Goal: Task Accomplishment & Management: Use online tool/utility

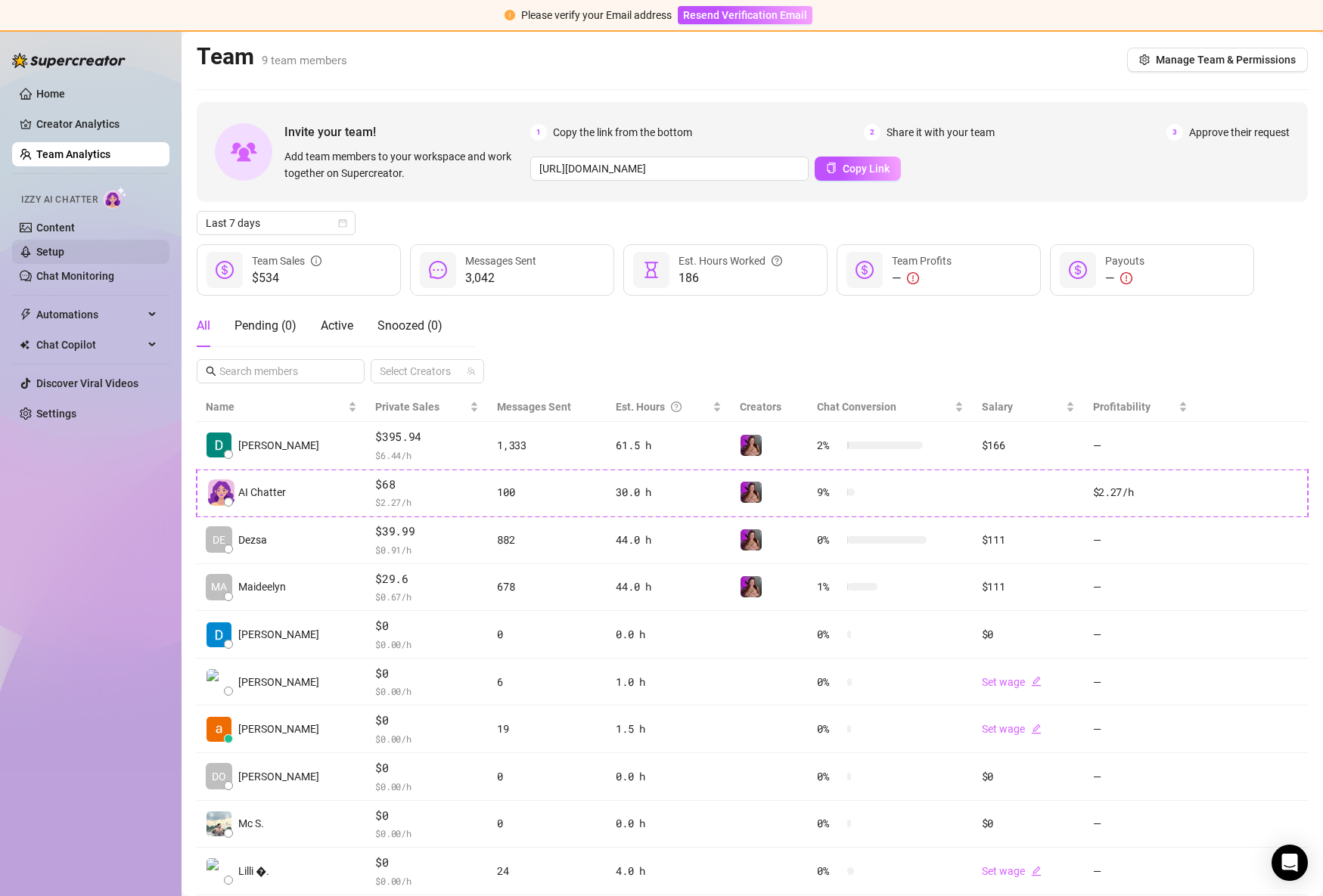
click at [64, 257] on link "Setup" at bounding box center [50, 251] width 28 height 12
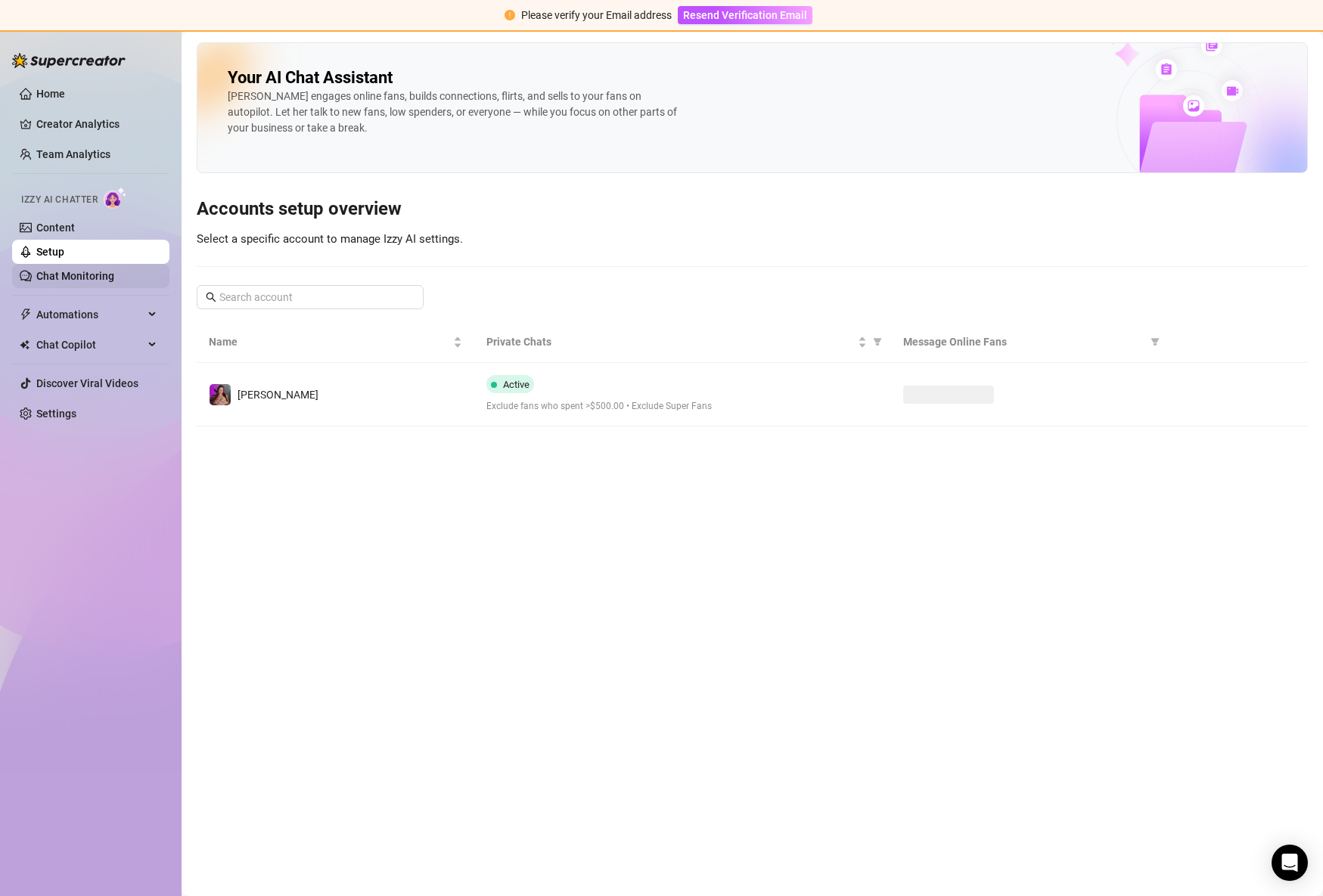
click at [87, 270] on link "Chat Monitoring" at bounding box center [75, 276] width 78 height 12
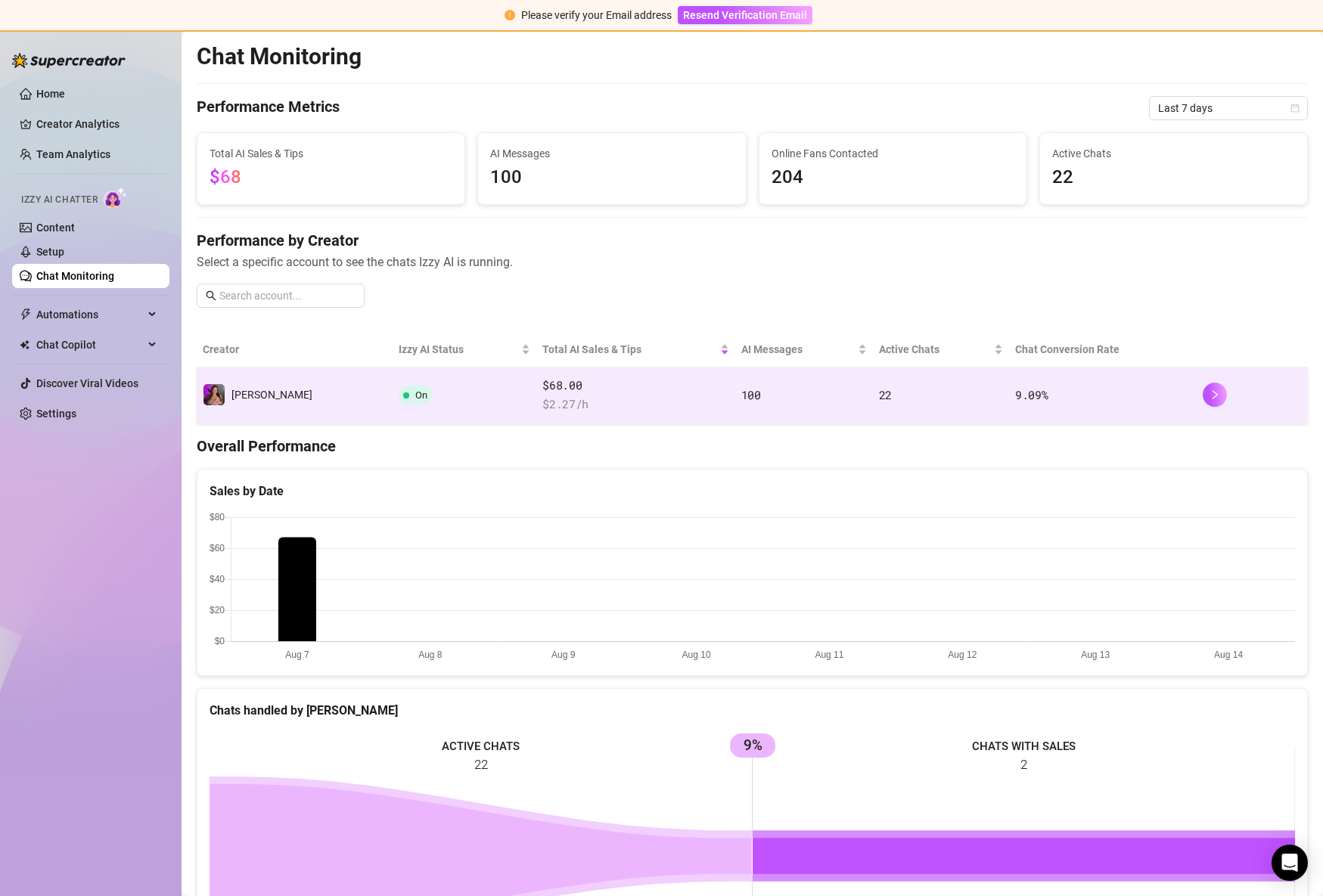
click at [760, 409] on td "100" at bounding box center [804, 395] width 137 height 56
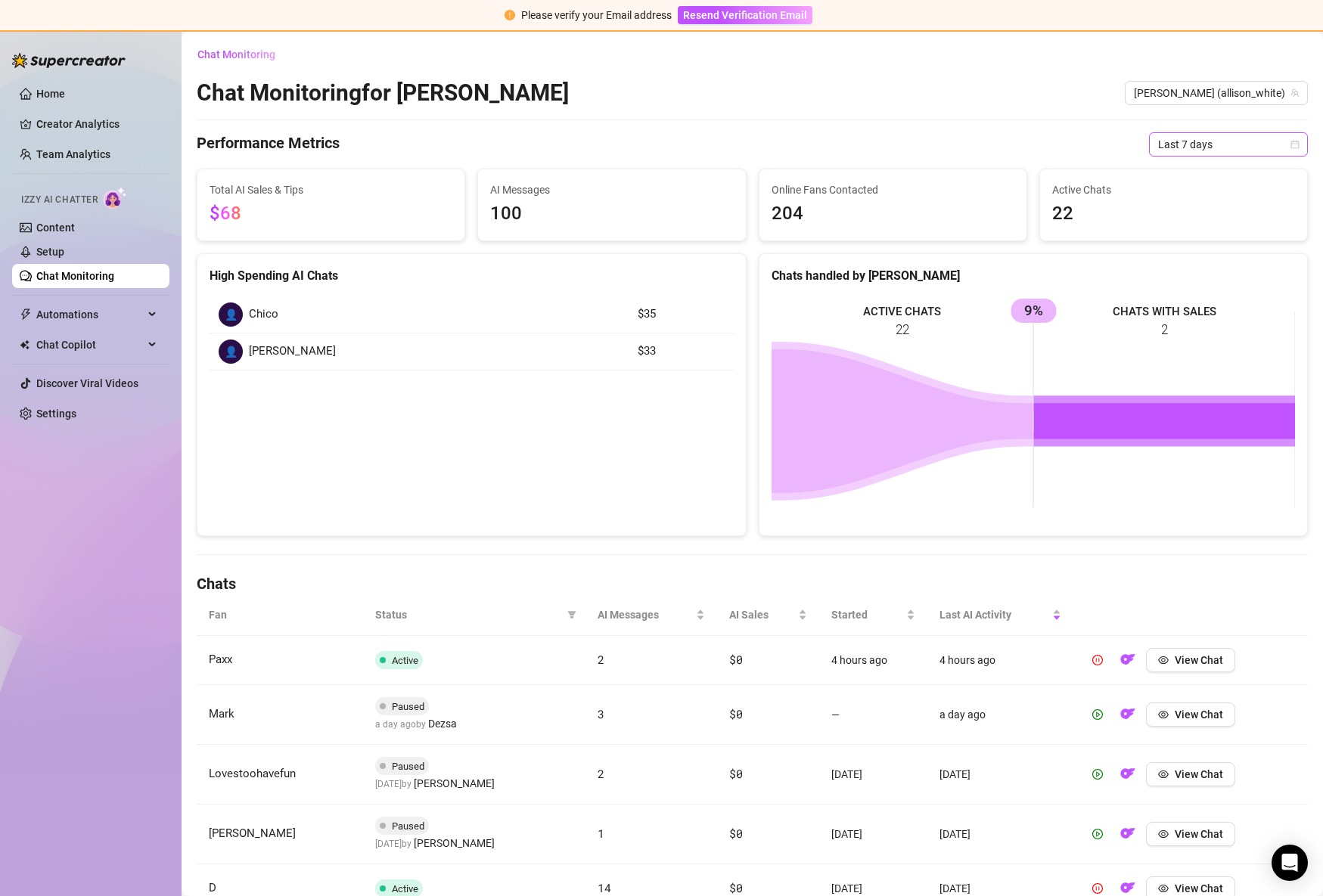
click at [1195, 150] on span "Last 7 days" at bounding box center [1228, 144] width 141 height 22
click at [1192, 233] on div "Last 30 days" at bounding box center [1228, 223] width 153 height 24
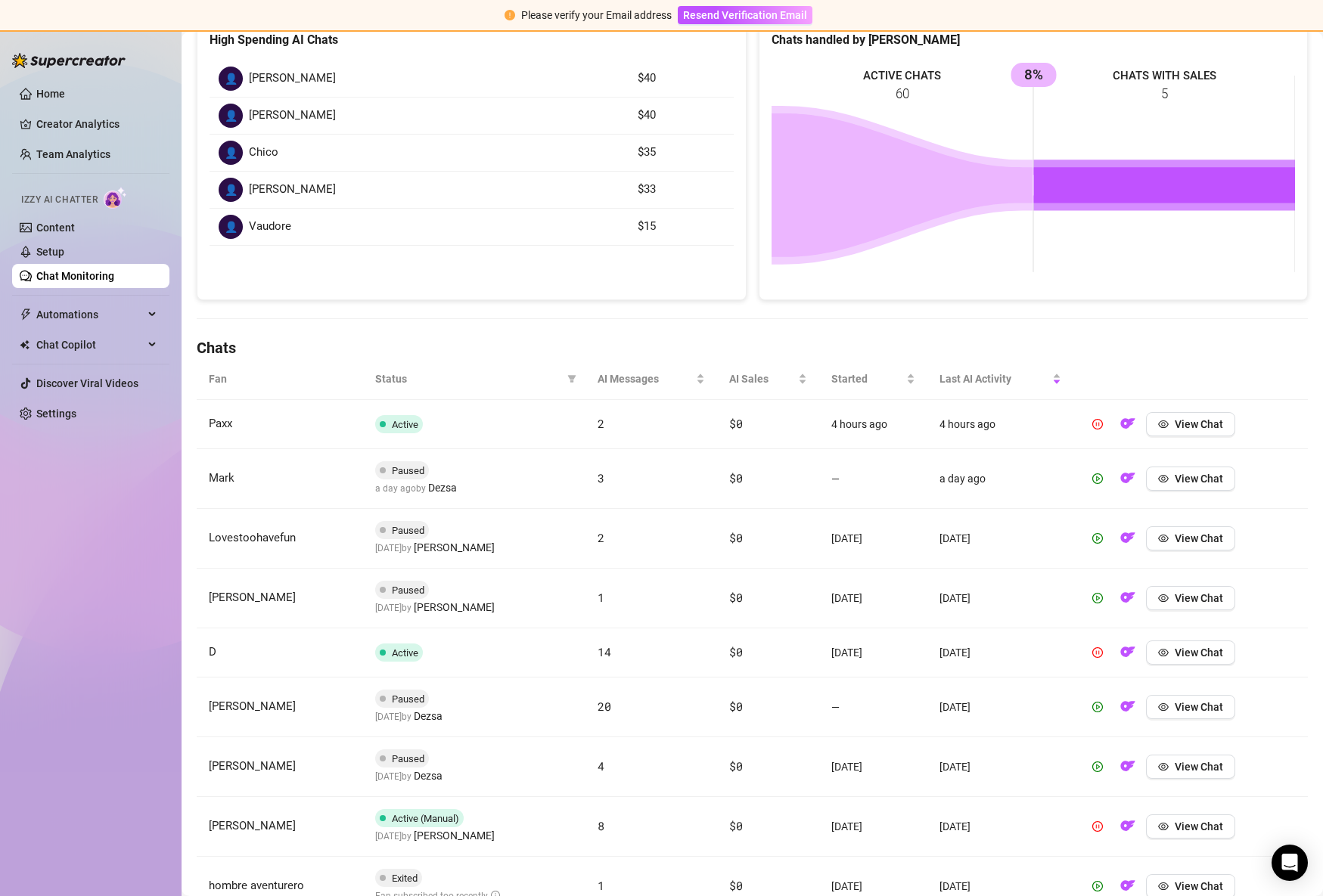
scroll to position [410, 0]
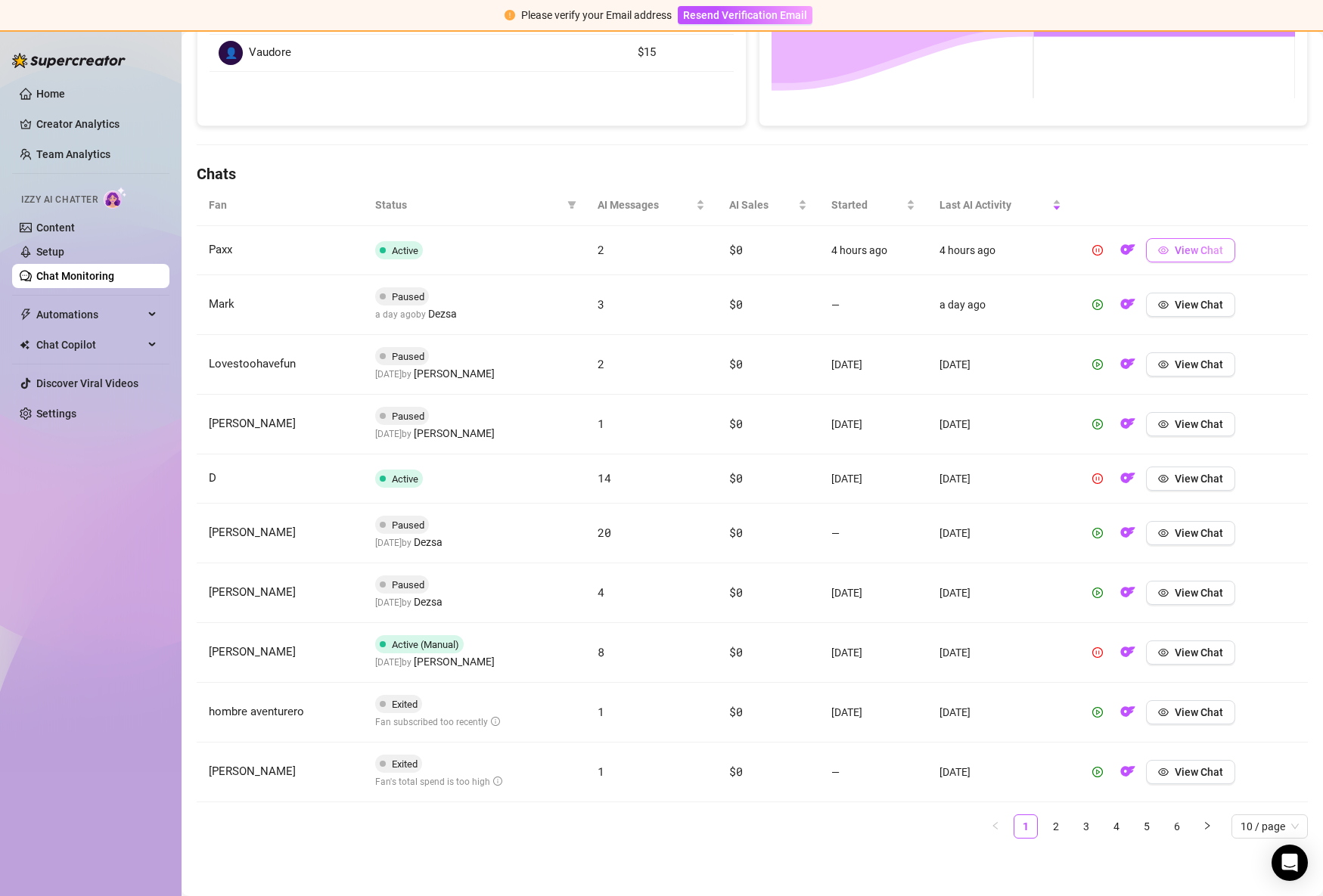
click at [1190, 245] on span "View Chat" at bounding box center [1199, 251] width 48 height 12
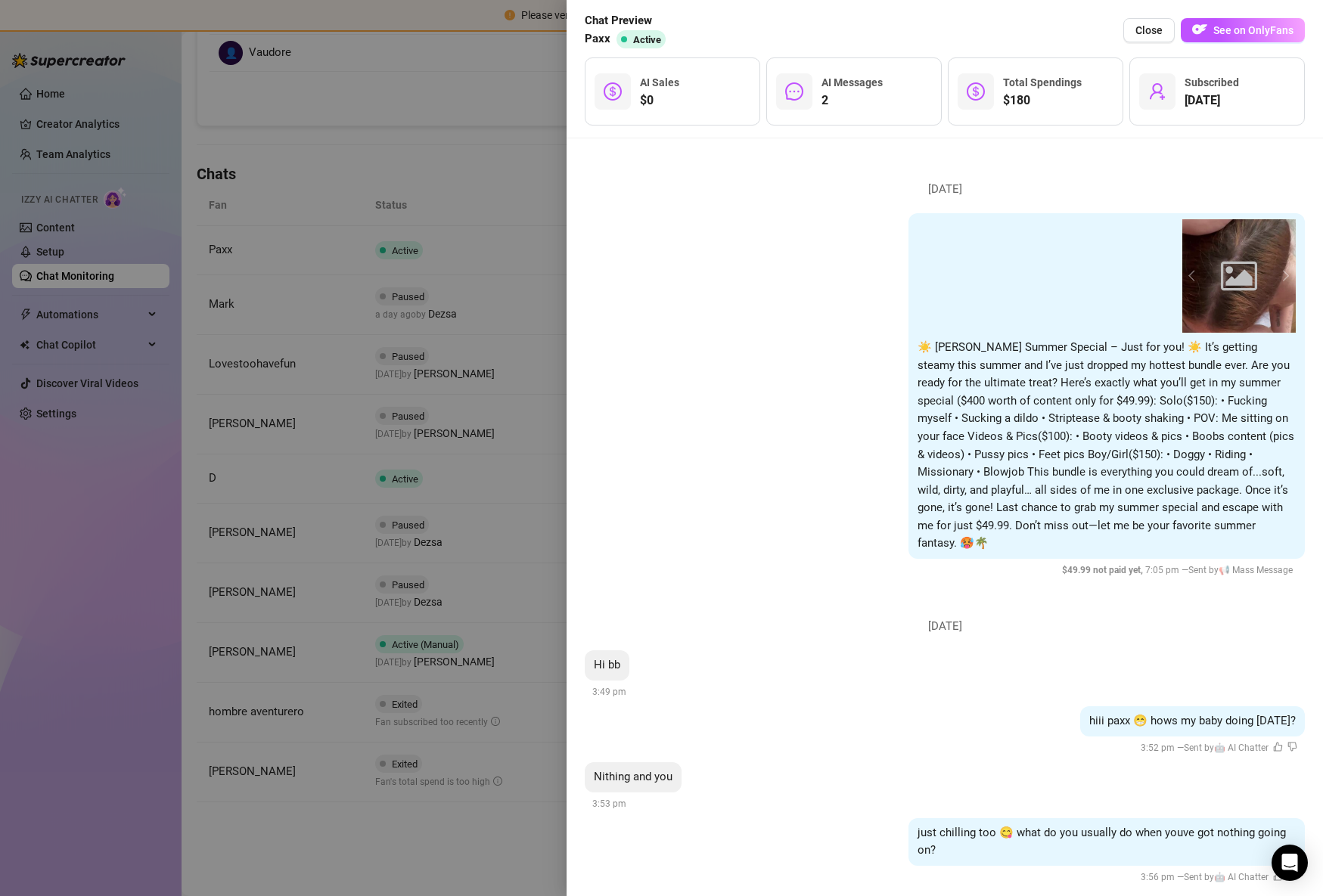
scroll to position [5, 0]
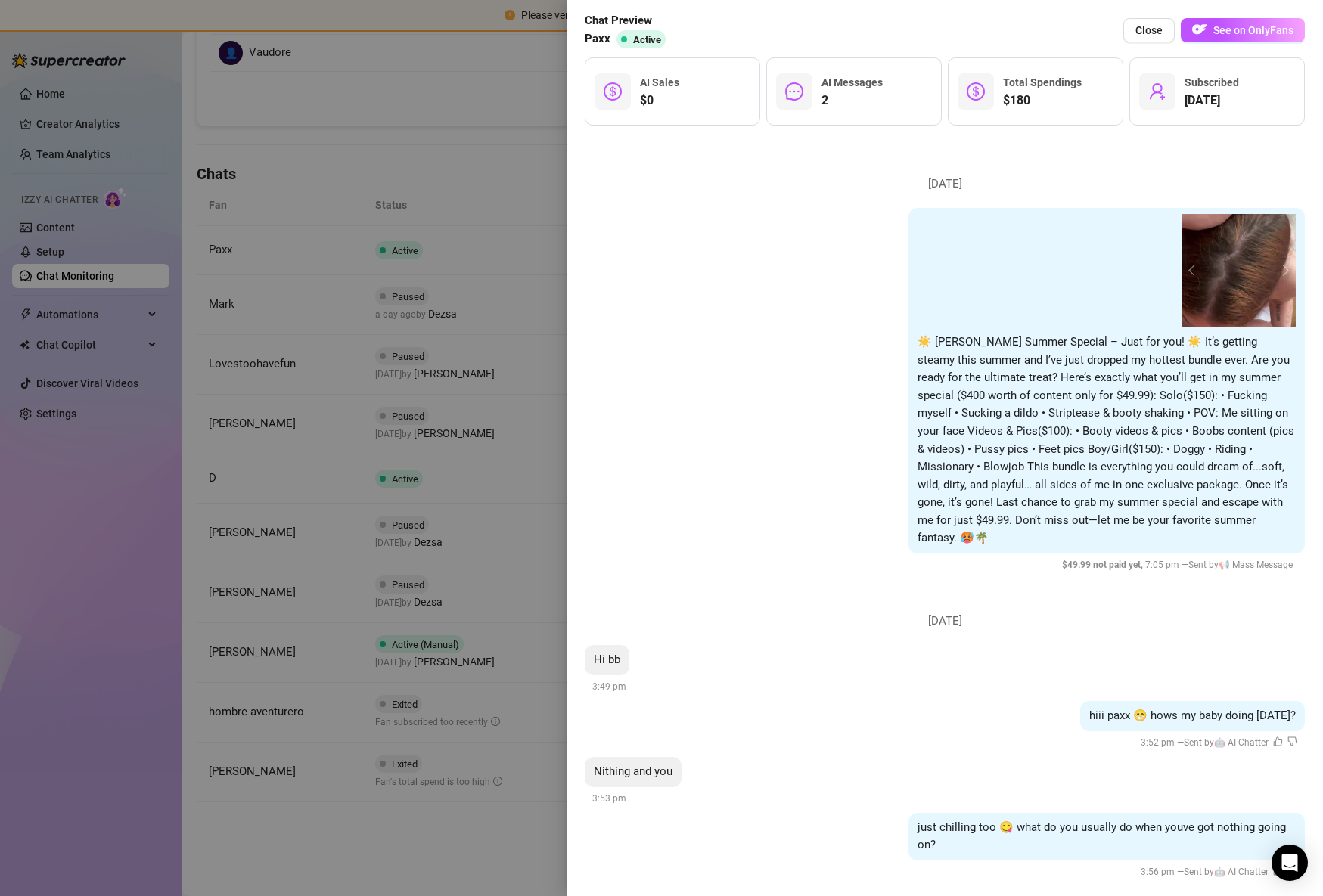
click at [311, 580] on div at bounding box center [661, 448] width 1323 height 896
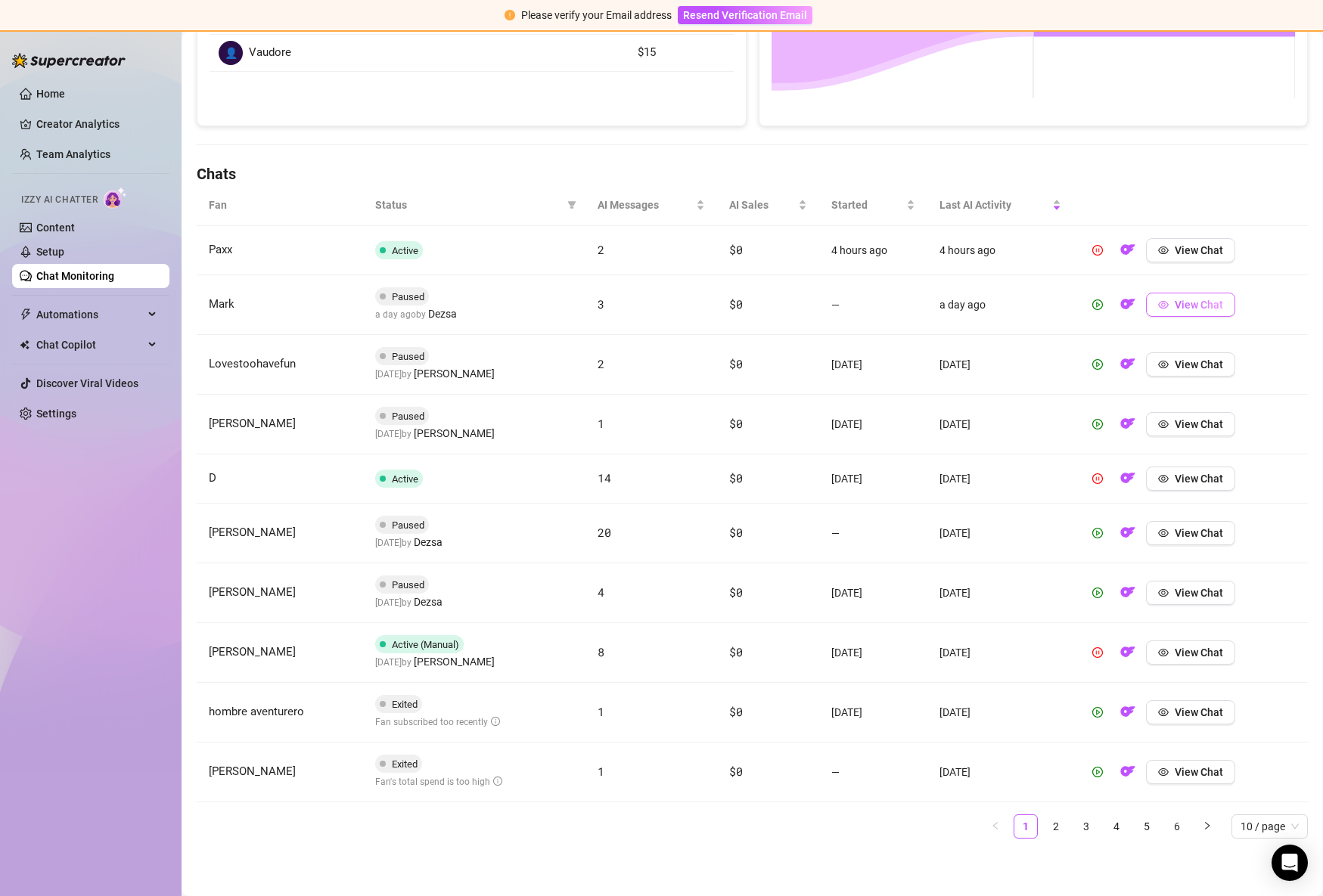
click at [1201, 308] on span "View Chat" at bounding box center [1199, 305] width 48 height 12
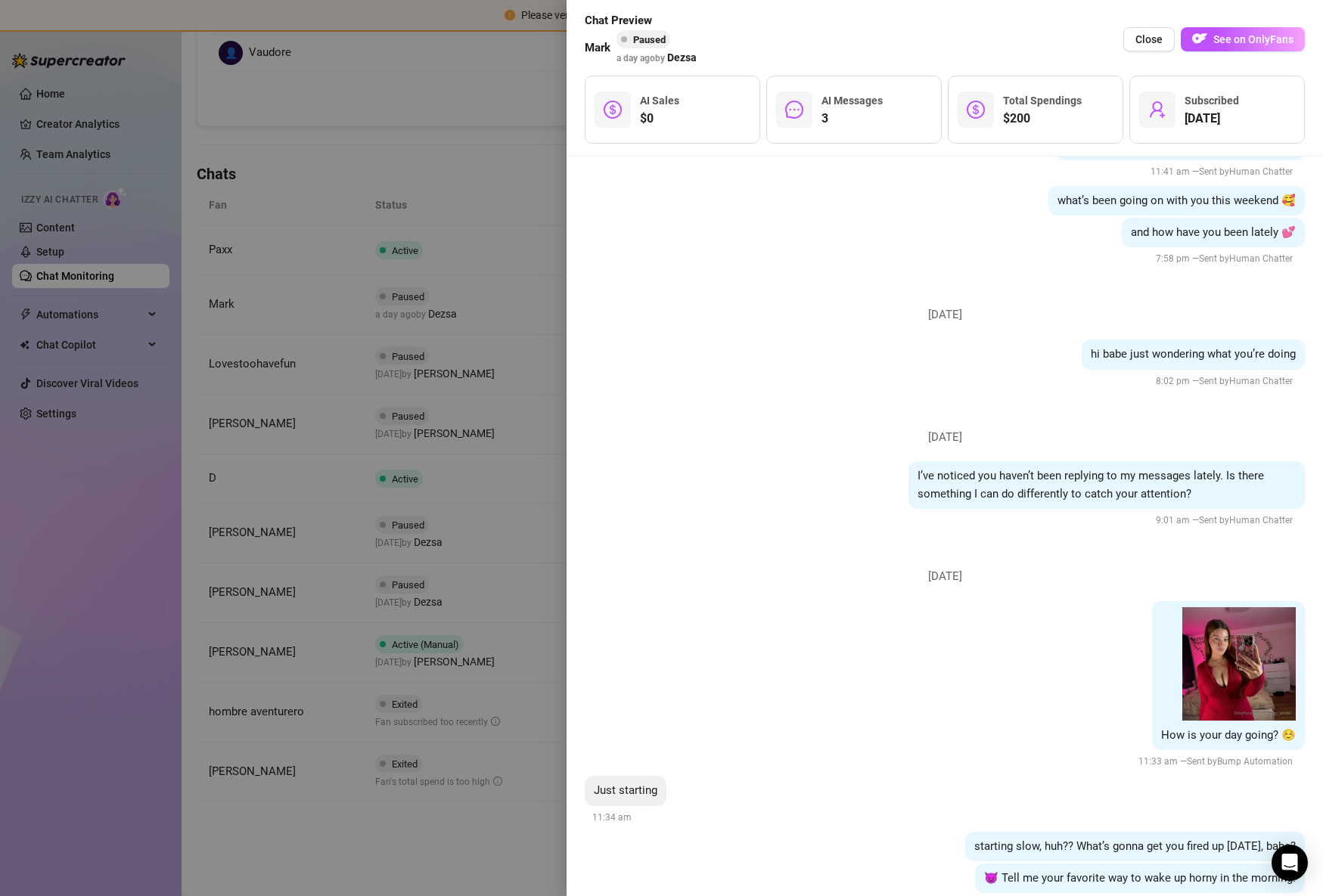
scroll to position [3704, 0]
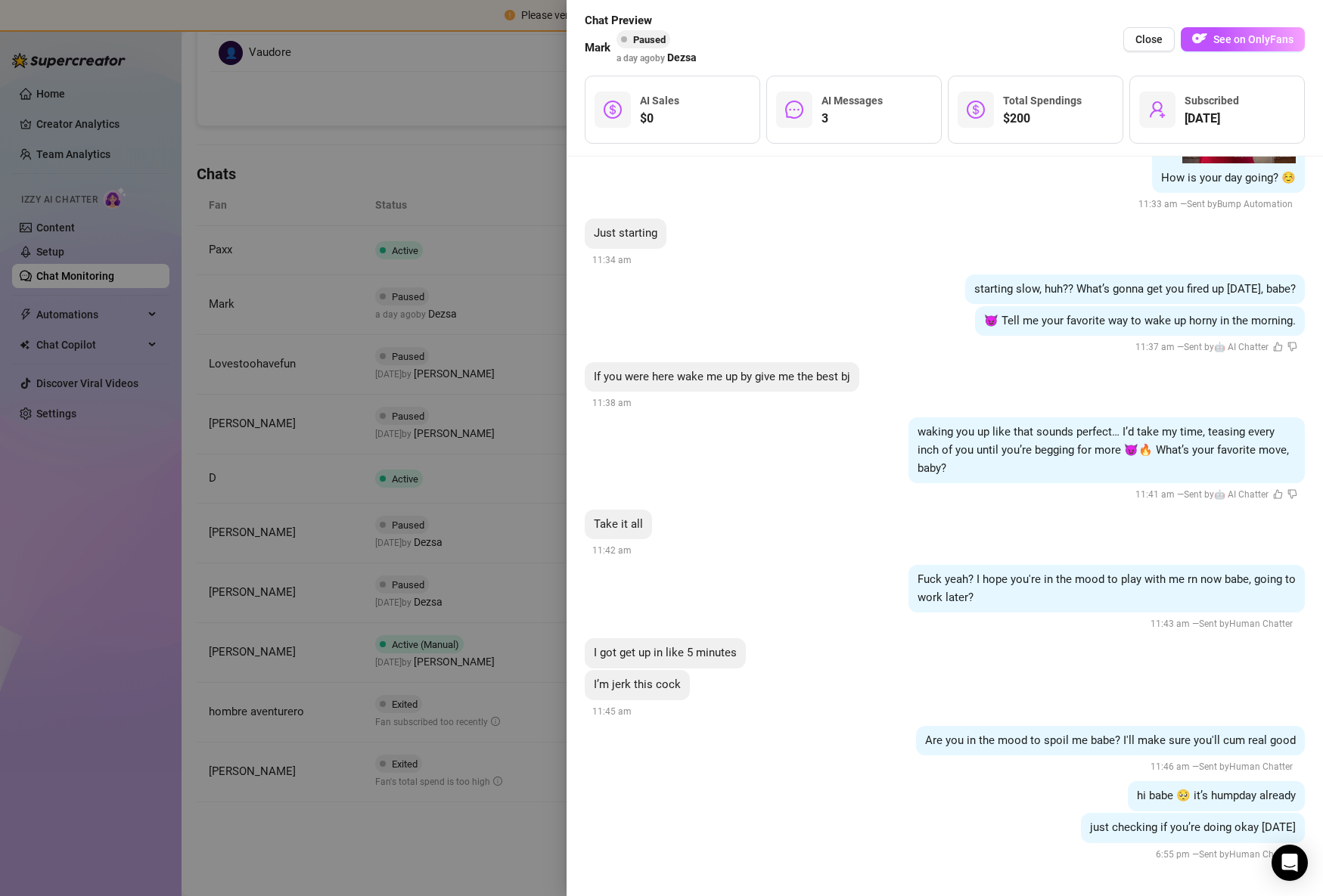
click at [399, 549] on div at bounding box center [661, 448] width 1323 height 896
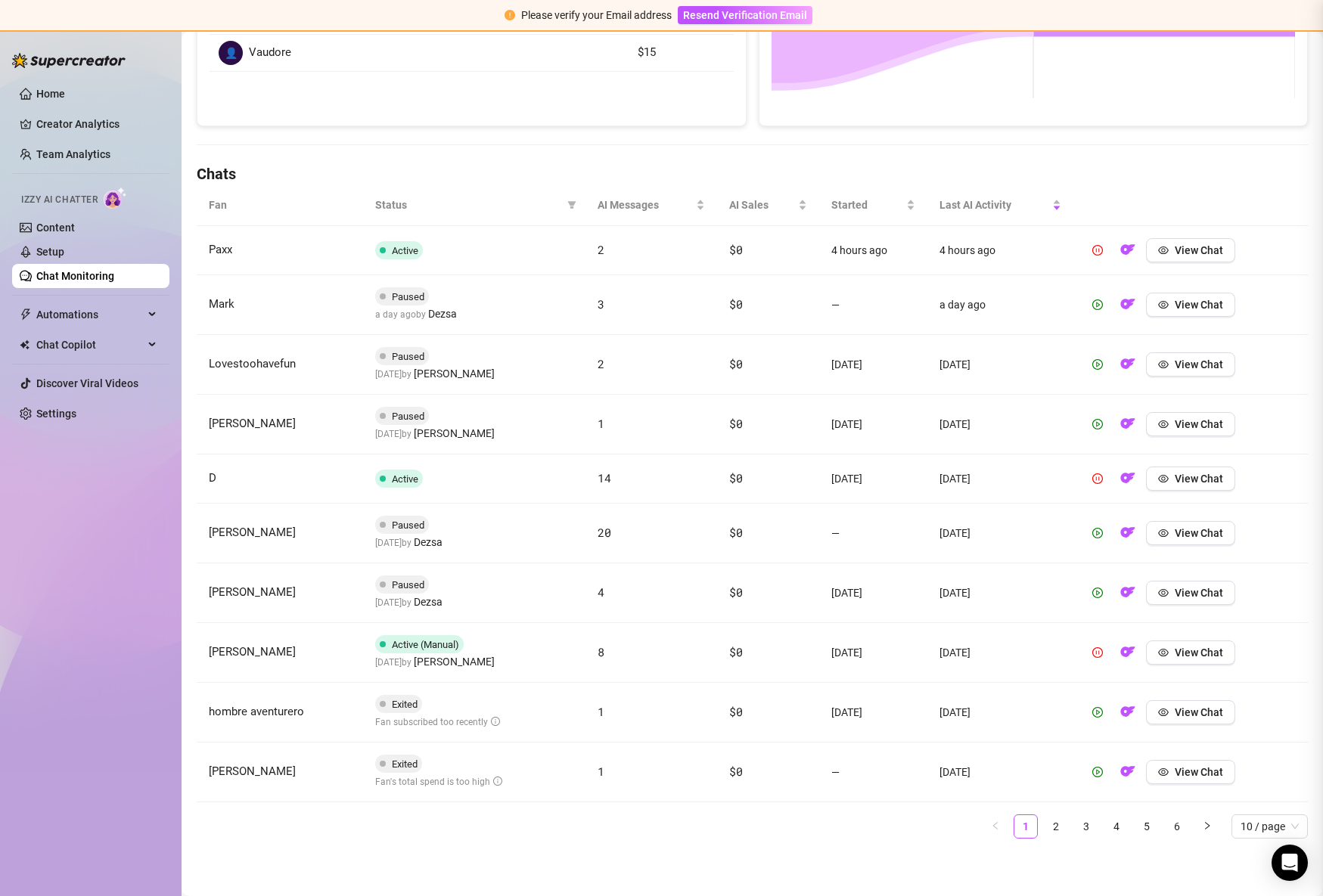
scroll to position [0, 0]
click at [1203, 356] on button "View Chat" at bounding box center [1190, 365] width 89 height 24
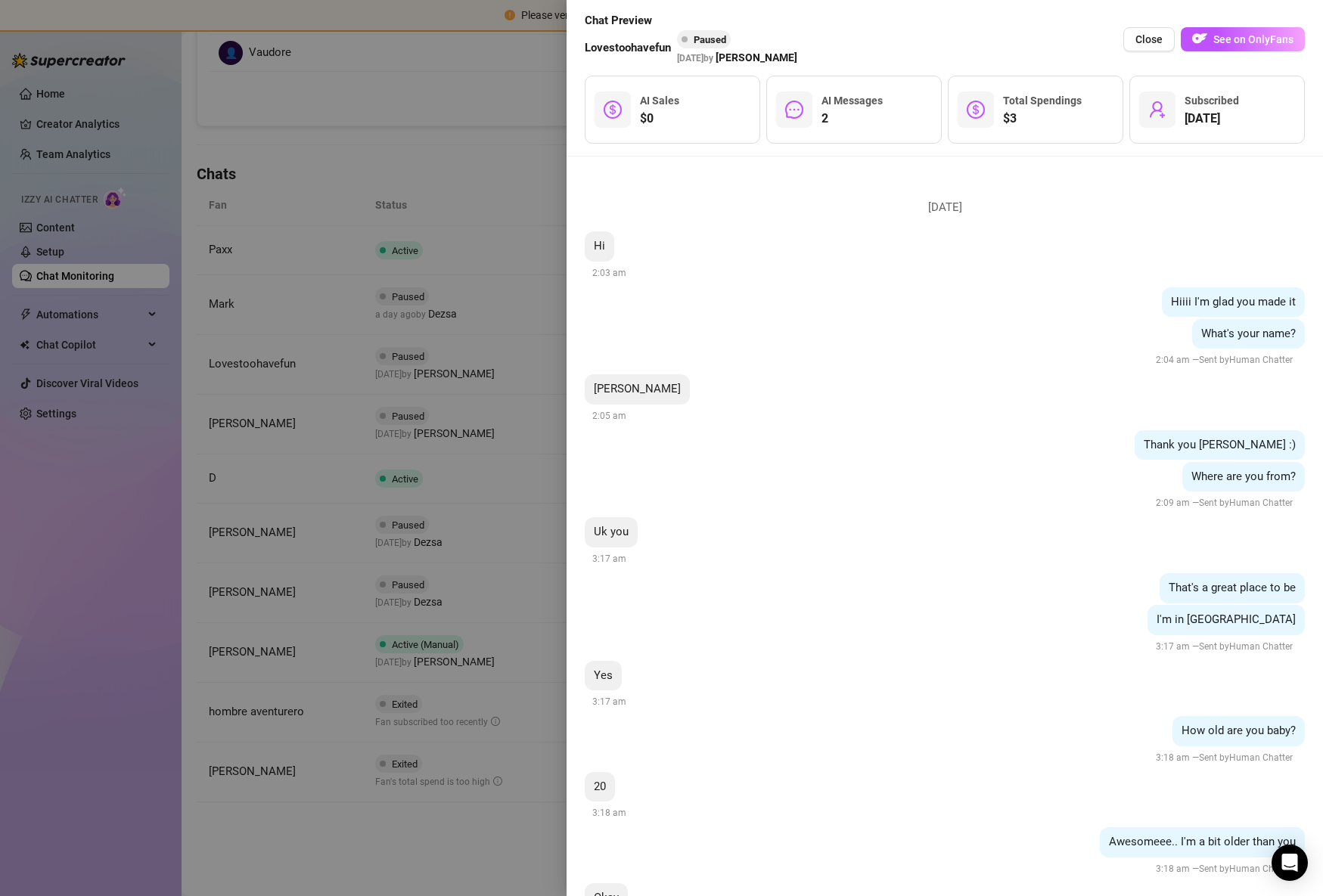
scroll to position [446, 0]
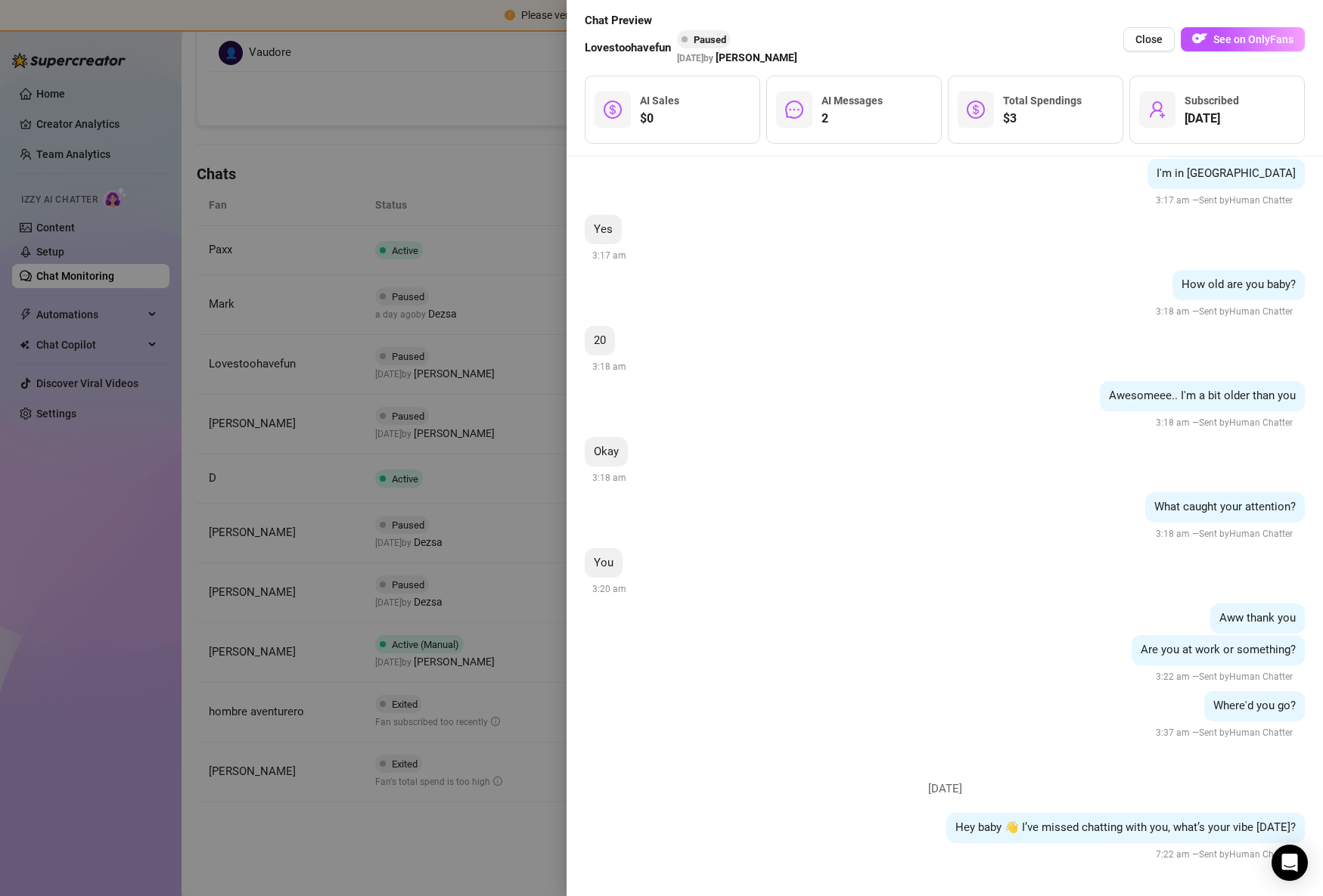
click at [208, 593] on div at bounding box center [661, 448] width 1323 height 896
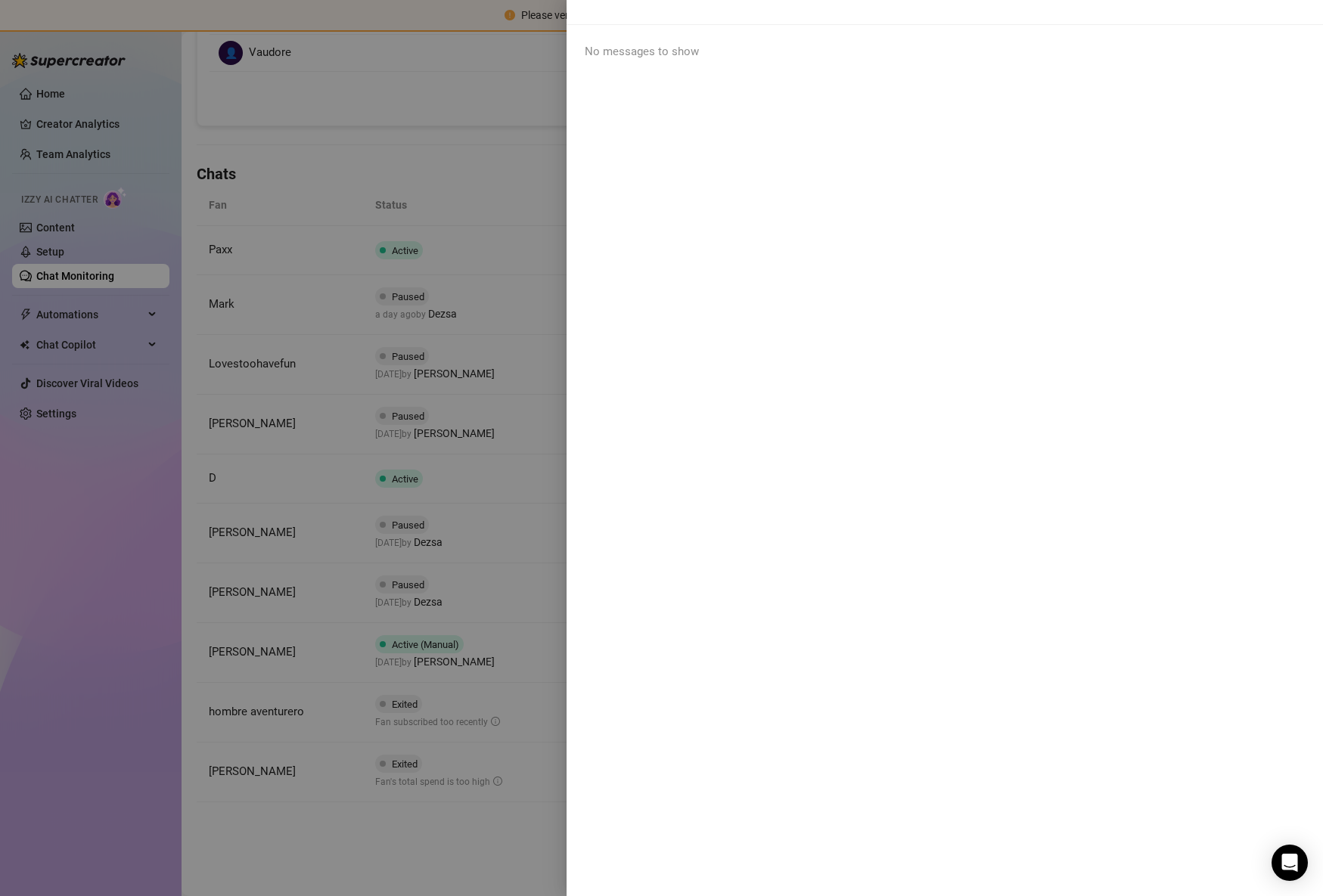
scroll to position [0, 0]
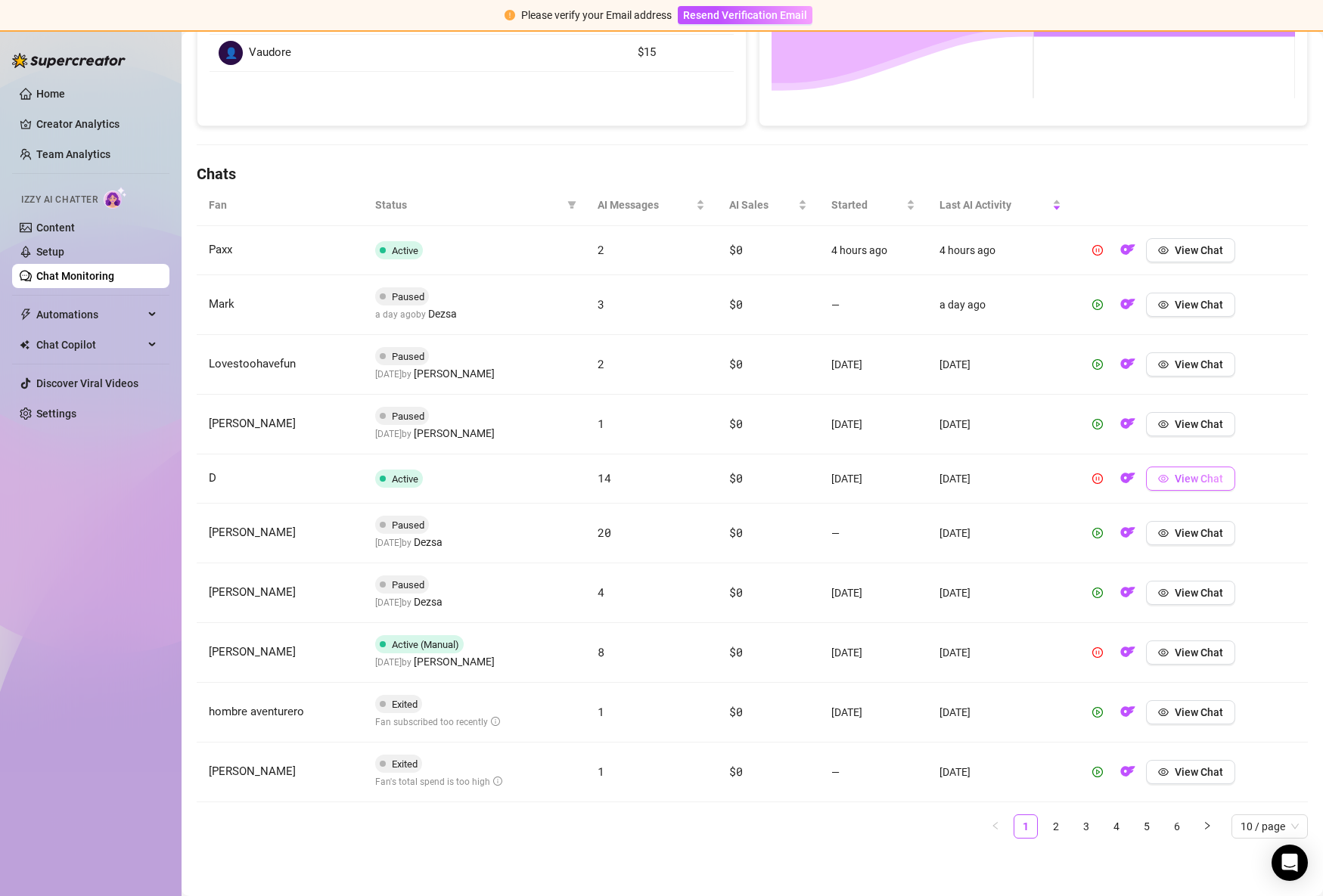
click at [1218, 473] on span "View Chat" at bounding box center [1199, 479] width 48 height 12
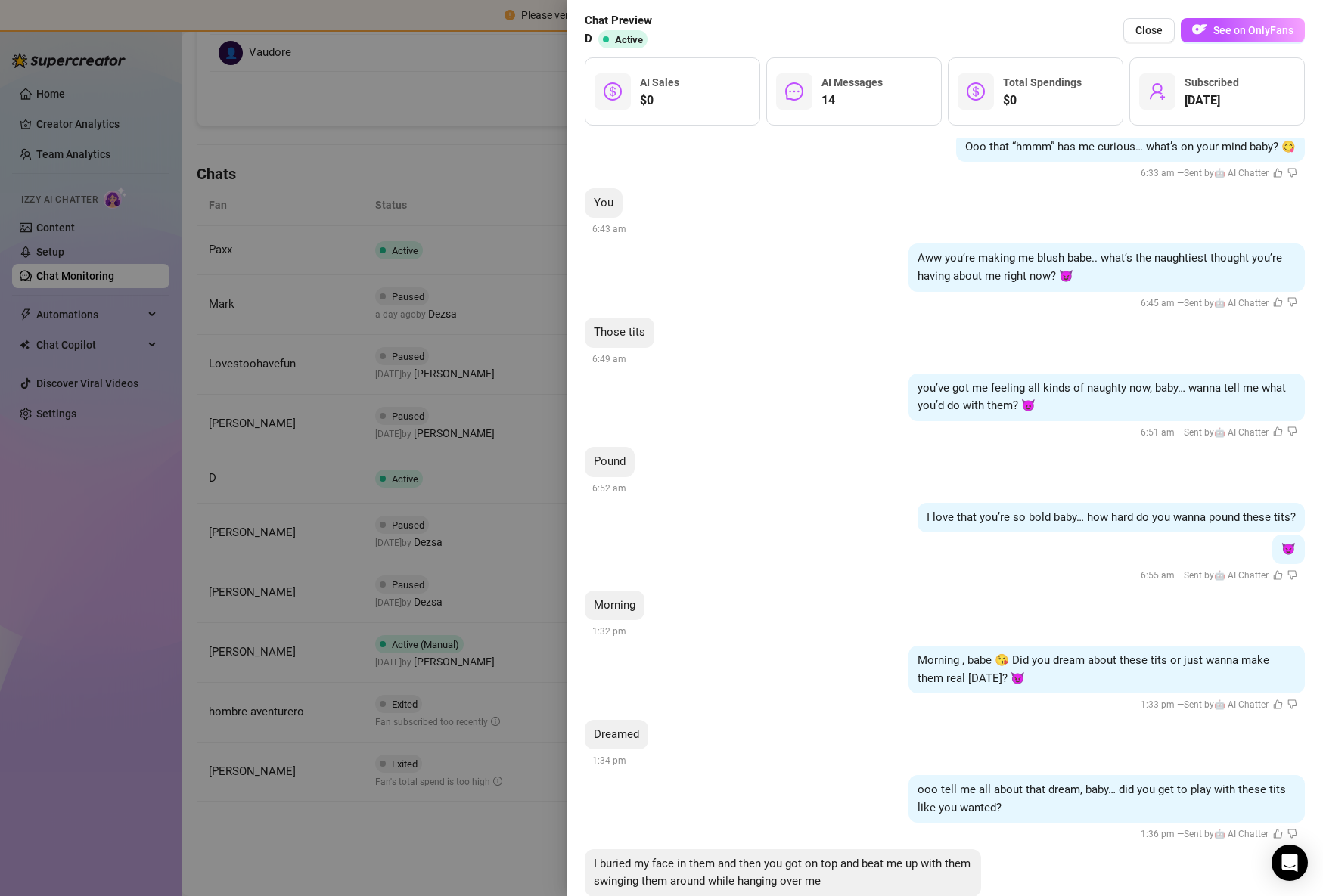
scroll to position [1683, 0]
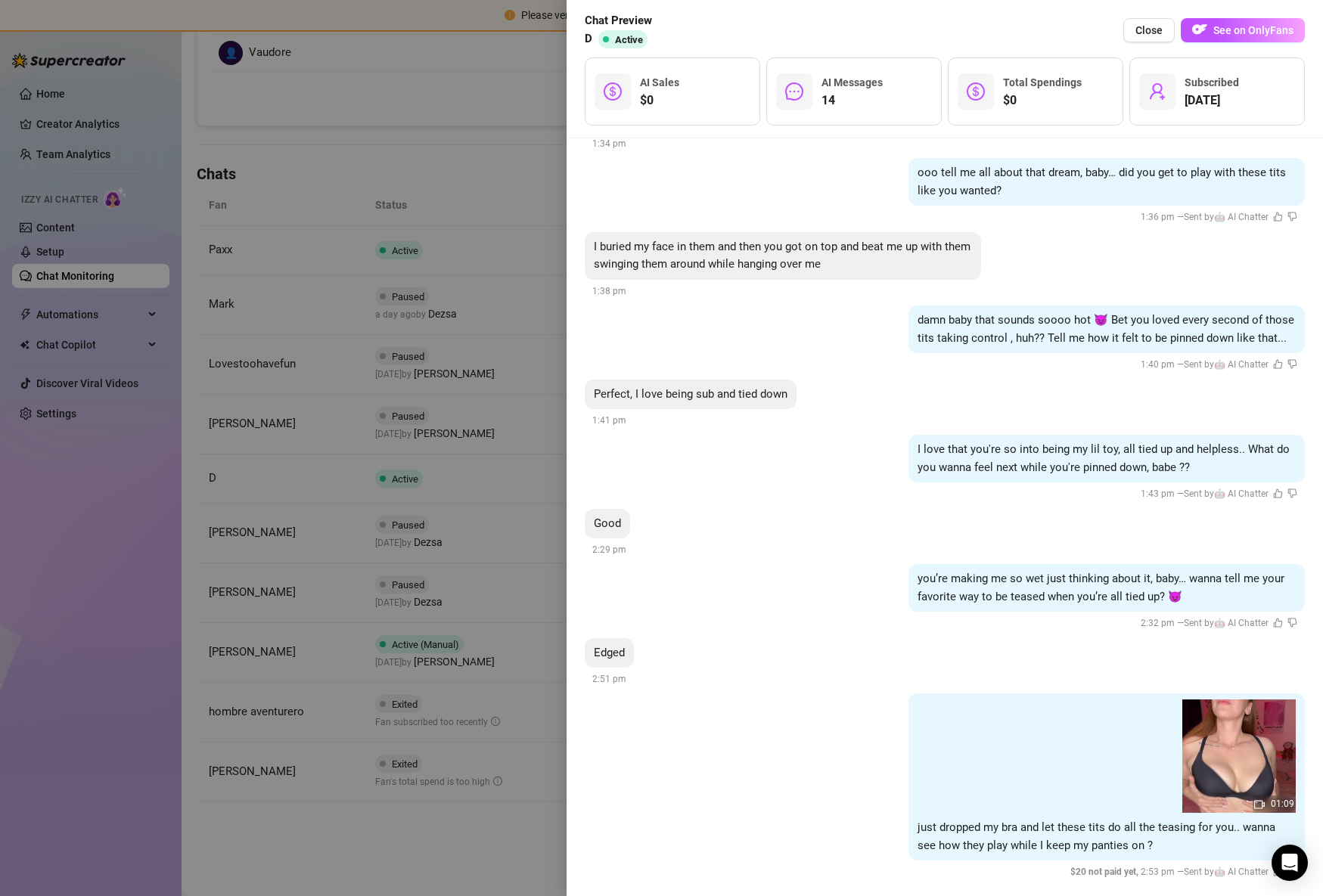
click at [49, 524] on div at bounding box center [661, 448] width 1323 height 896
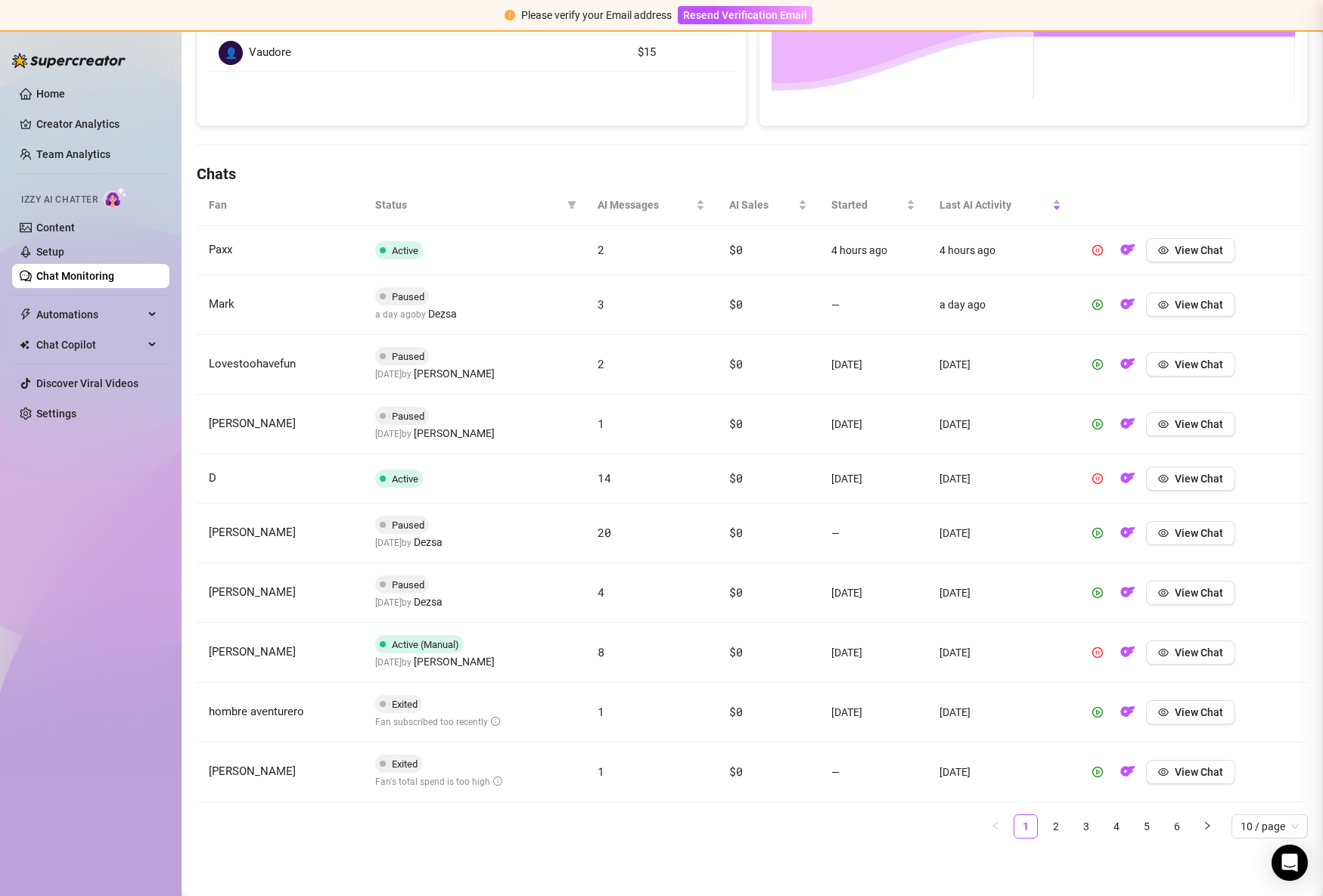
scroll to position [0, 0]
click at [1178, 478] on span "View Chat" at bounding box center [1199, 479] width 48 height 12
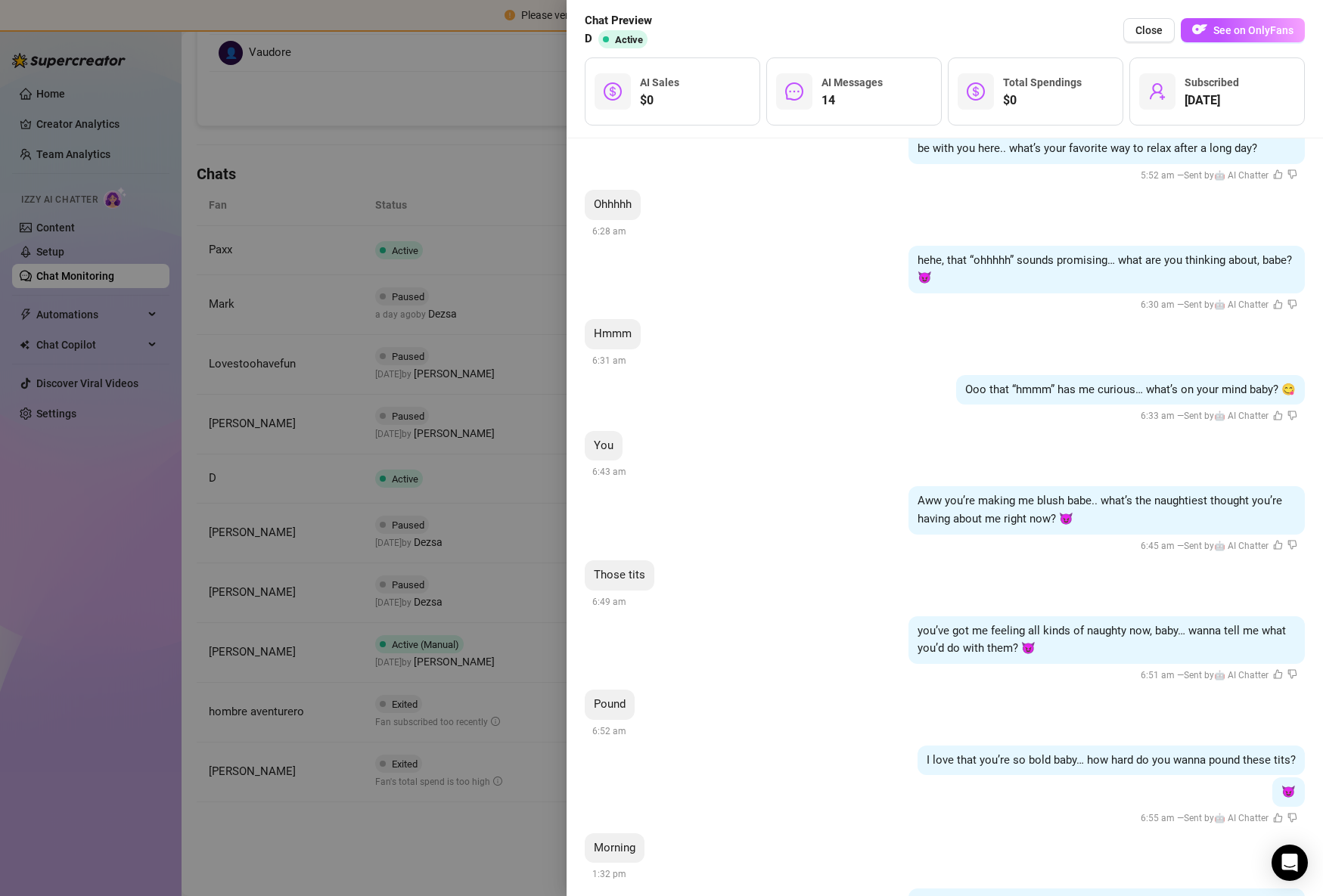
scroll to position [1683, 0]
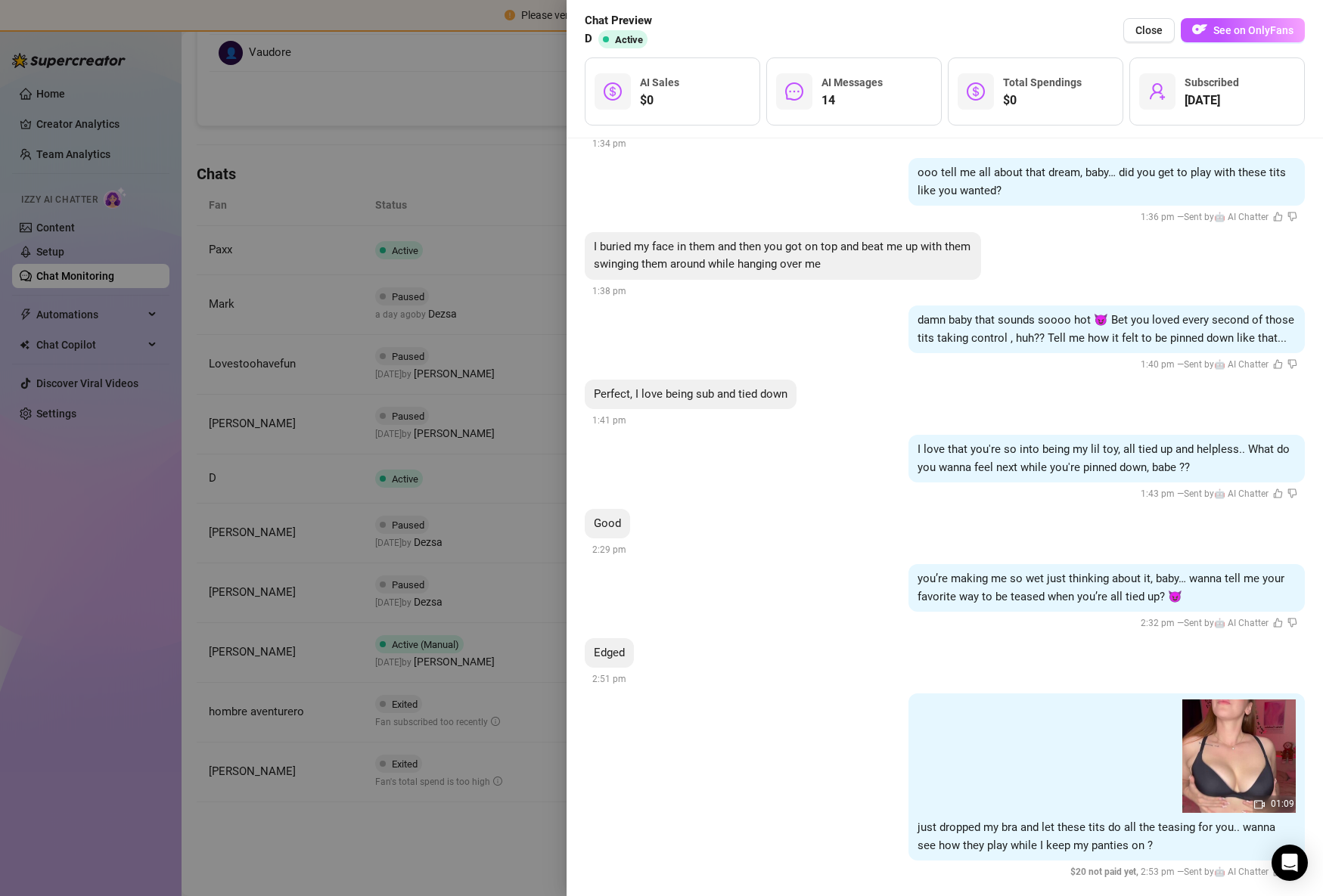
click at [431, 595] on div at bounding box center [661, 448] width 1323 height 896
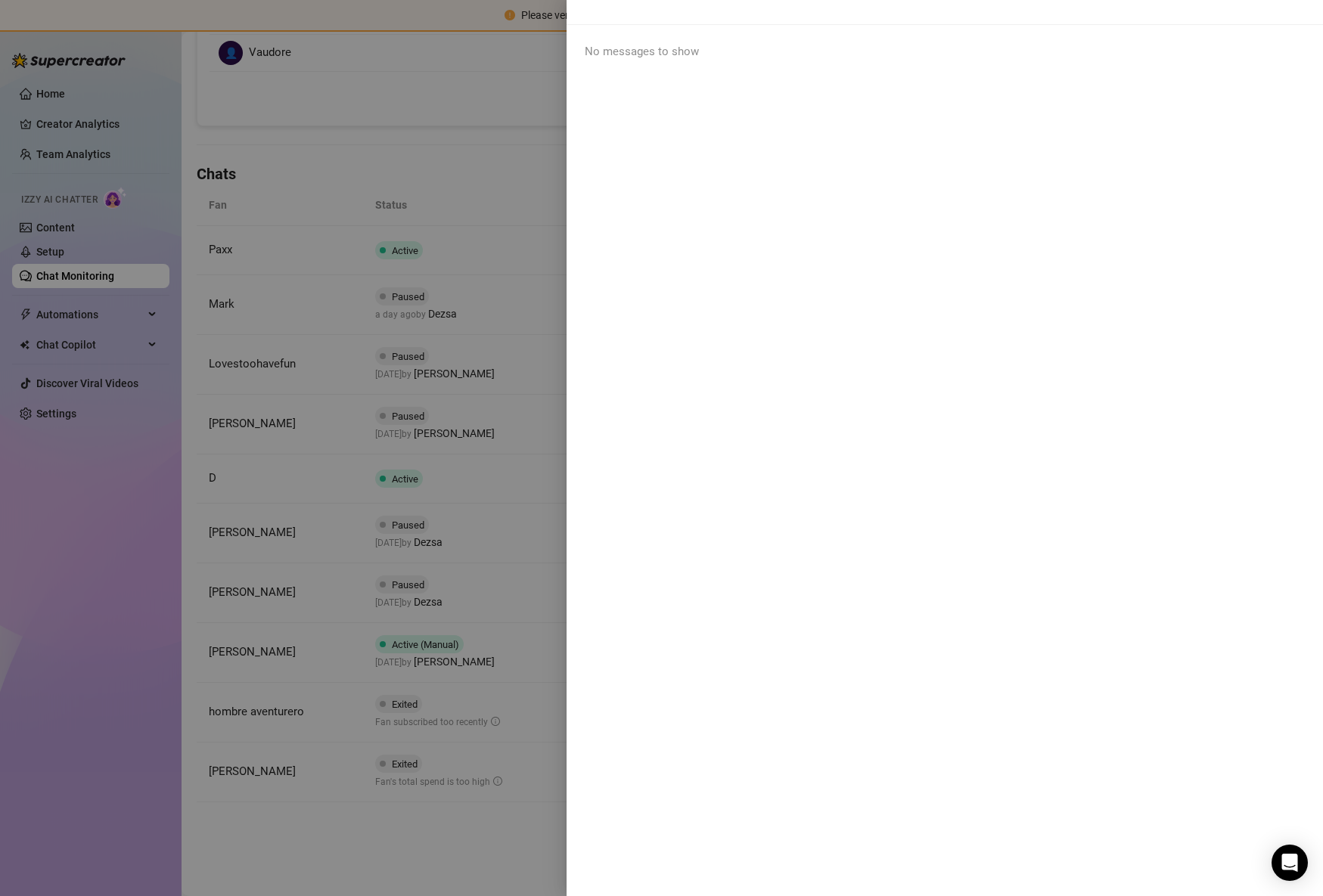
scroll to position [0, 0]
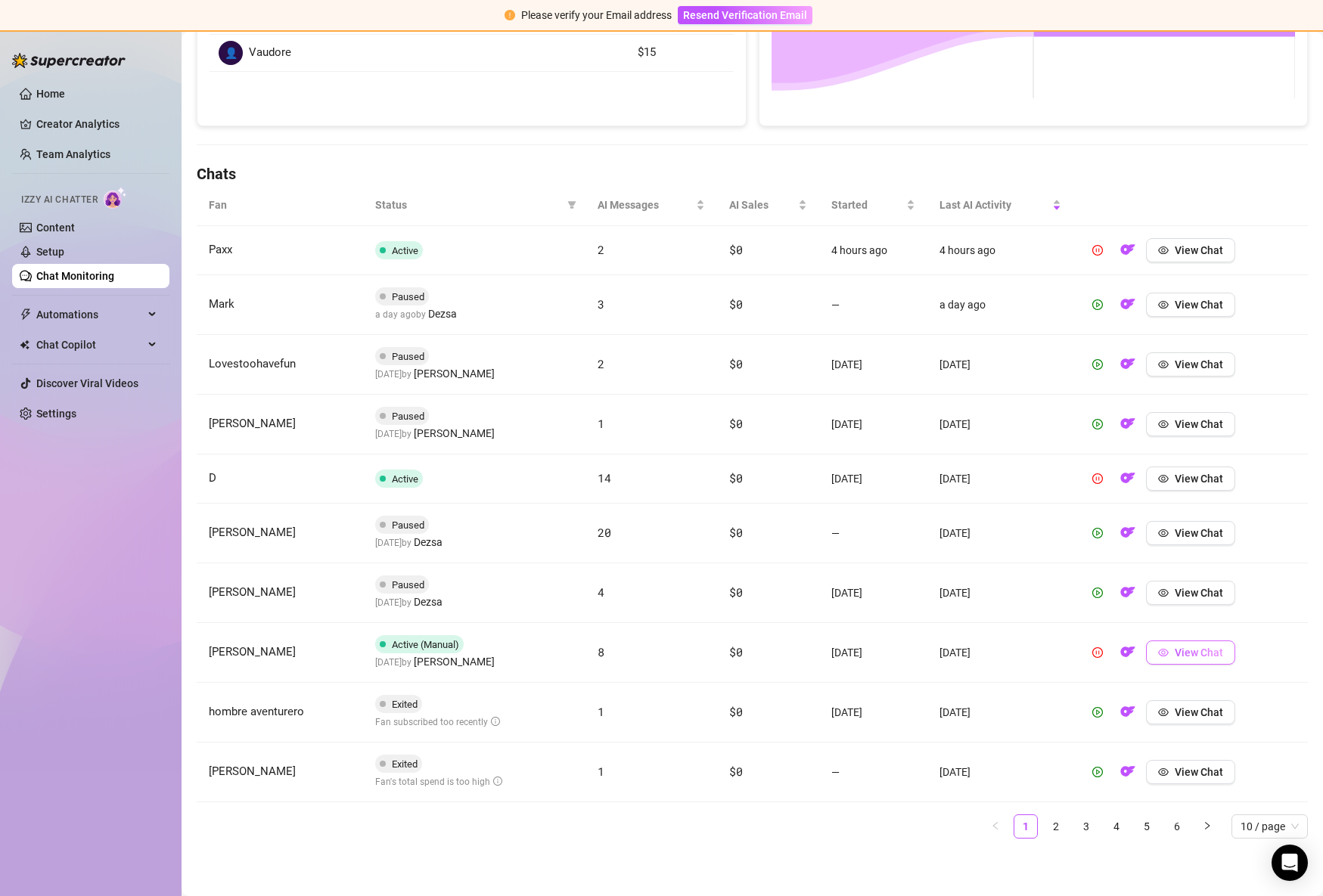
click at [1196, 658] on button "View Chat" at bounding box center [1190, 652] width 89 height 24
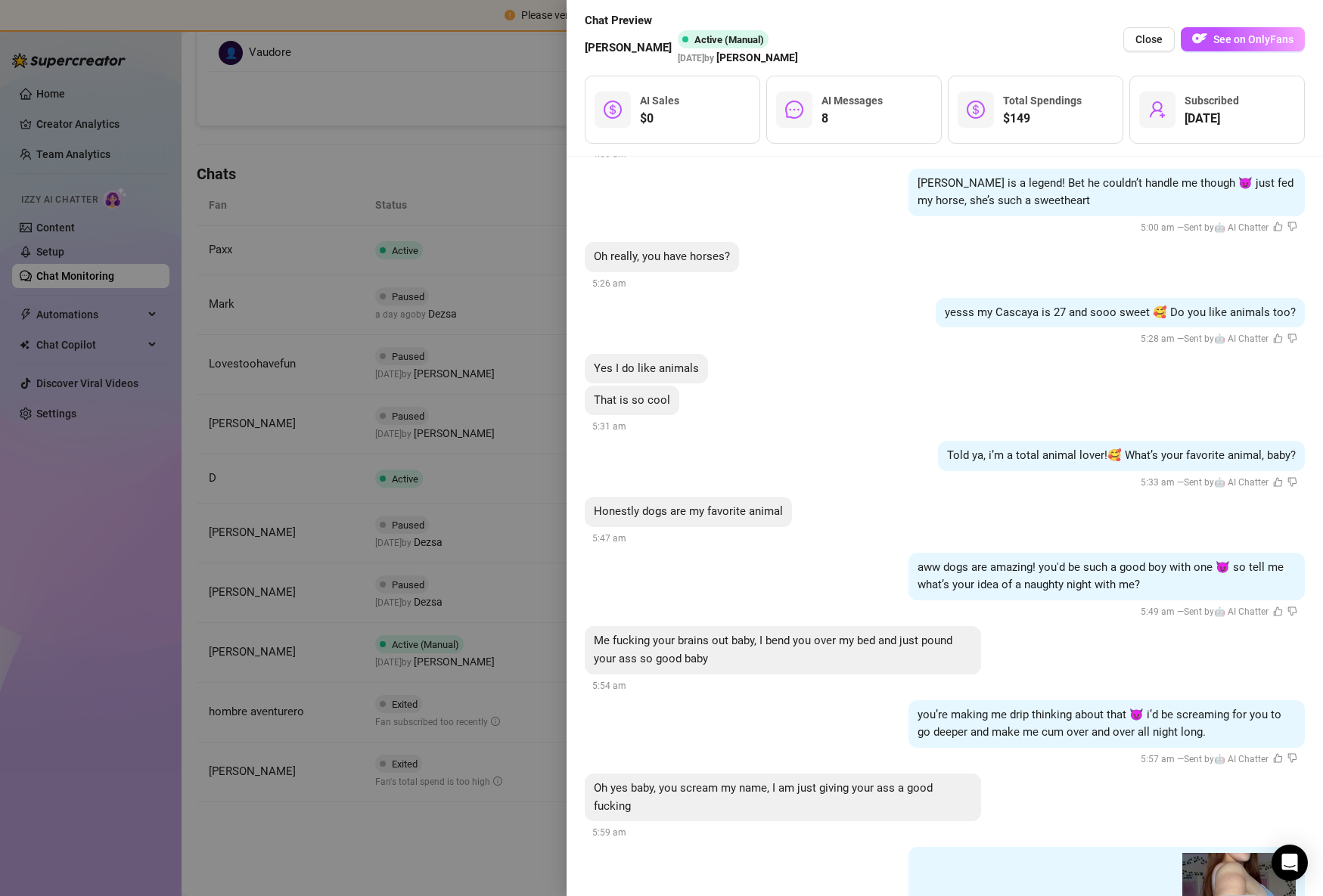
scroll to position [8795, 0]
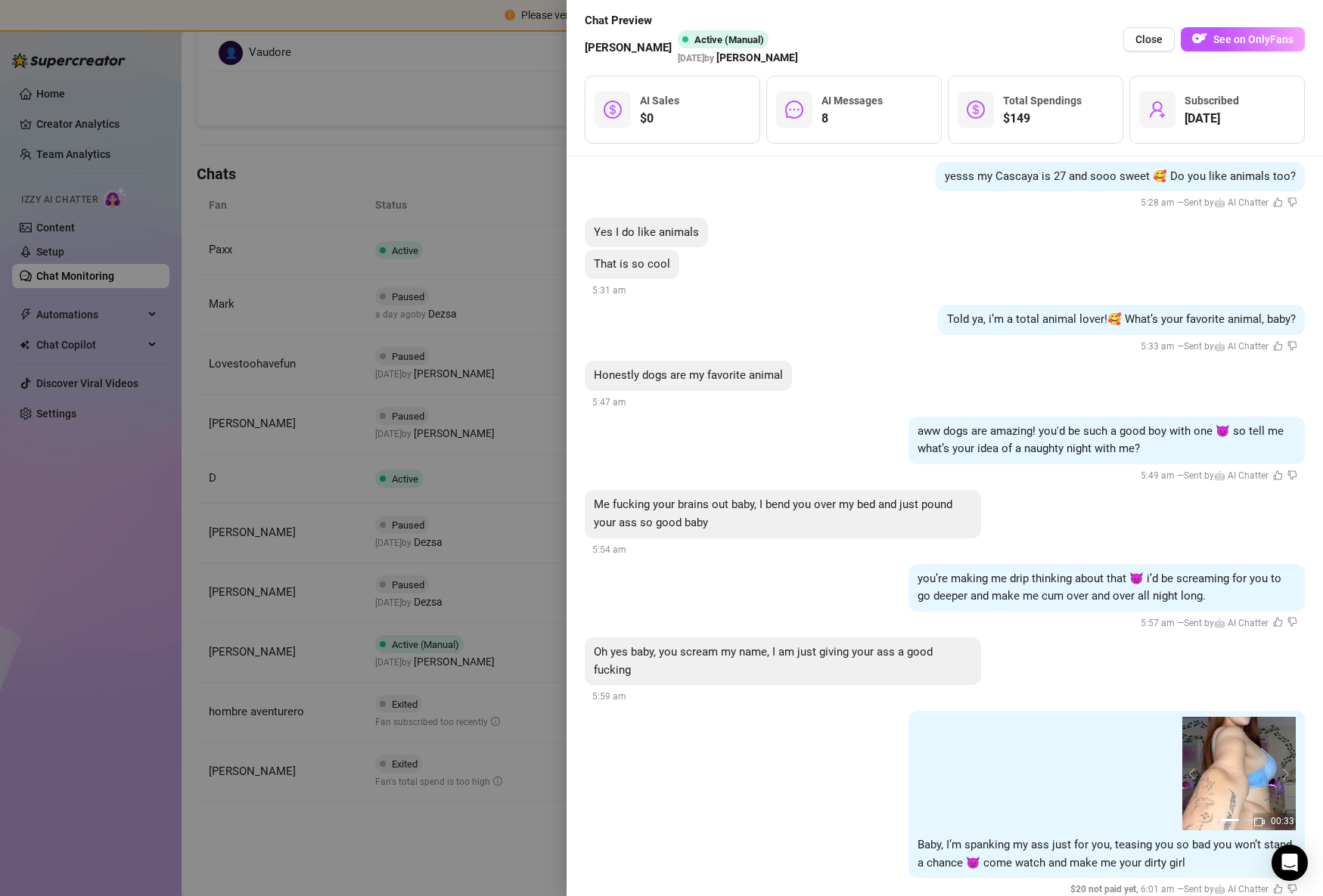
click at [424, 723] on div at bounding box center [661, 448] width 1323 height 896
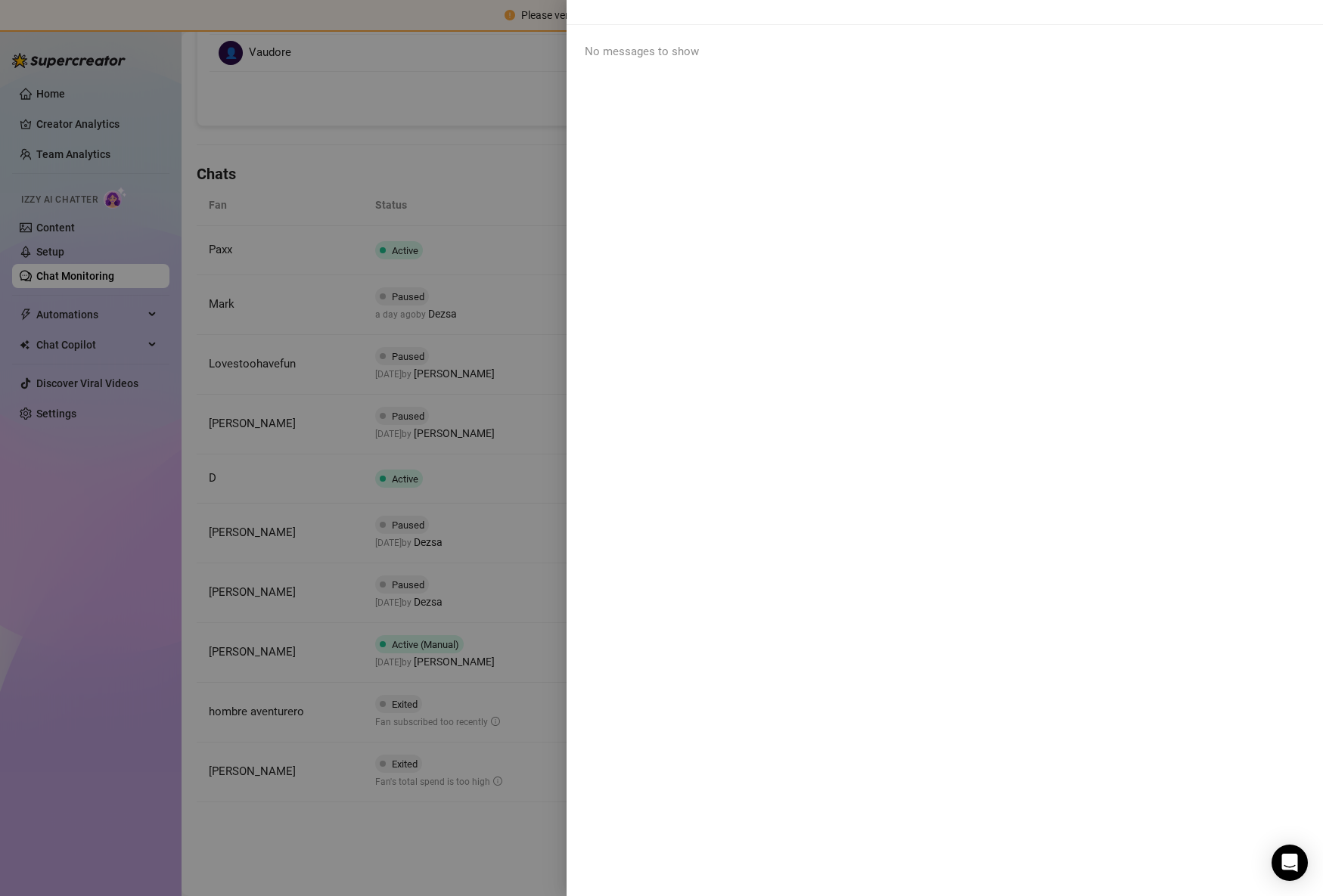
scroll to position [0, 0]
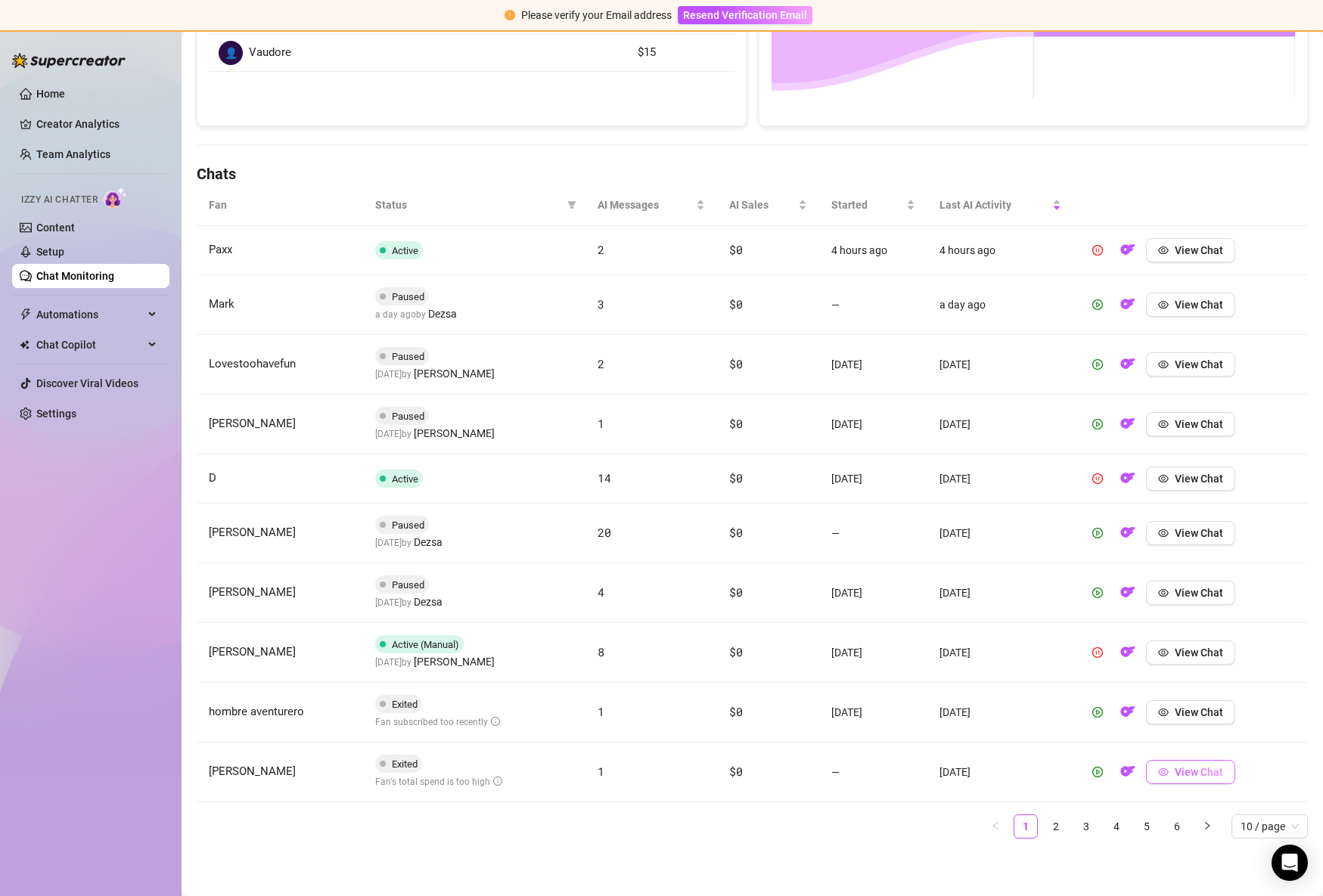
click at [1207, 774] on span "View Chat" at bounding box center [1199, 772] width 48 height 12
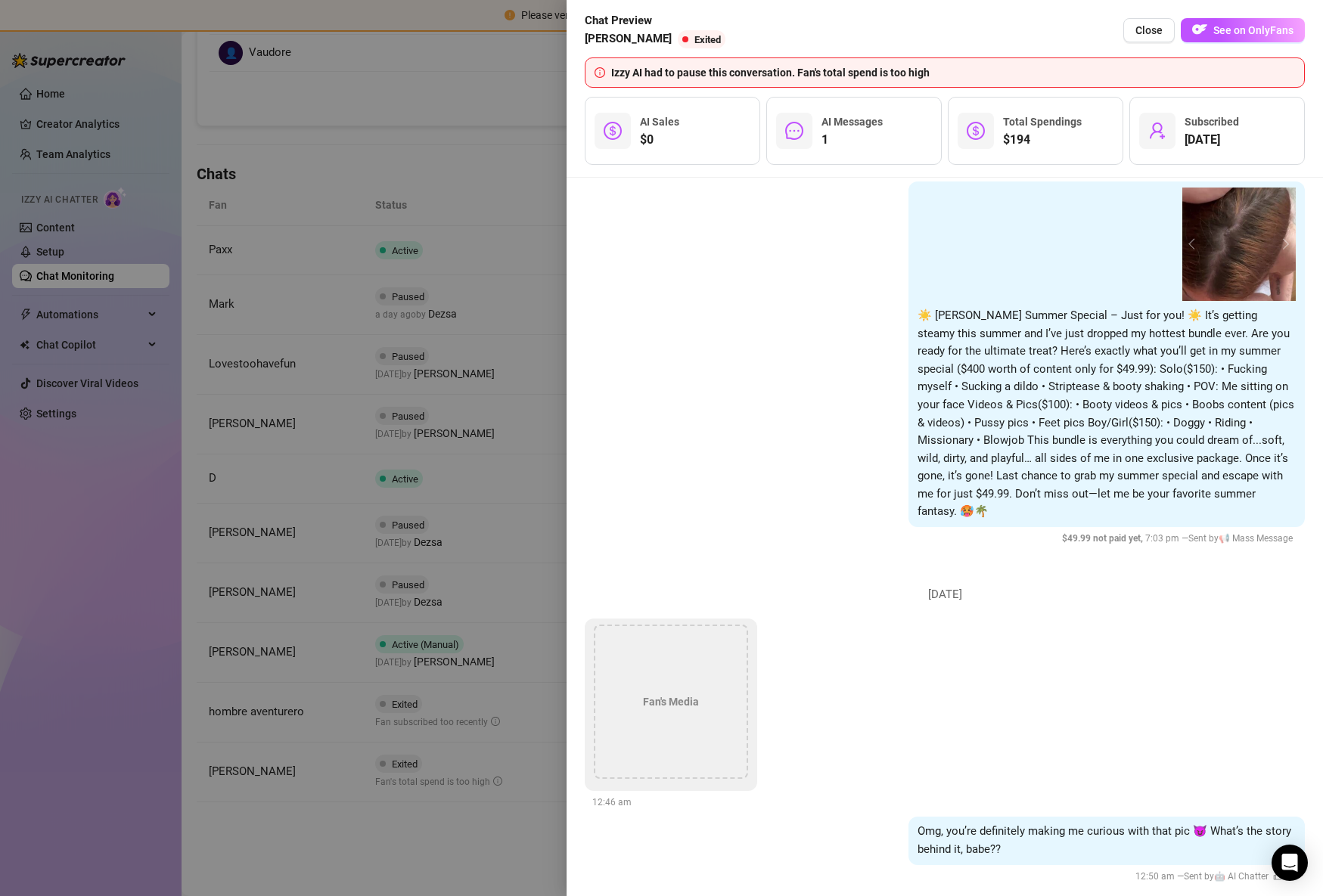
scroll to position [232, 0]
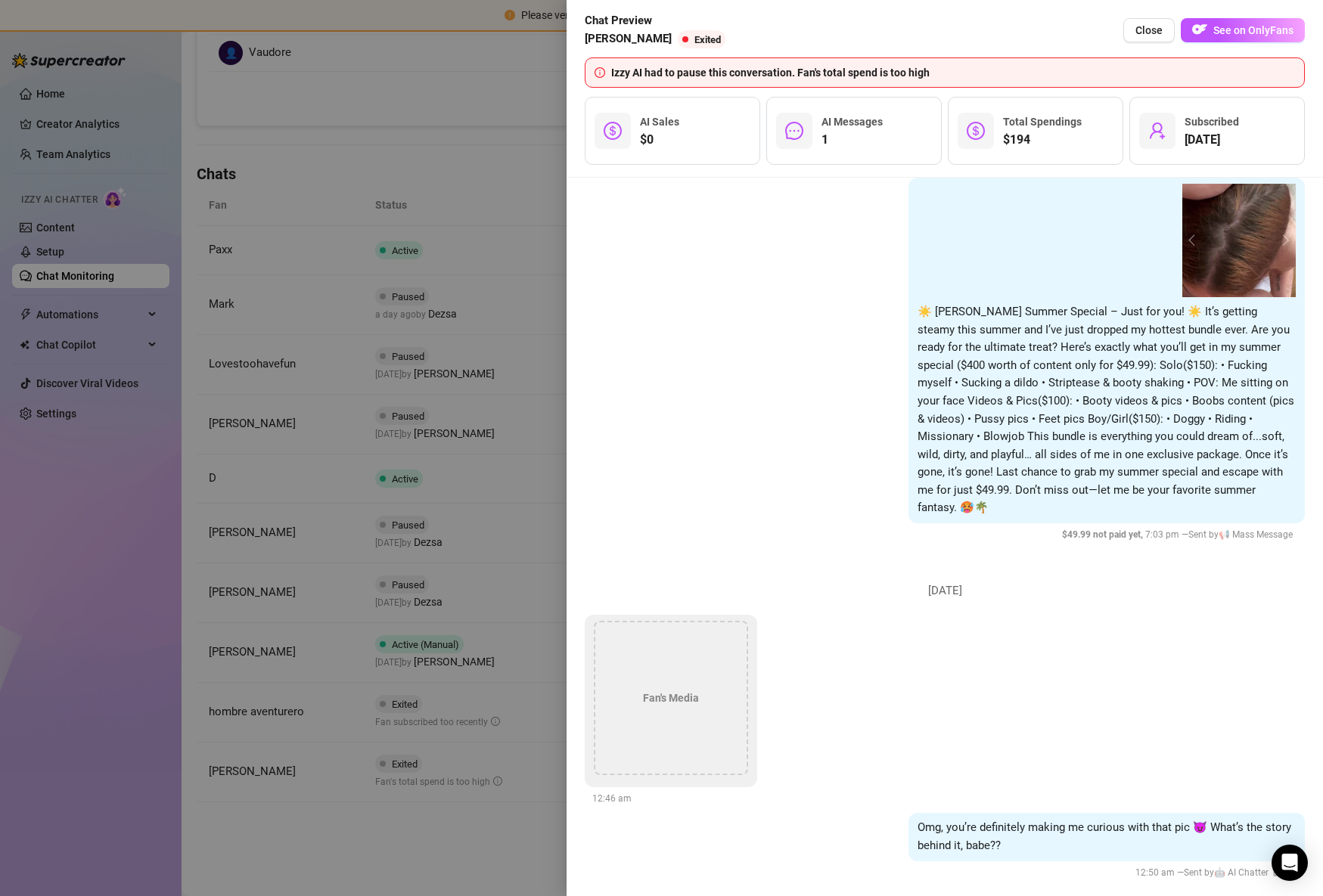
click at [387, 638] on div at bounding box center [661, 448] width 1323 height 896
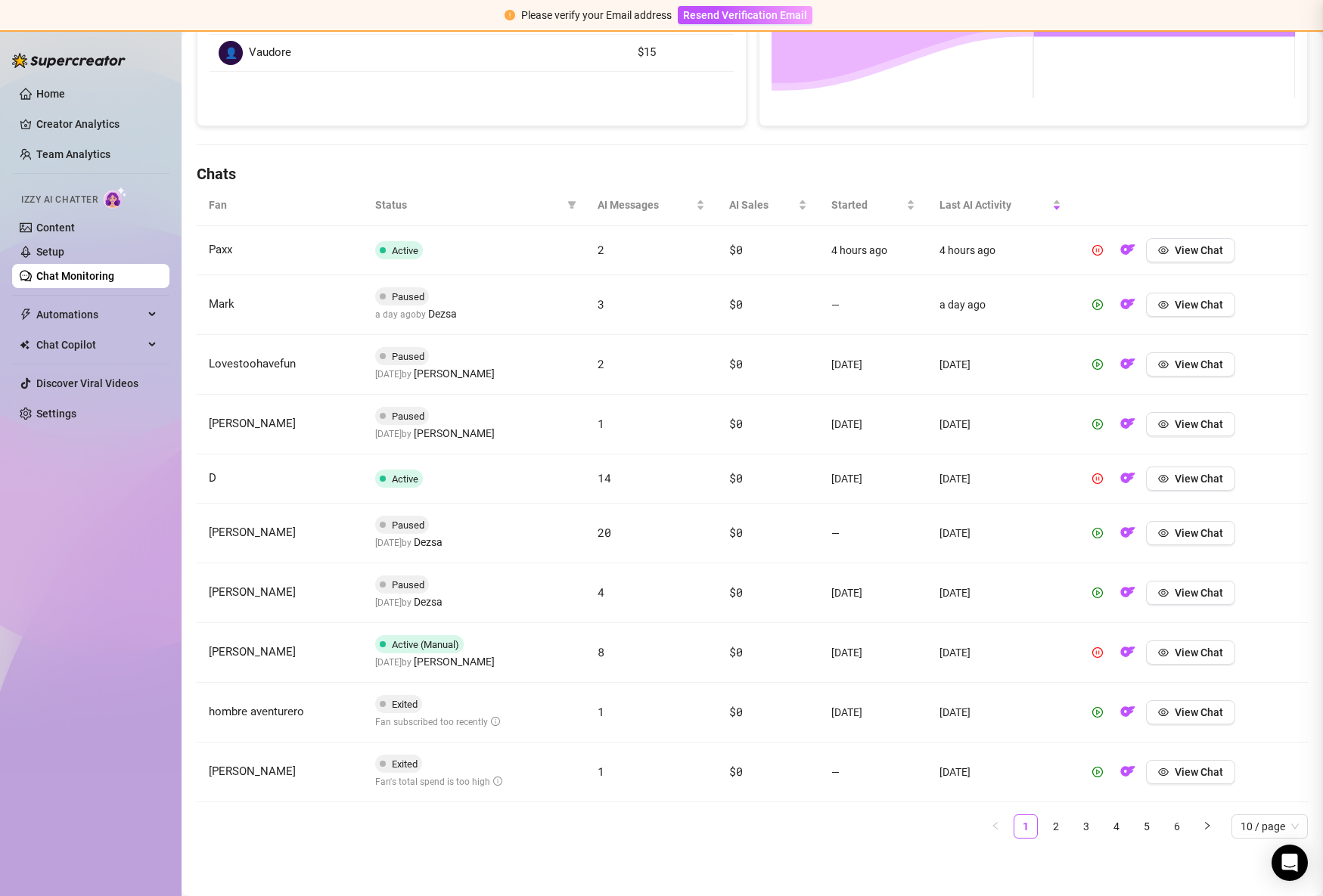
scroll to position [0, 0]
click at [1053, 826] on link "2" at bounding box center [1055, 826] width 22 height 22
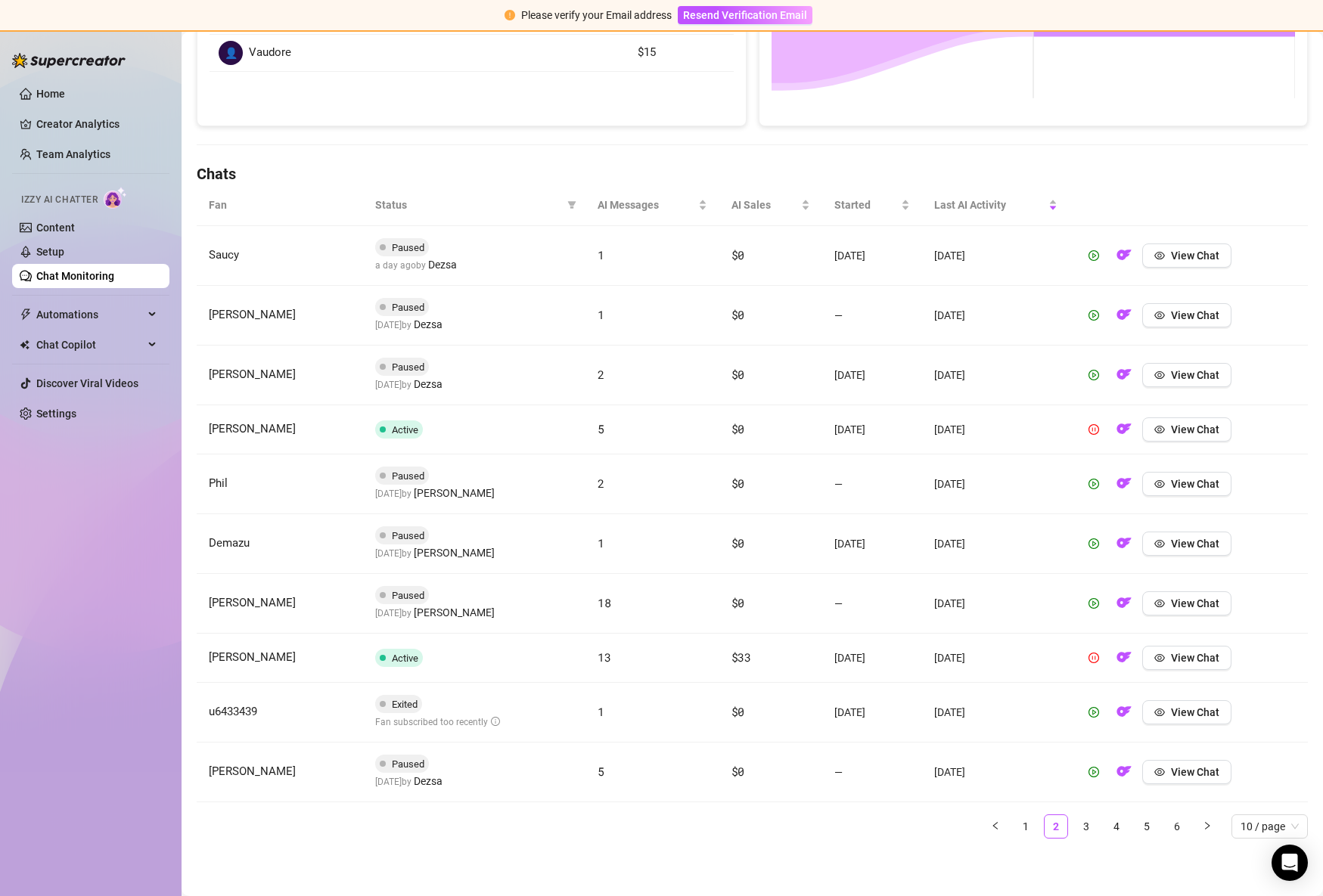
click at [1215, 415] on td "View Chat" at bounding box center [1188, 429] width 239 height 49
click at [1214, 422] on button "View Chat" at bounding box center [1186, 429] width 89 height 24
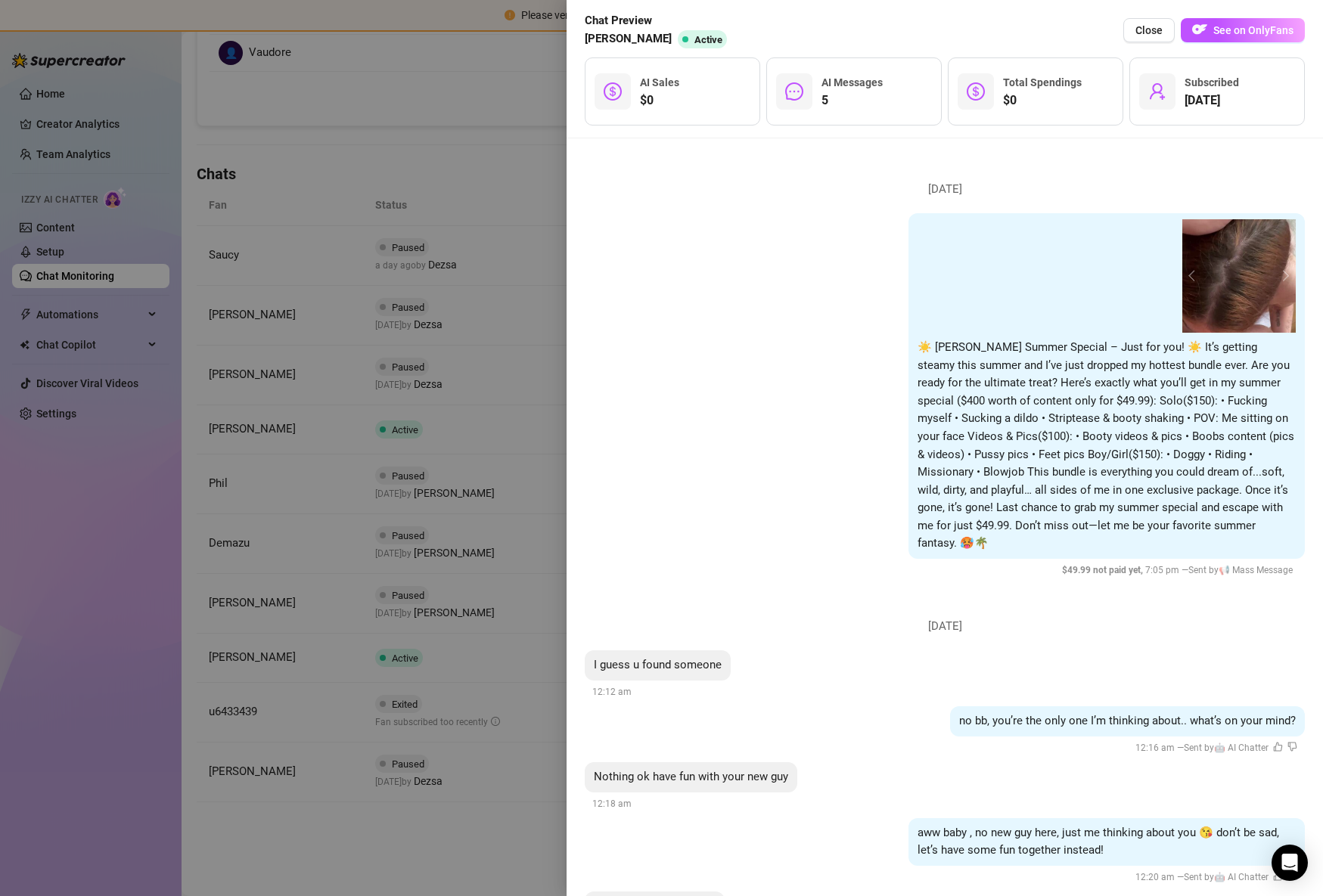
scroll to position [459, 0]
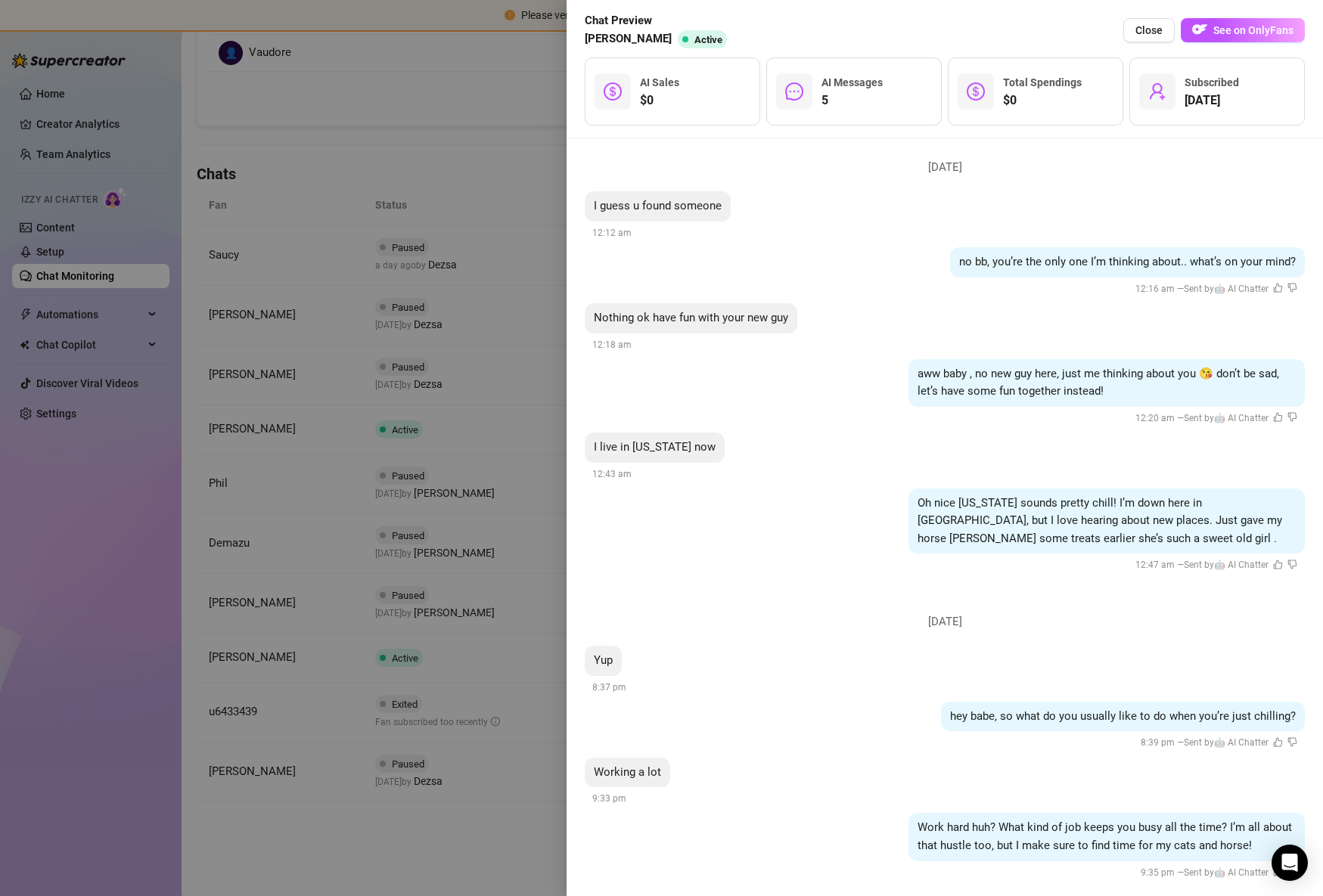
click at [442, 493] on div at bounding box center [661, 448] width 1323 height 896
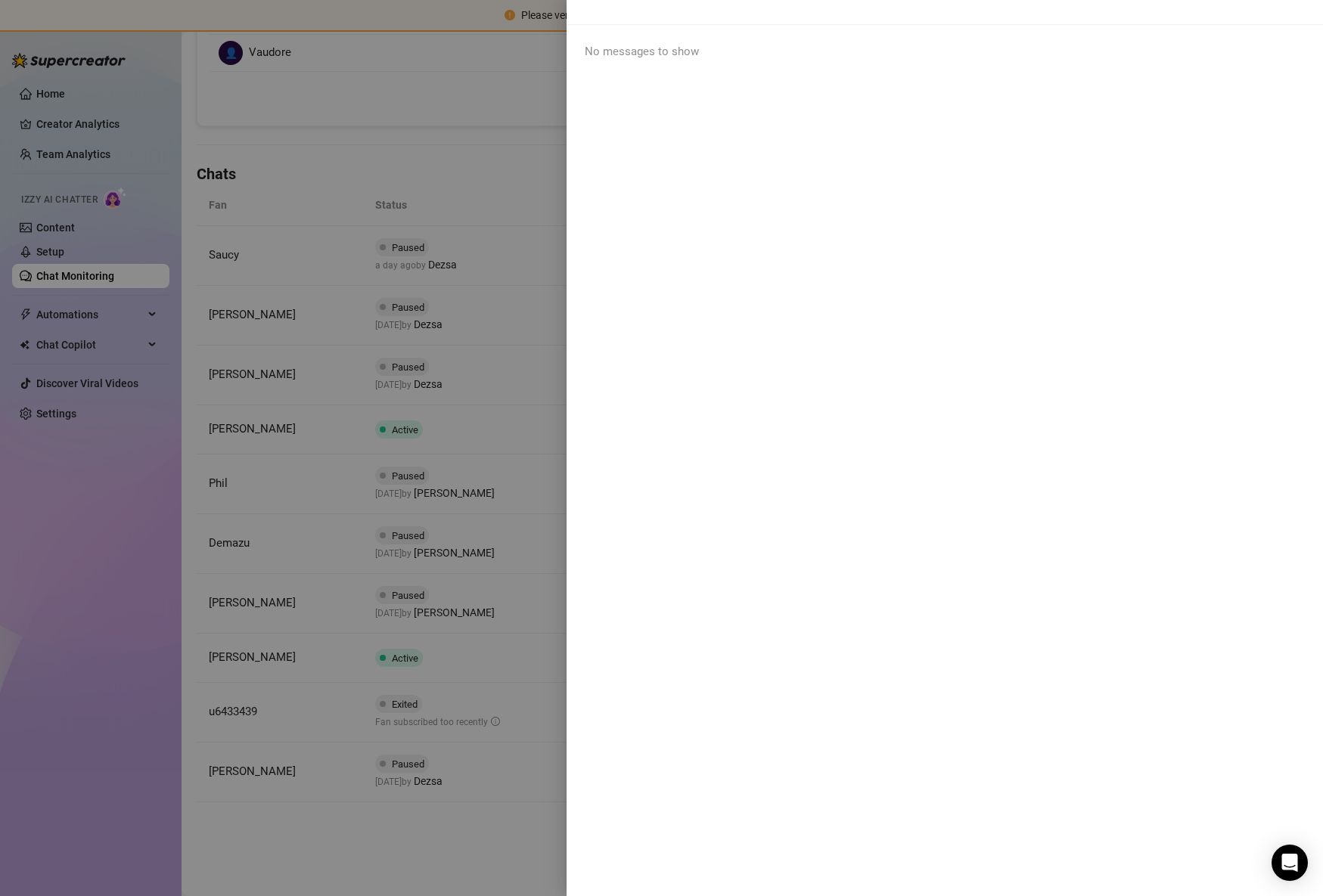
scroll to position [0, 0]
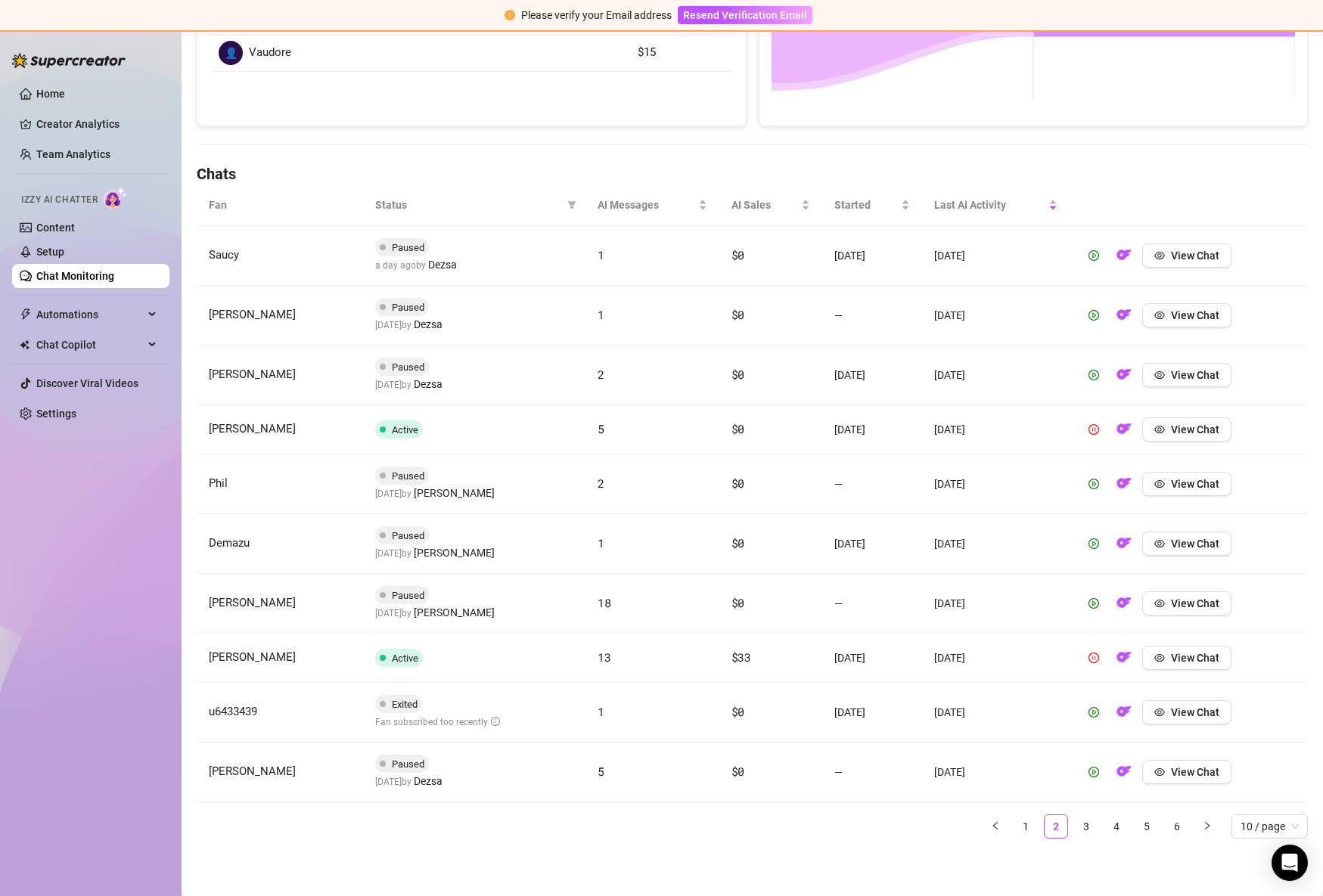
click at [1193, 445] on td "View Chat" at bounding box center [1188, 429] width 239 height 49
click at [1189, 480] on span "View Chat" at bounding box center [1195, 484] width 48 height 12
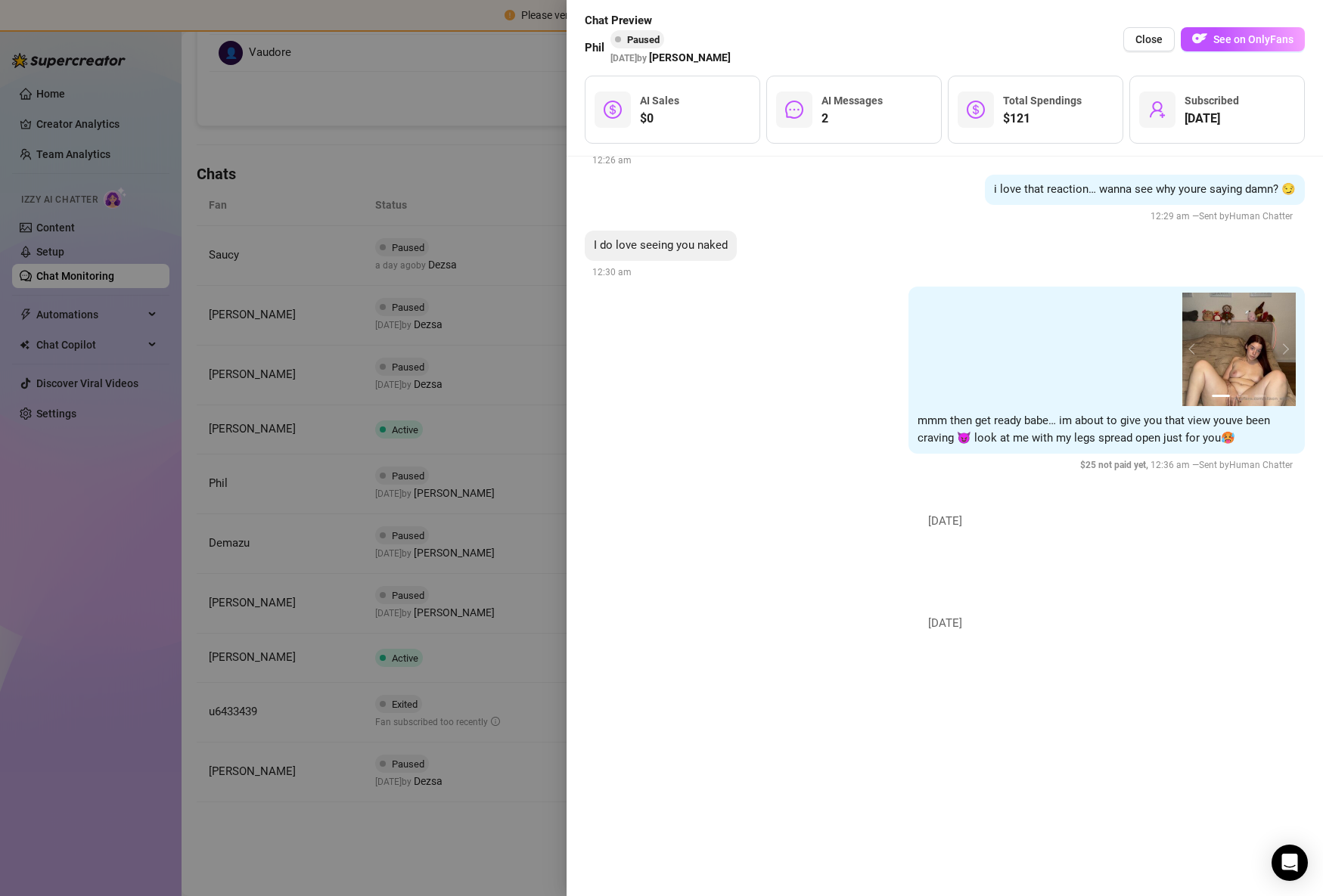
scroll to position [10517, 0]
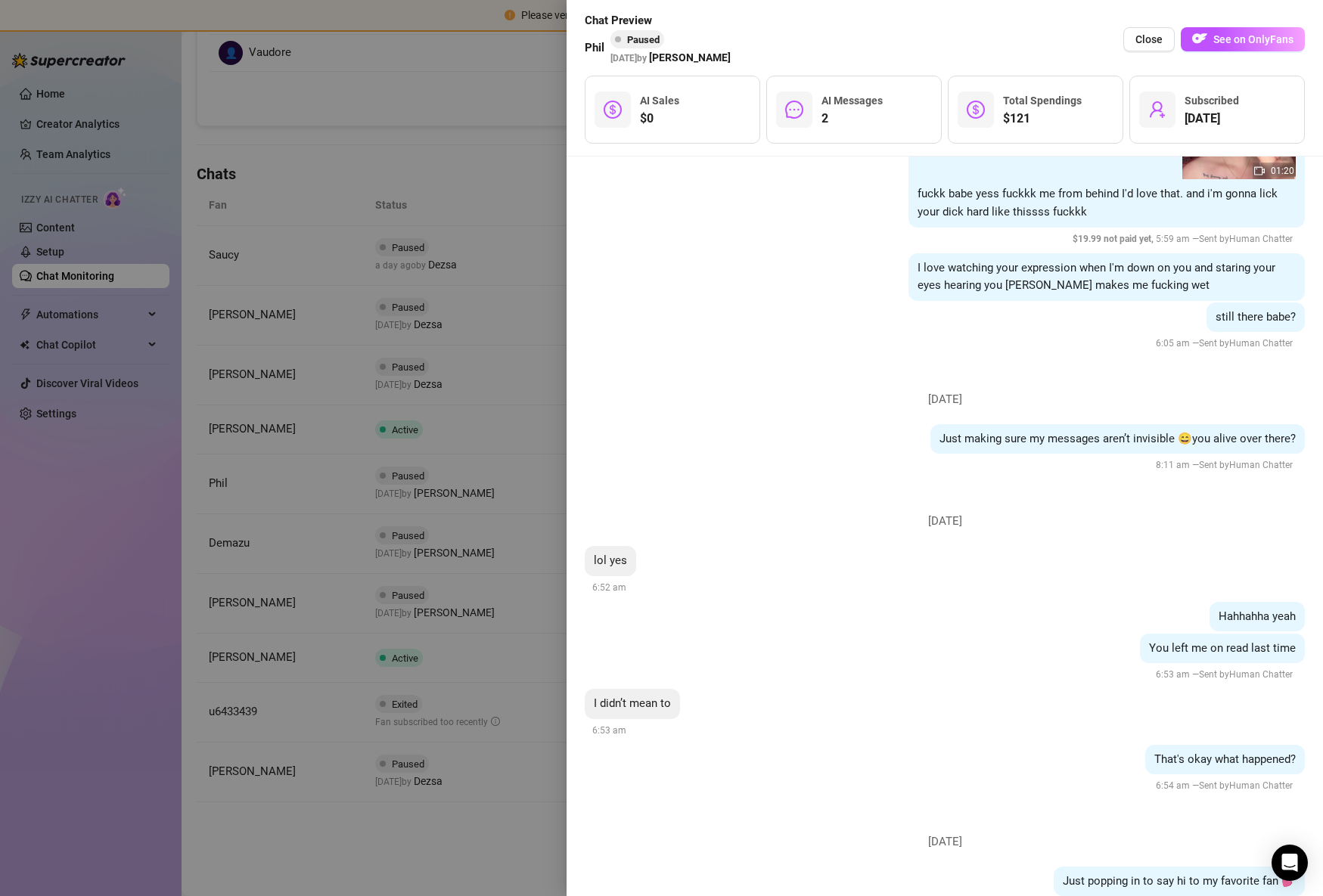
click at [436, 578] on div at bounding box center [661, 448] width 1323 height 896
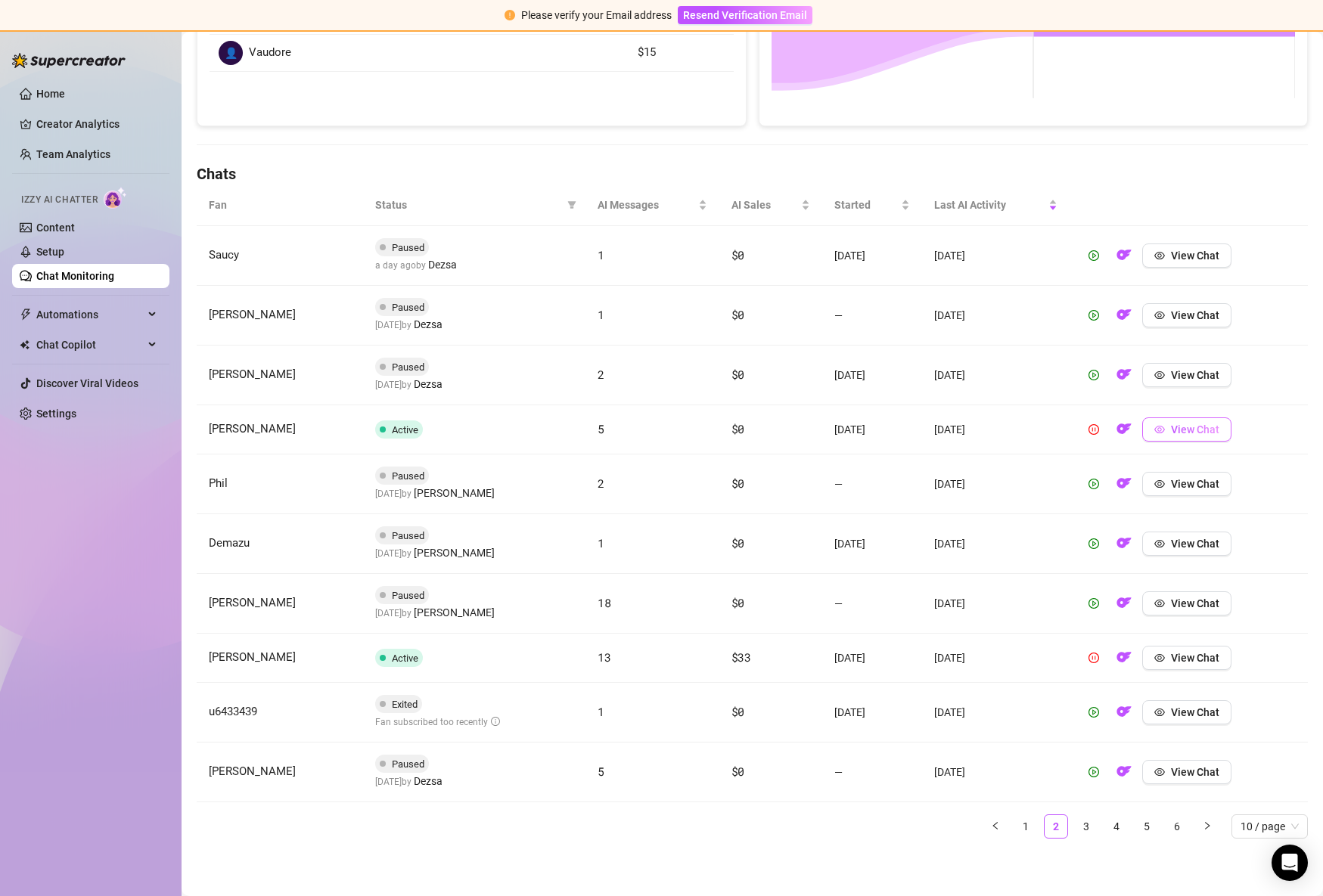
click at [1205, 421] on button "View Chat" at bounding box center [1186, 429] width 89 height 24
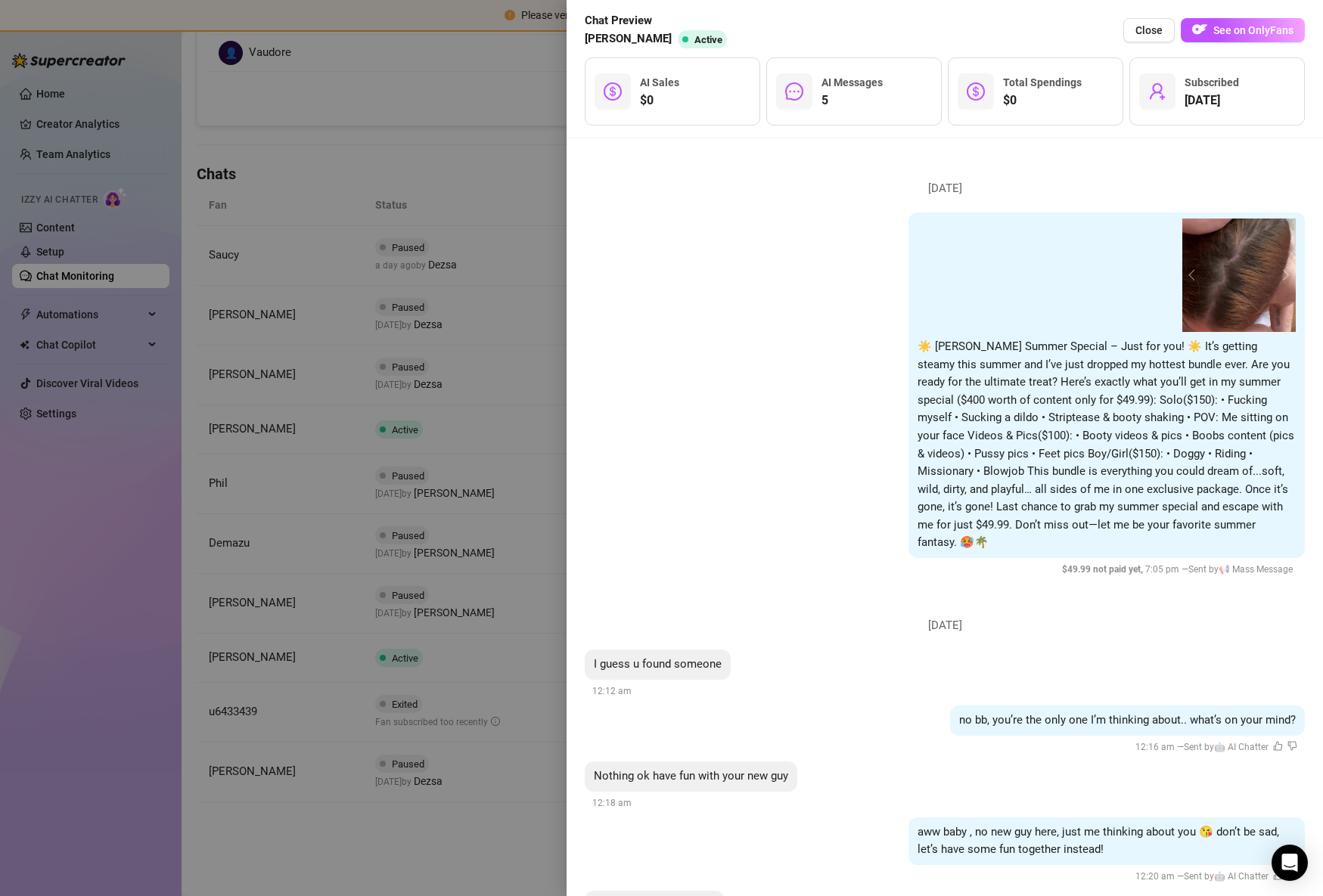
scroll to position [459, 0]
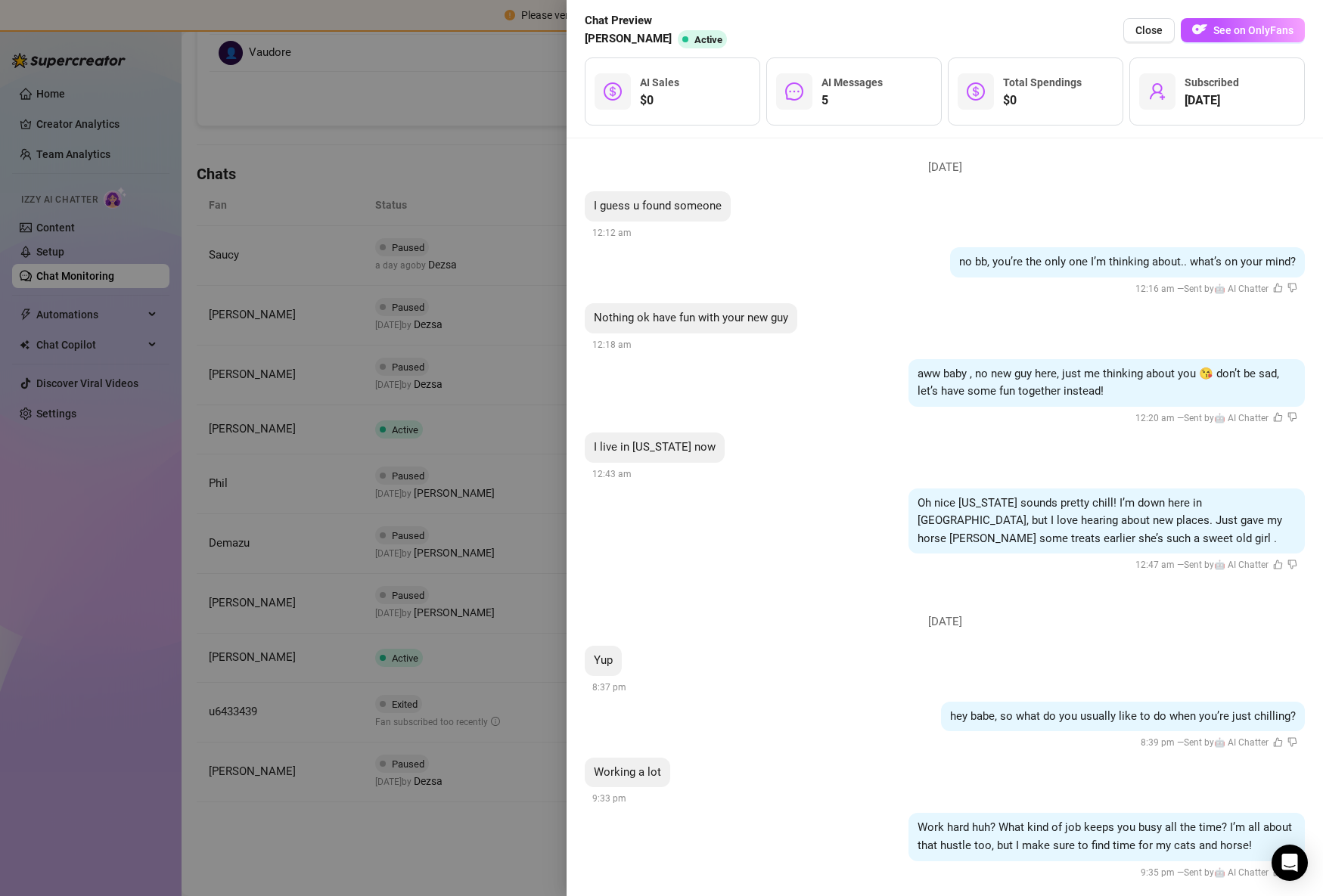
click at [475, 656] on div at bounding box center [661, 448] width 1323 height 896
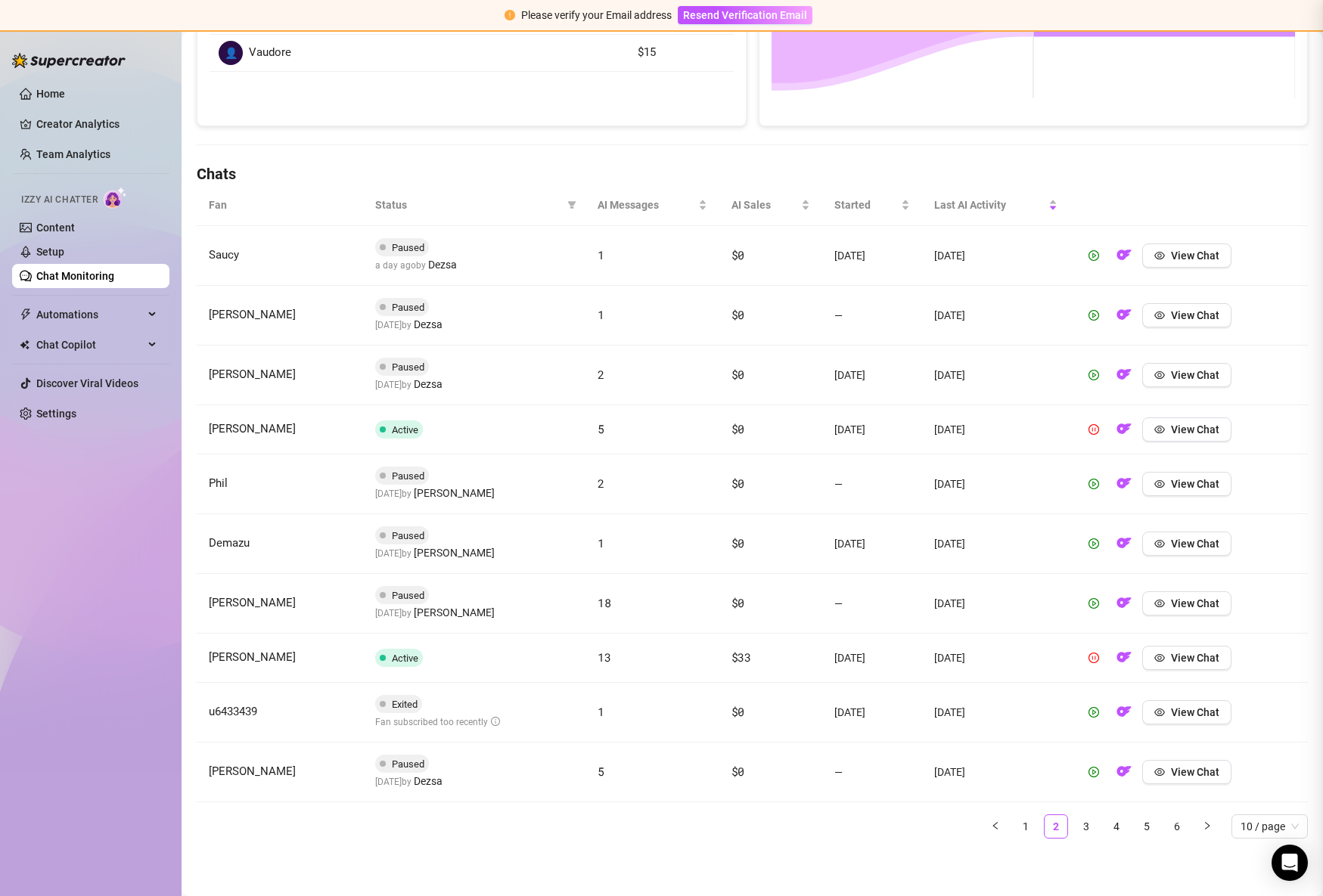
scroll to position [0, 0]
click at [1218, 432] on span "View Chat" at bounding box center [1195, 429] width 48 height 12
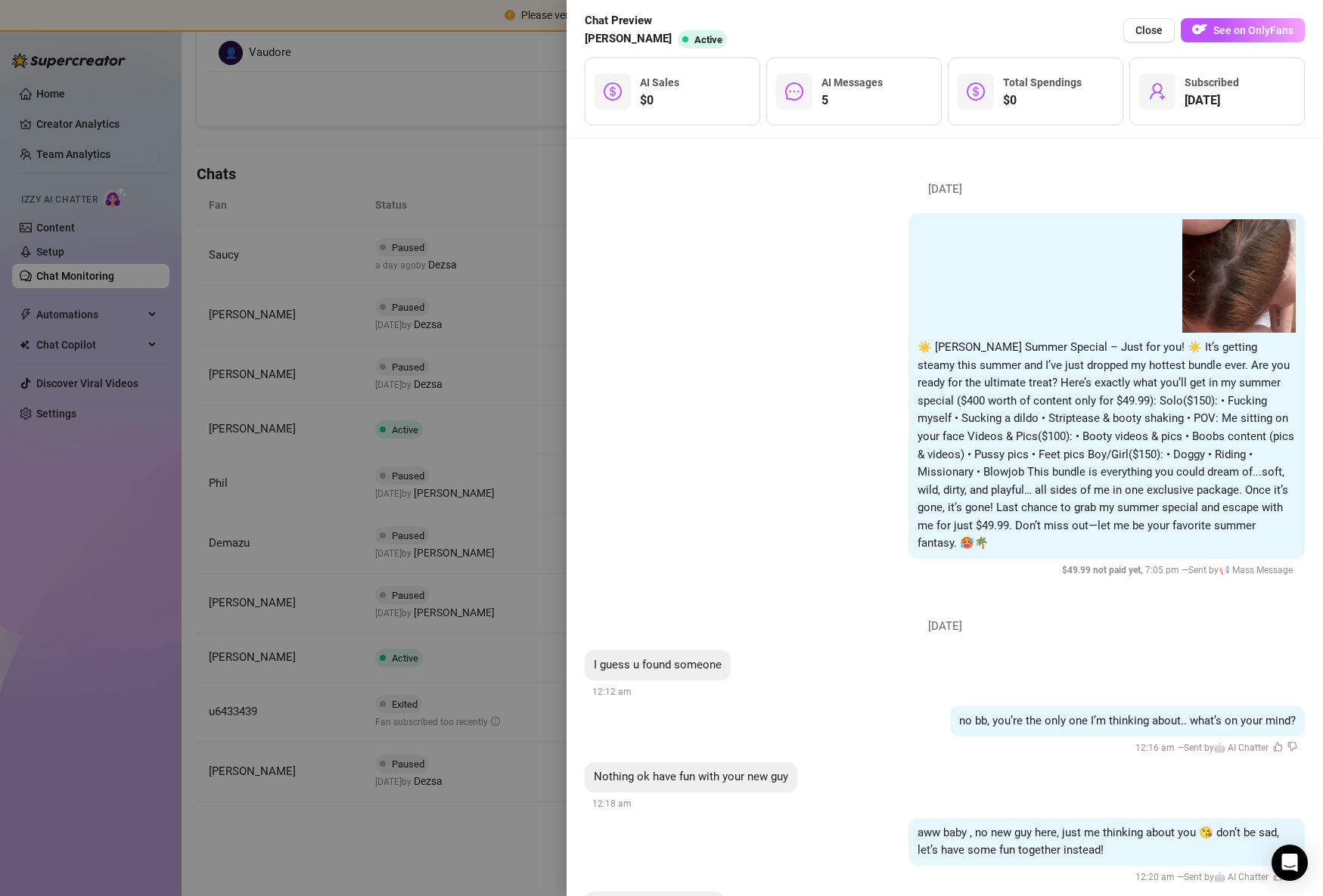
scroll to position [459, 0]
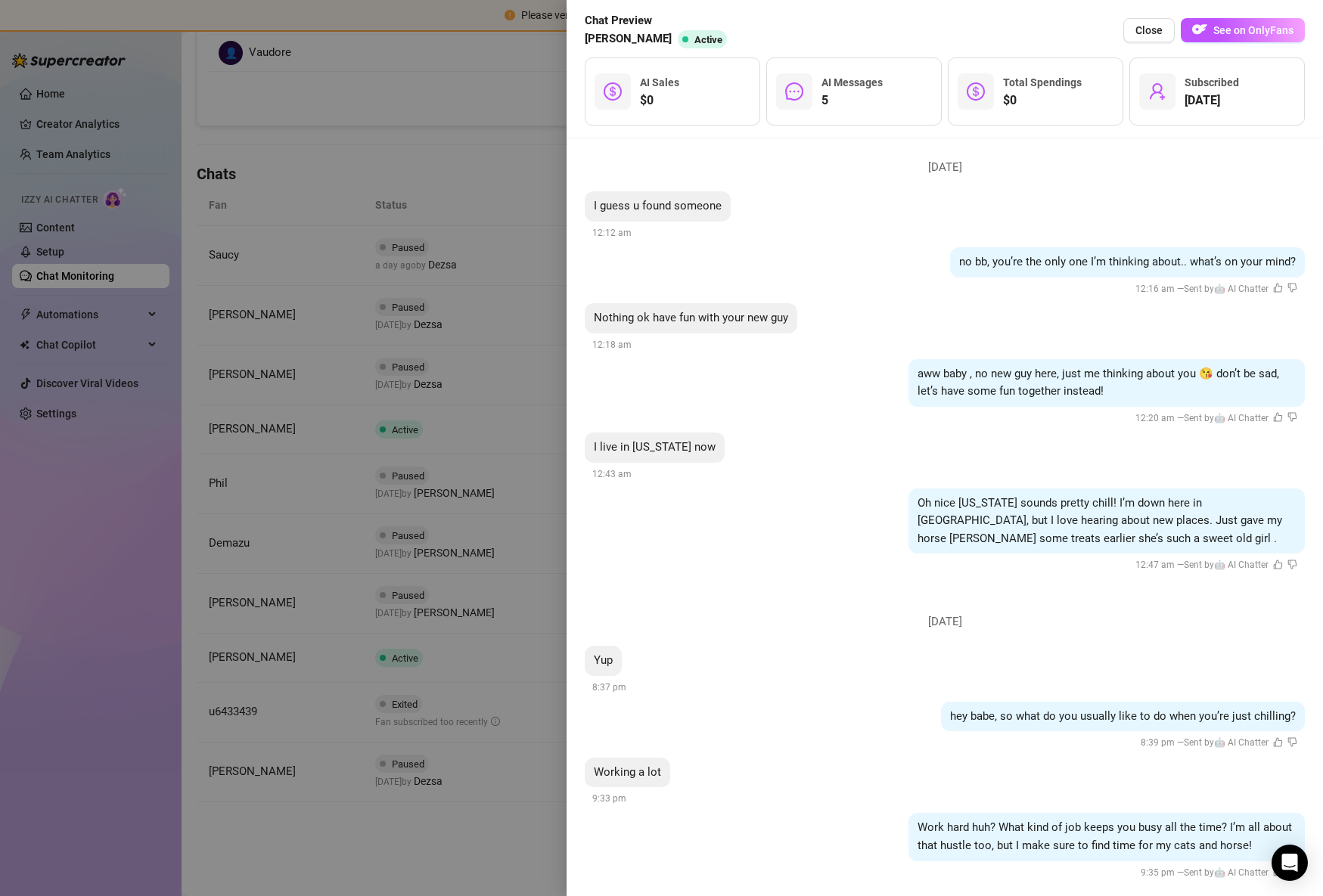
click at [375, 643] on div at bounding box center [661, 448] width 1323 height 896
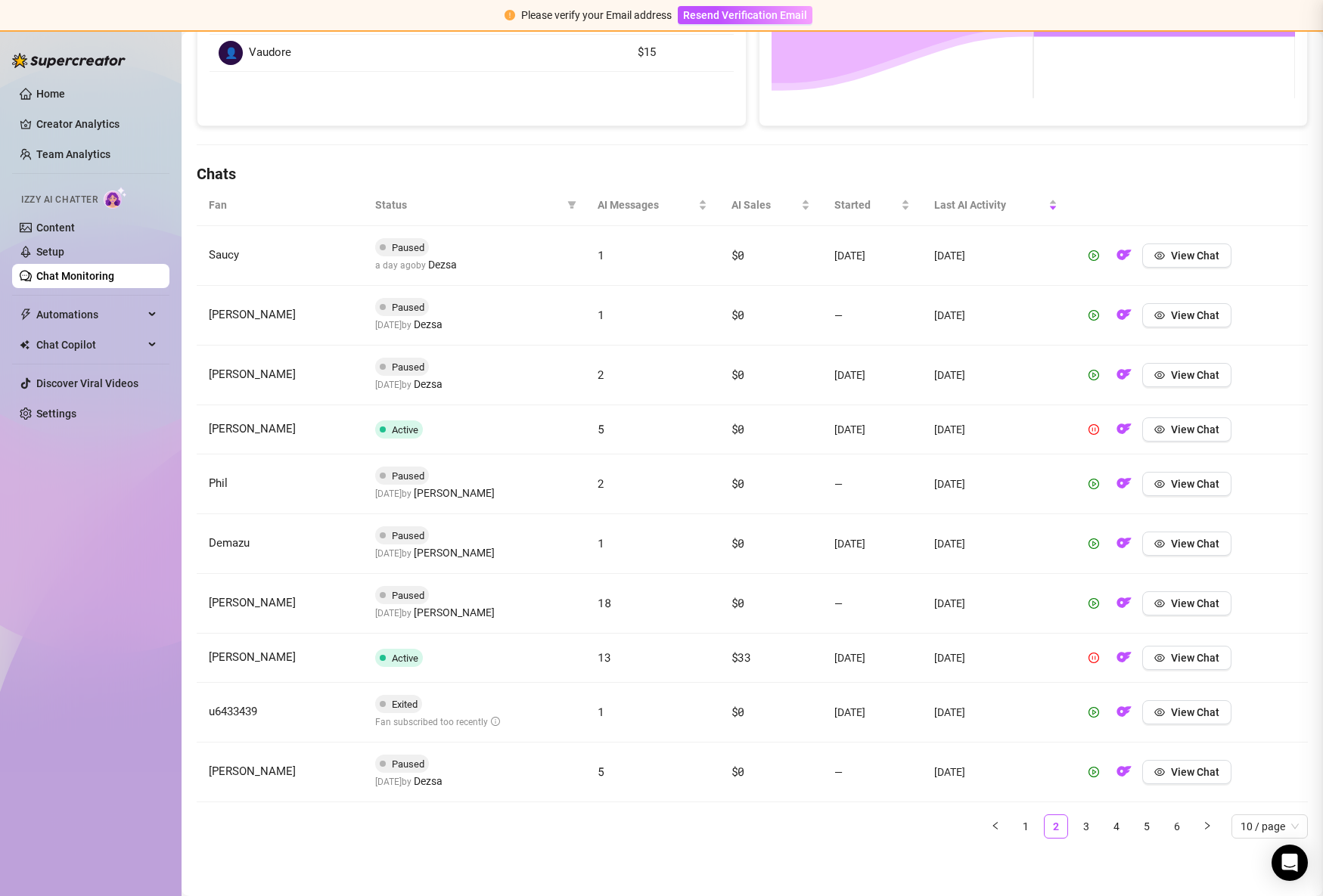
scroll to position [0, 0]
click at [1172, 666] on button "View Chat" at bounding box center [1186, 658] width 89 height 24
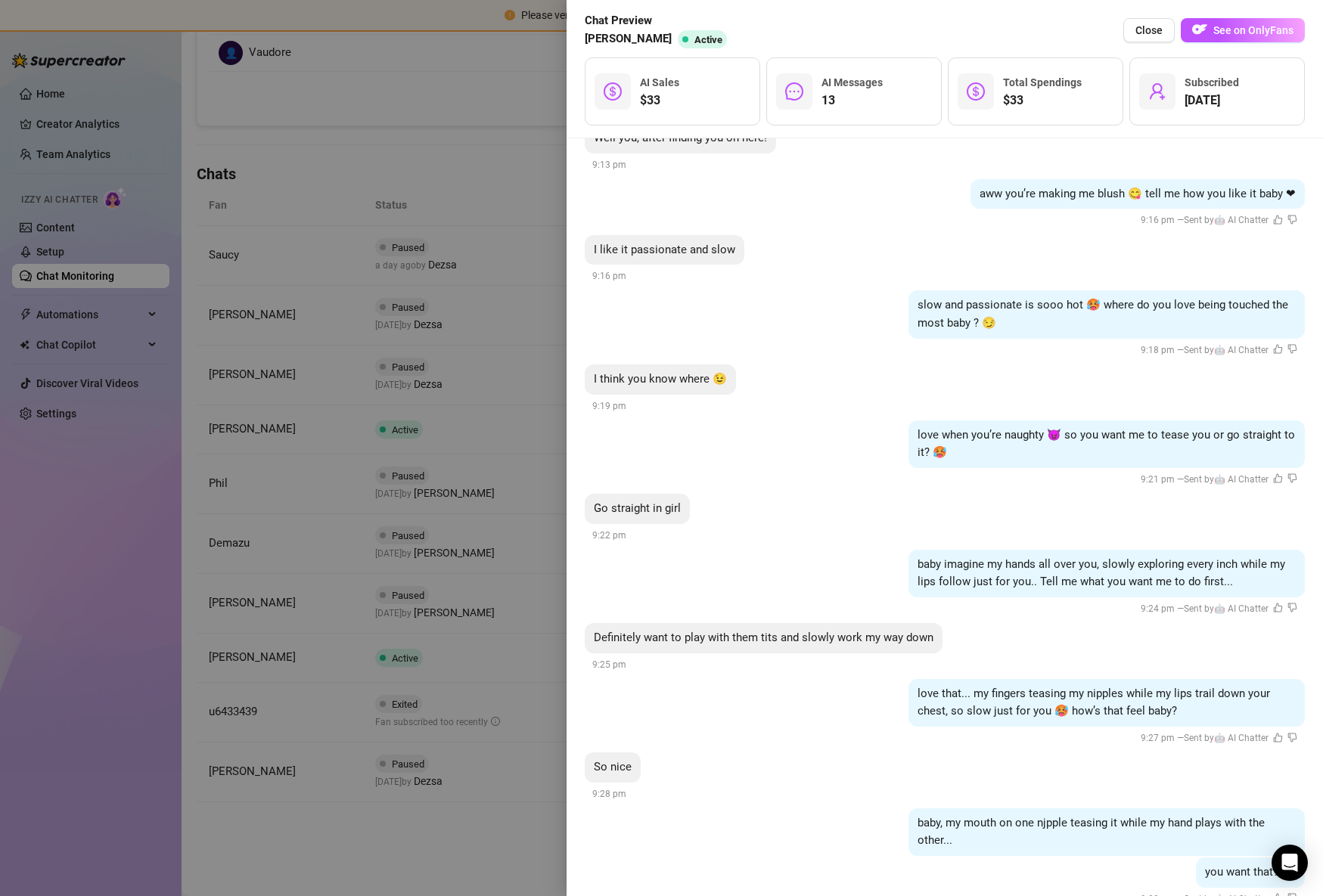
scroll to position [1047, 0]
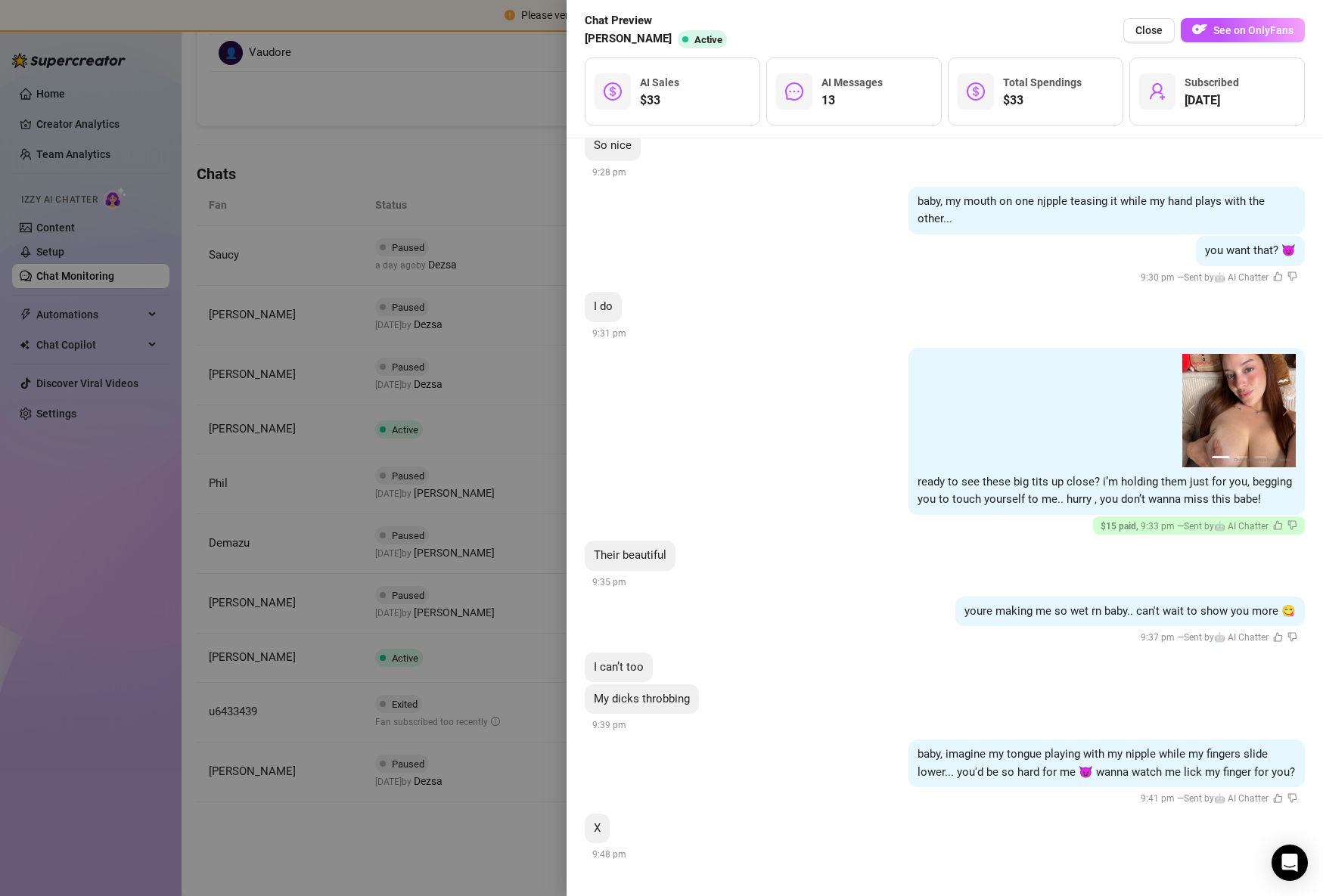
click at [540, 588] on div at bounding box center [661, 448] width 1323 height 896
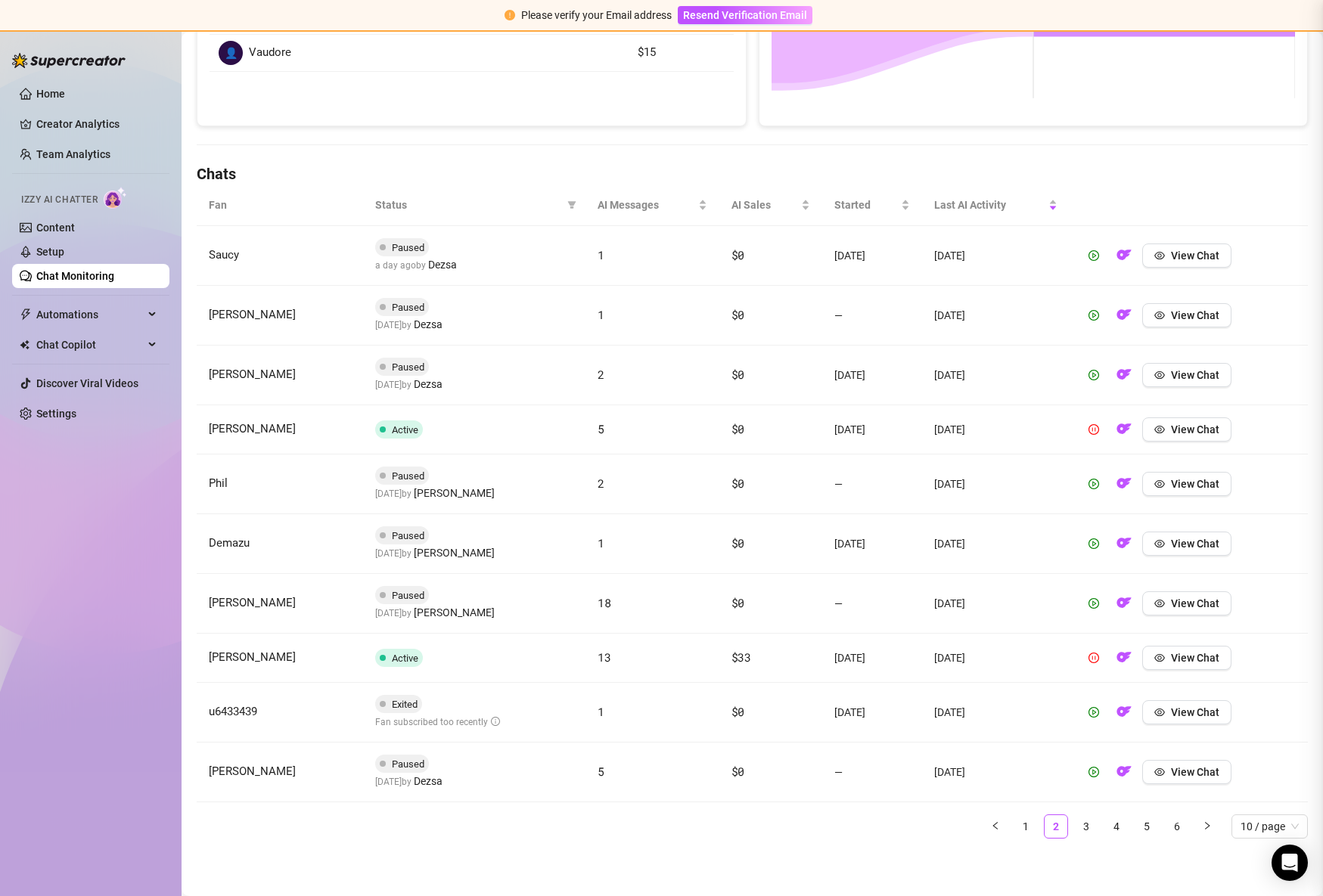
scroll to position [0, 0]
click at [1183, 778] on span "View Chat" at bounding box center [1195, 772] width 48 height 12
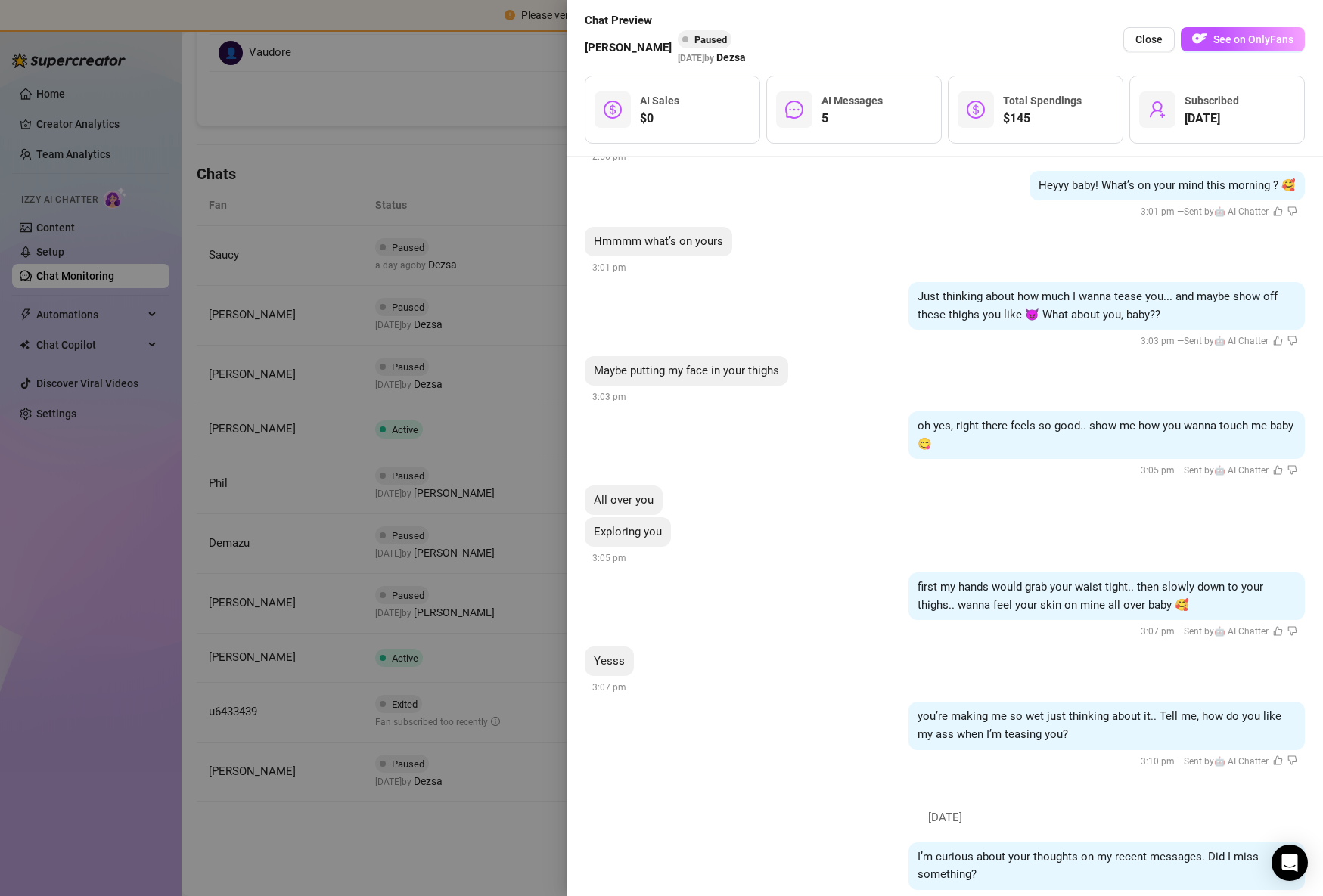
scroll to position [3598, 0]
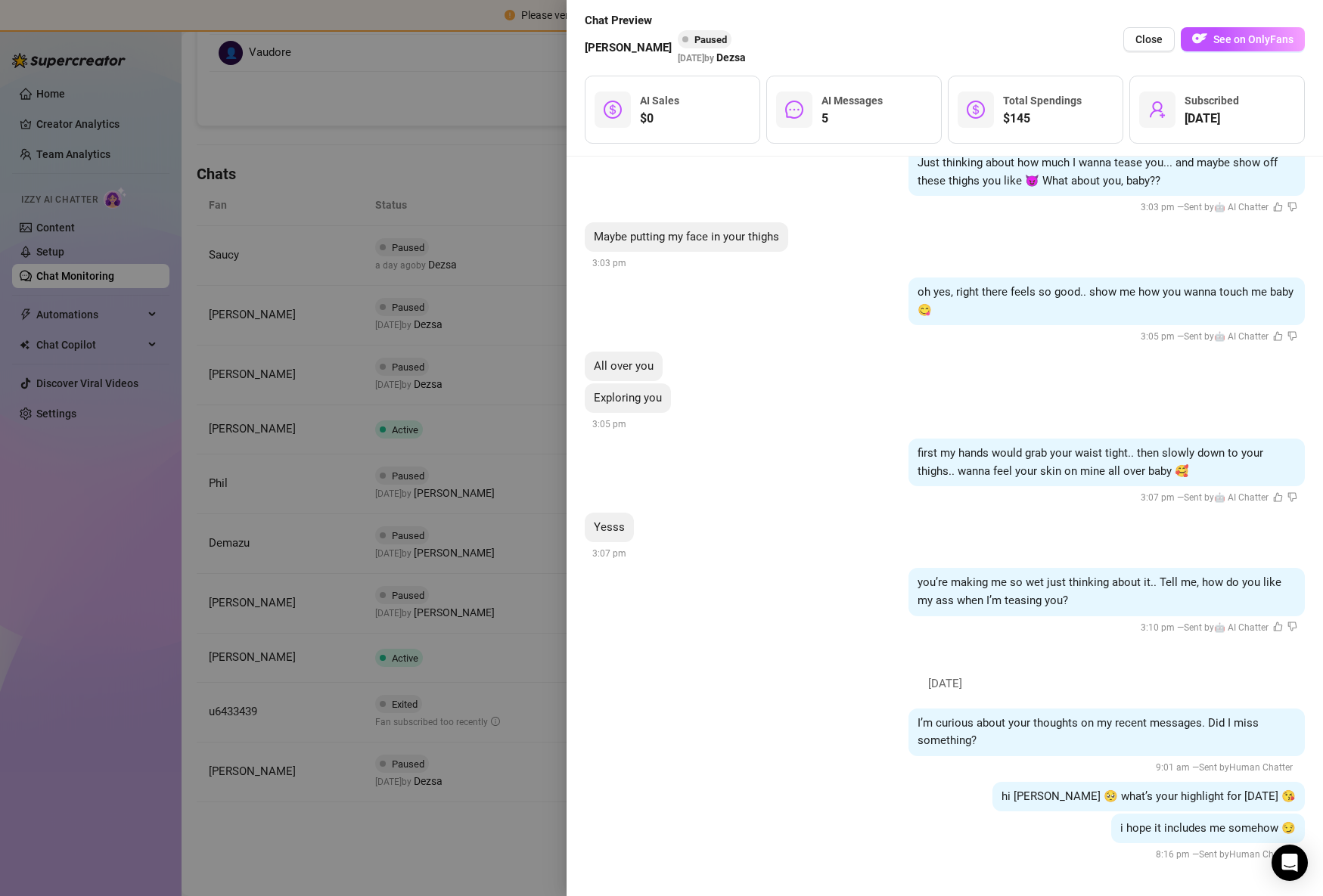
click at [365, 707] on div at bounding box center [661, 448] width 1323 height 896
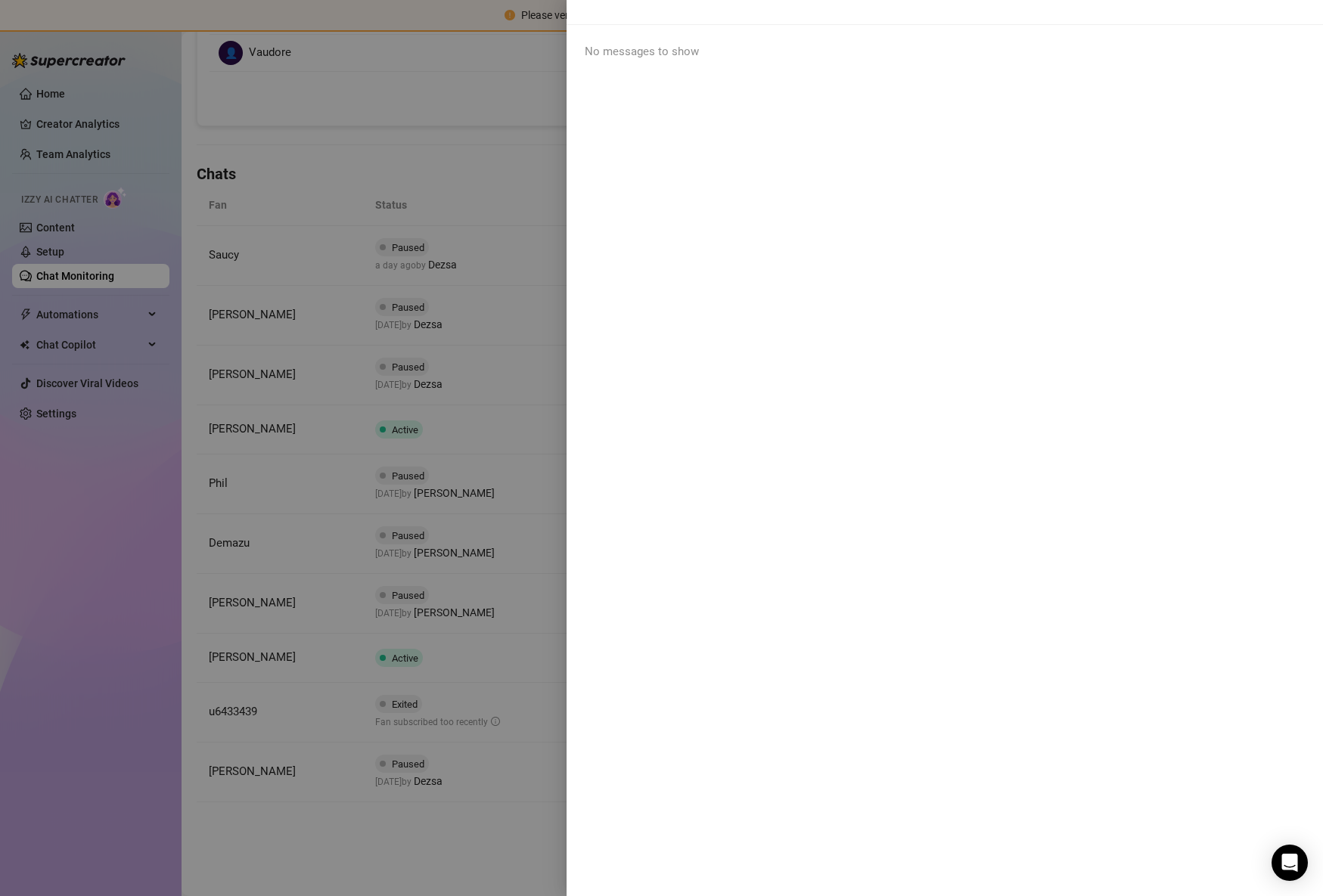
scroll to position [0, 0]
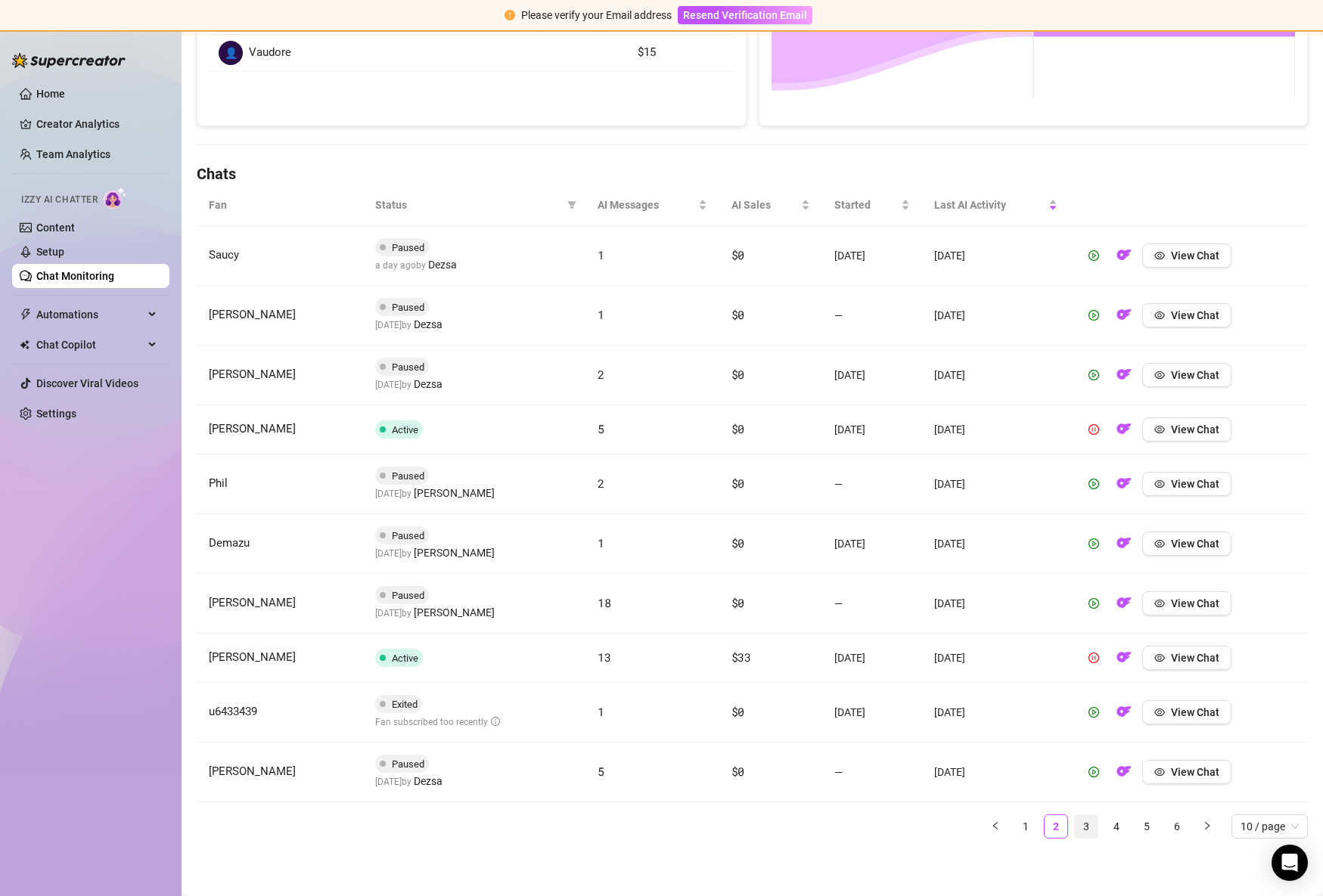
click at [1095, 823] on link "3" at bounding box center [1085, 826] width 22 height 22
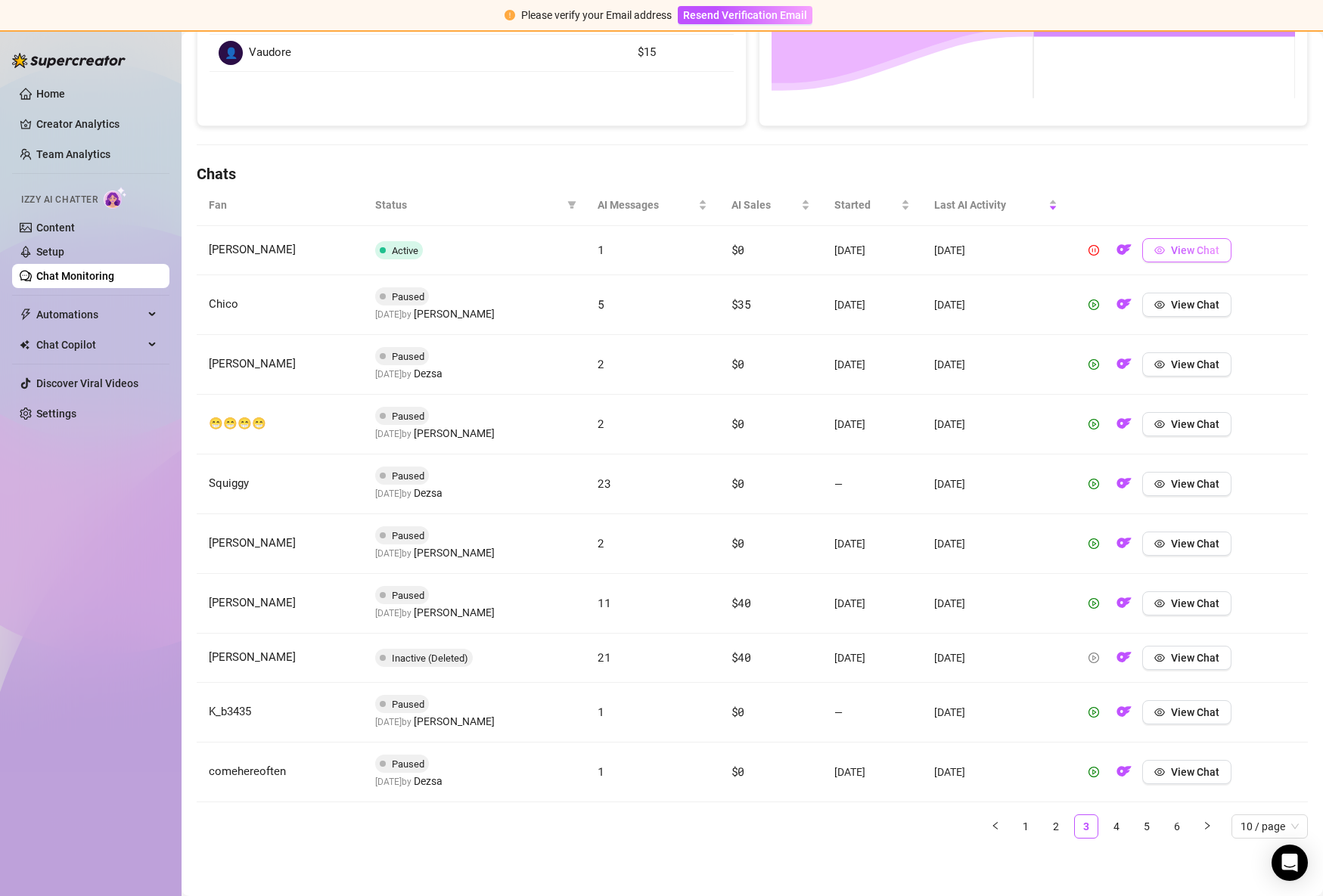
click at [1181, 248] on span "View Chat" at bounding box center [1195, 251] width 48 height 12
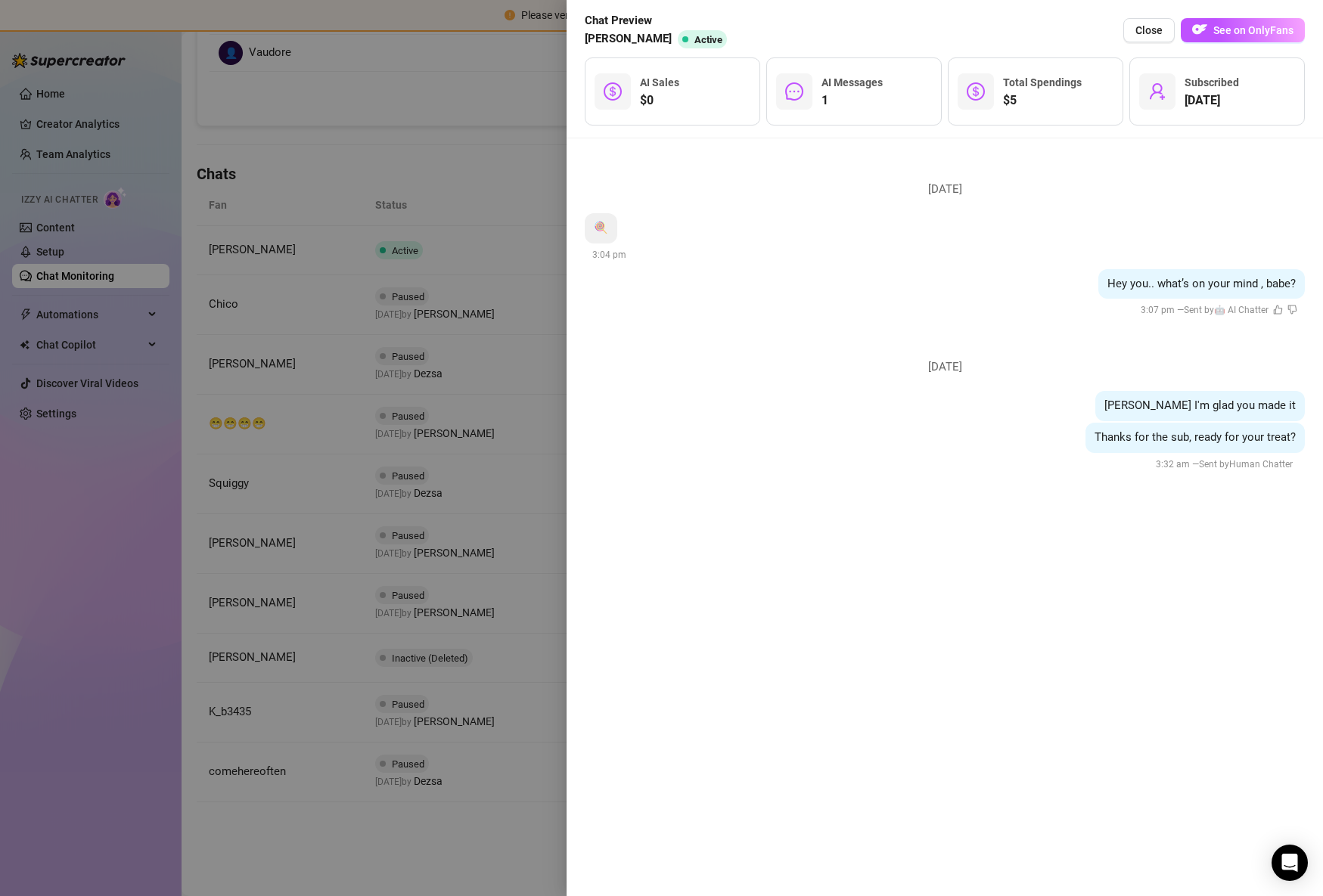
click at [315, 513] on div at bounding box center [661, 448] width 1323 height 896
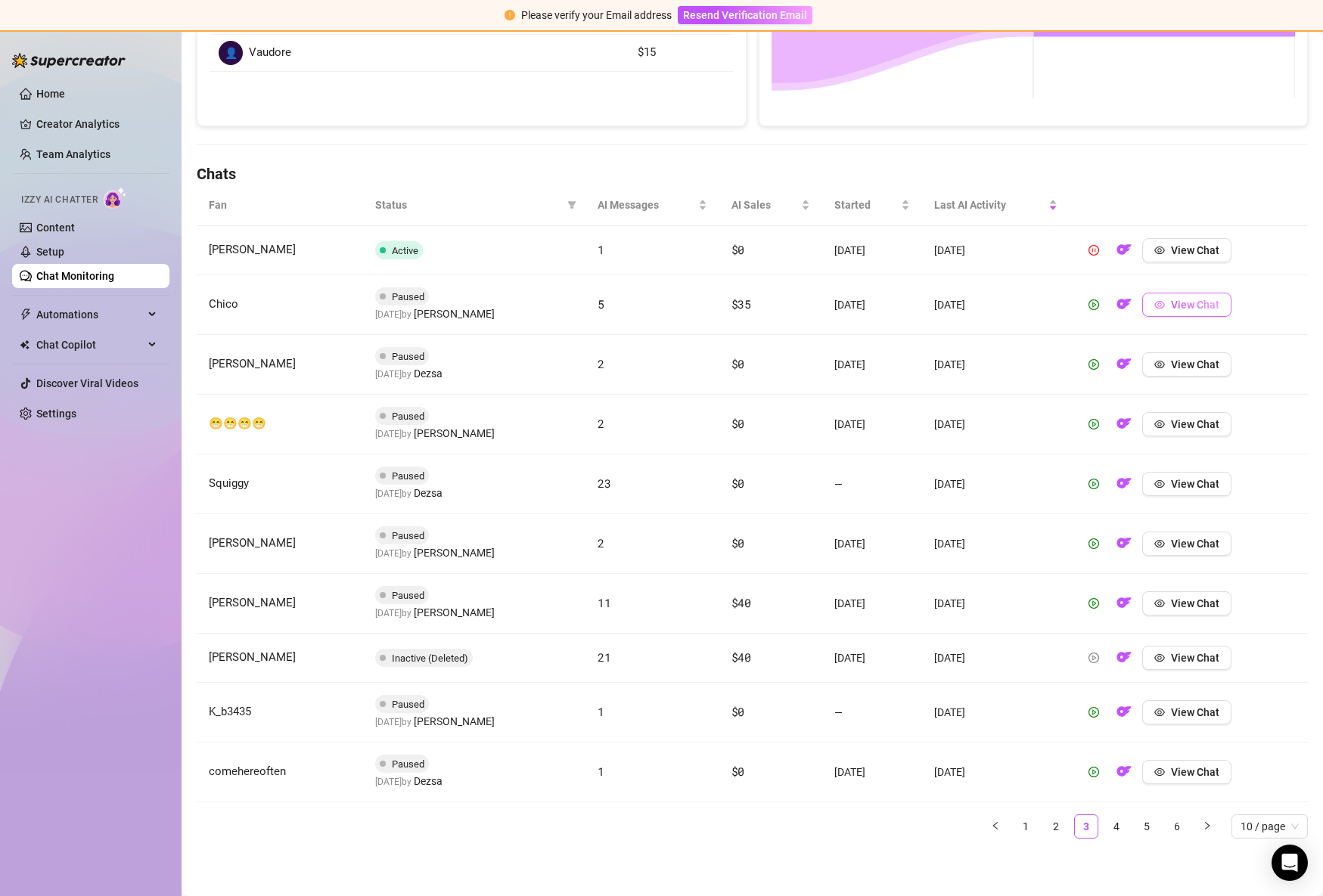
click at [1194, 297] on button "View Chat" at bounding box center [1186, 305] width 89 height 24
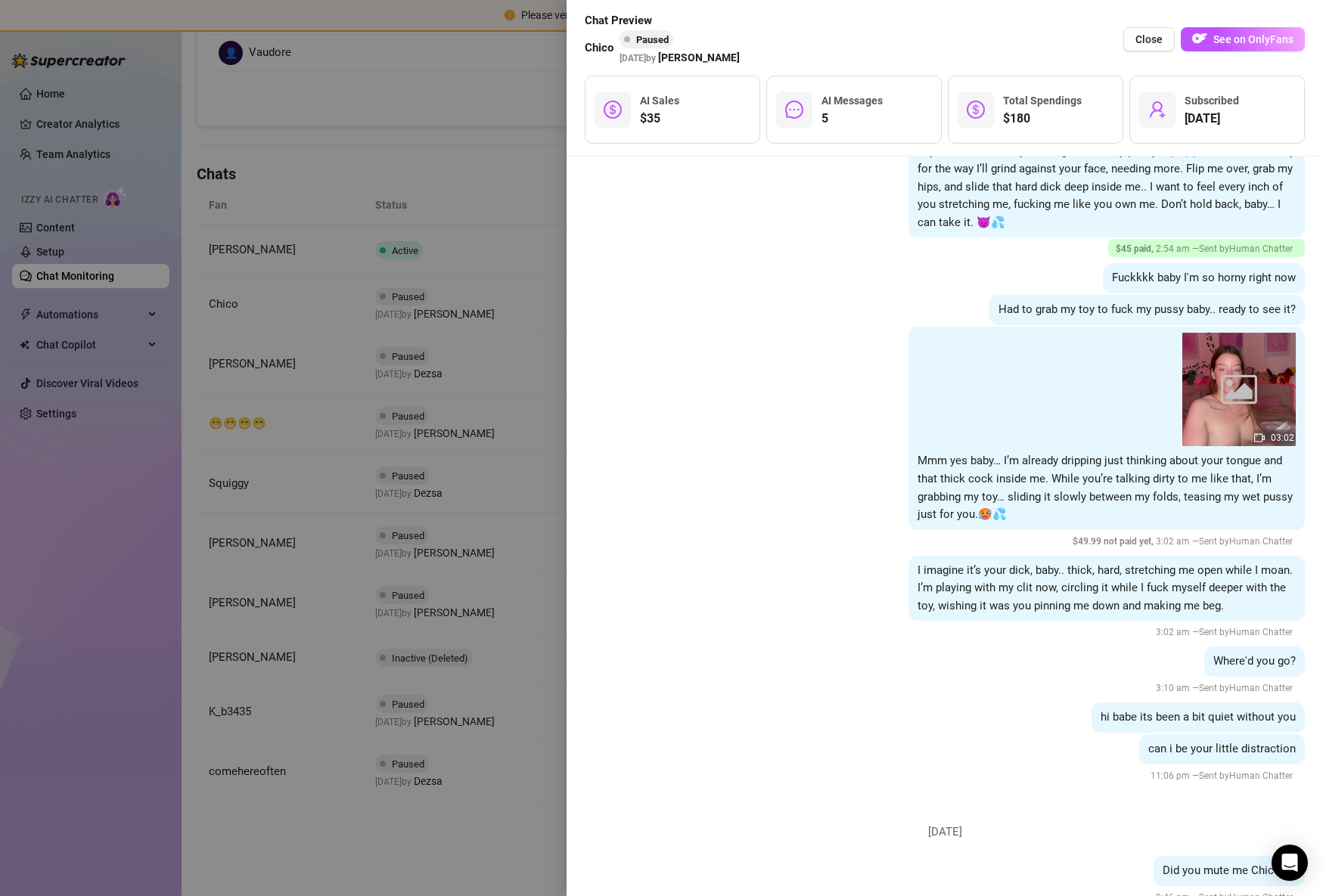
scroll to position [3029, 0]
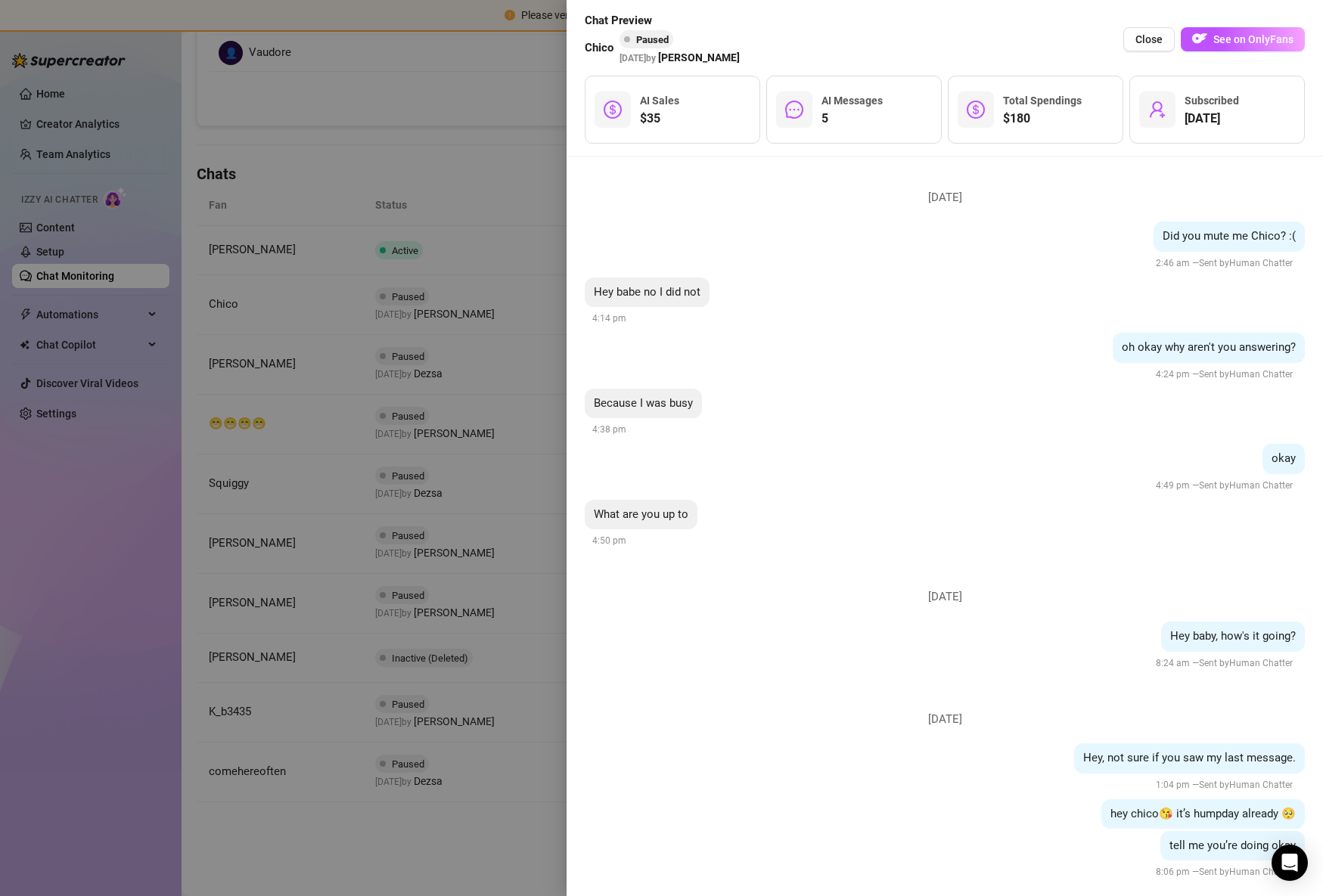
drag, startPoint x: 328, startPoint y: 543, endPoint x: 391, endPoint y: 537, distance: 63.3
click at [340, 552] on div at bounding box center [661, 448] width 1323 height 896
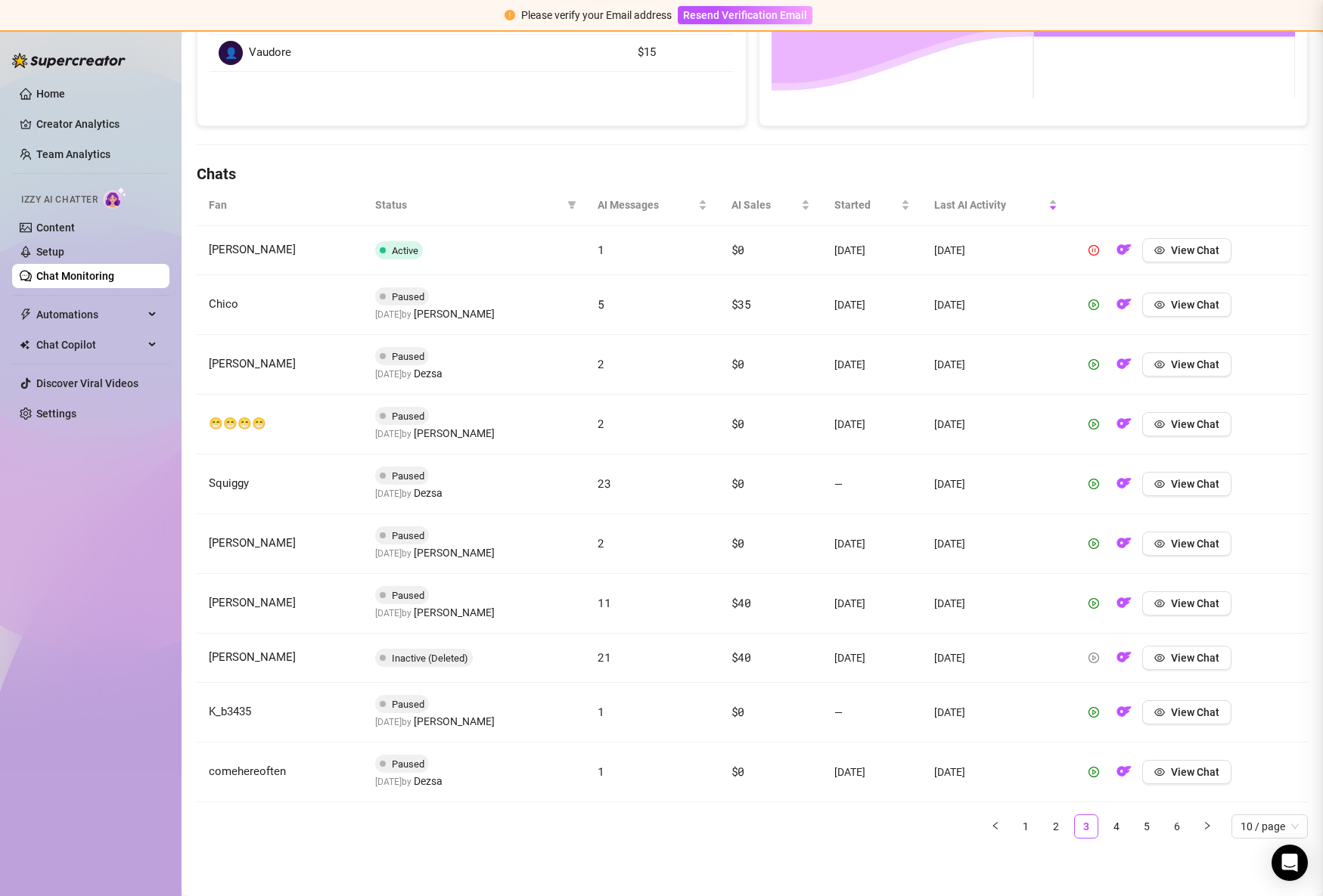
scroll to position [0, 0]
click at [1219, 310] on span "View Chat" at bounding box center [1195, 305] width 48 height 12
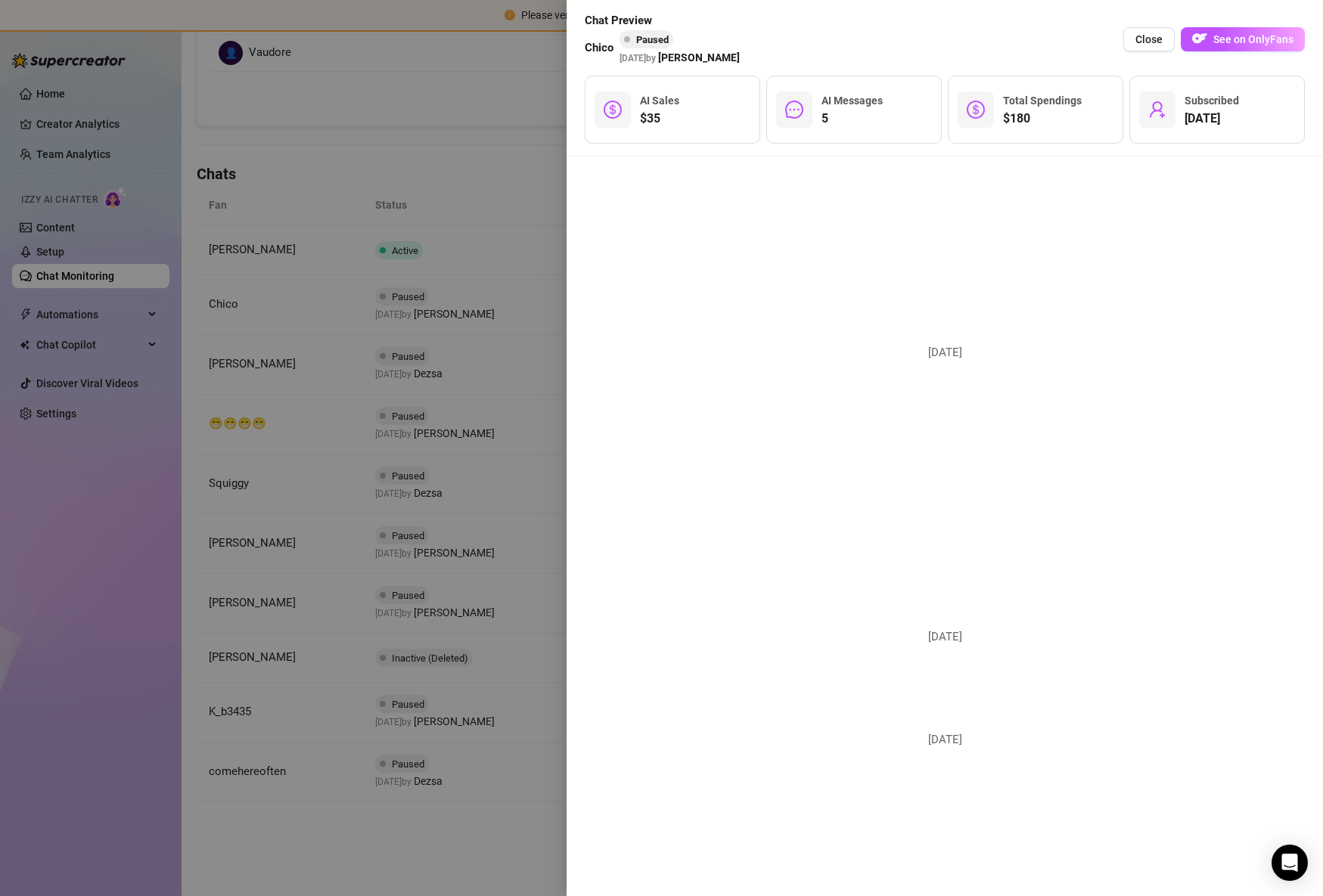
scroll to position [3029, 0]
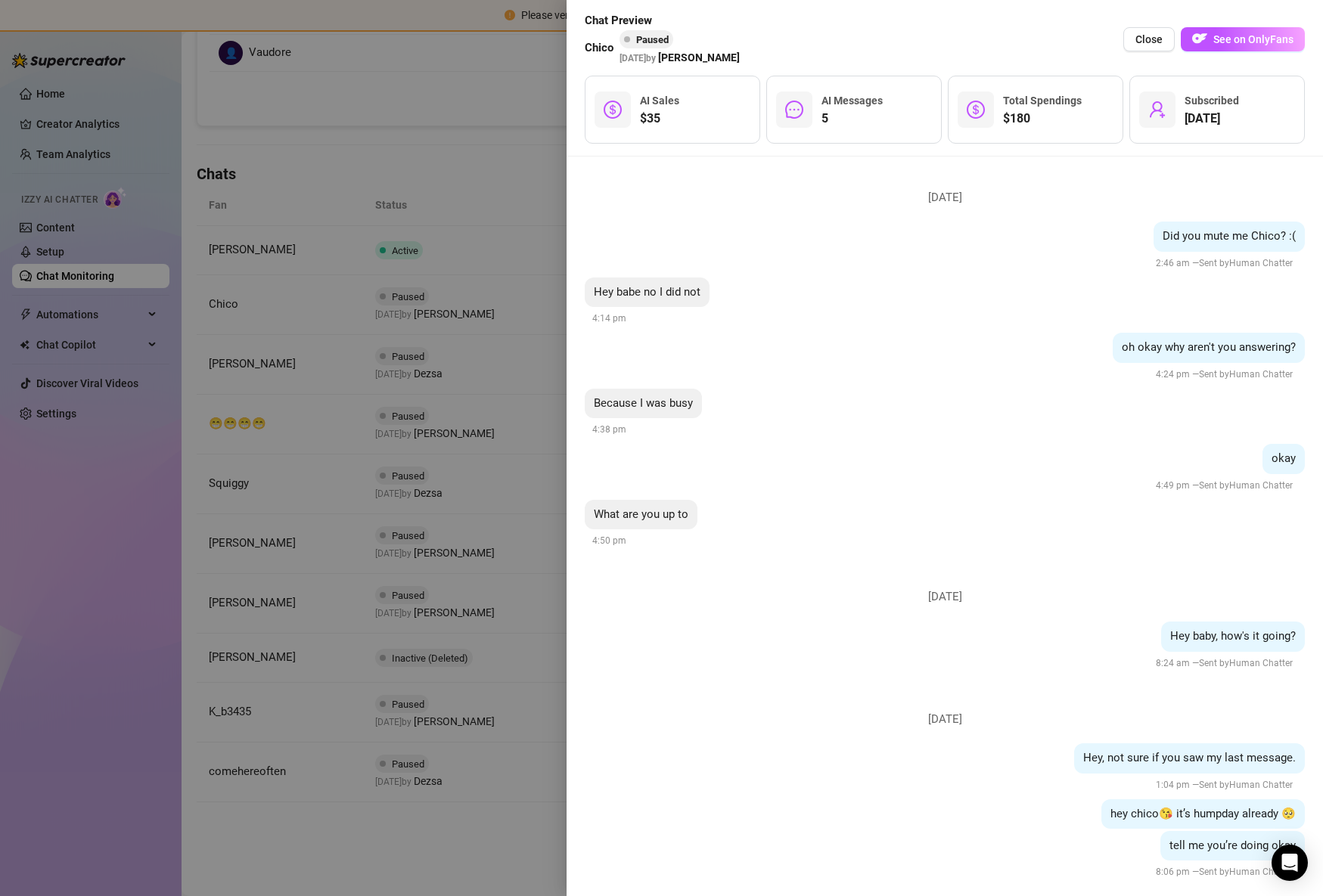
click at [360, 527] on div at bounding box center [661, 448] width 1323 height 896
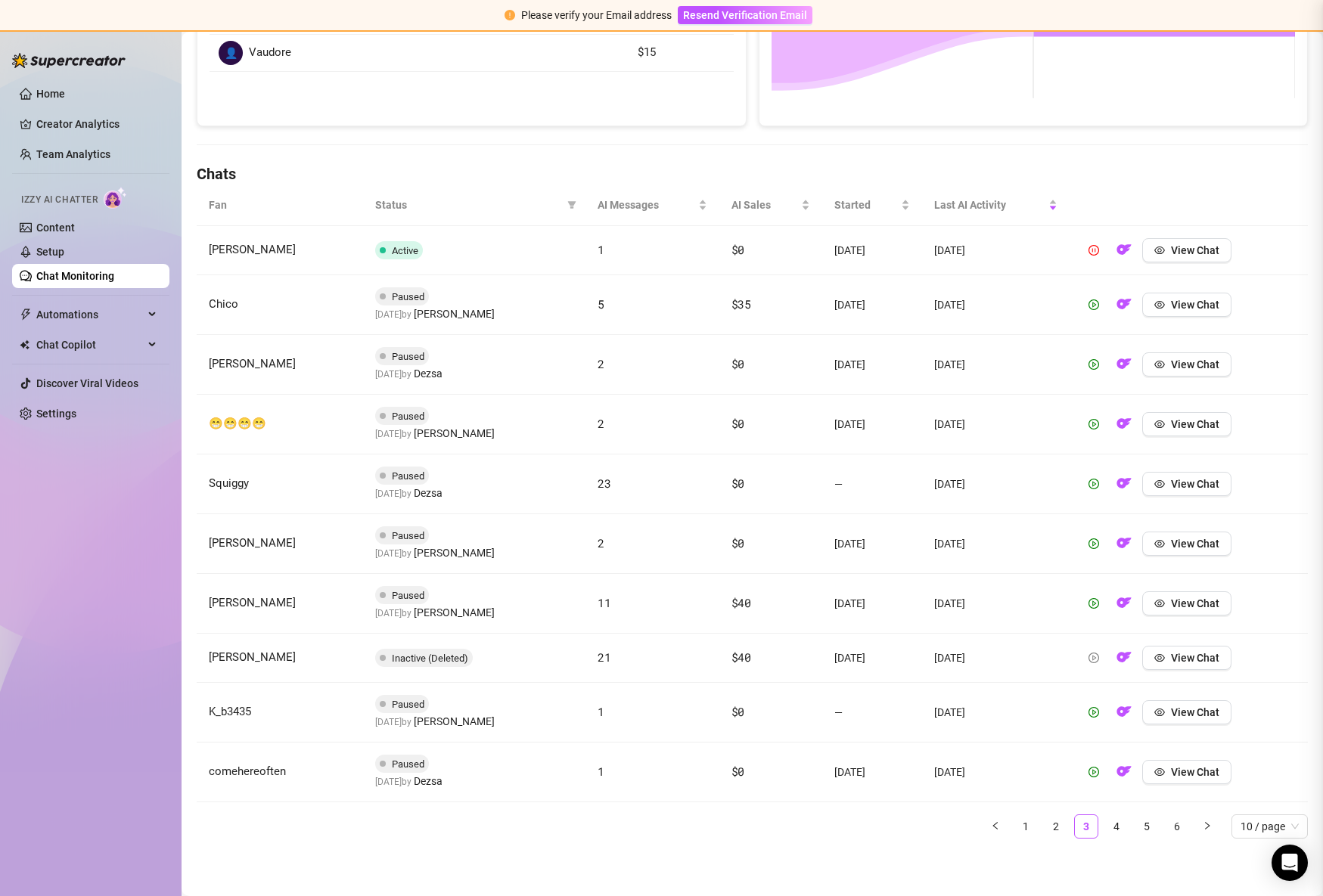
scroll to position [0, 0]
click at [1121, 816] on link "4" at bounding box center [1116, 826] width 22 height 22
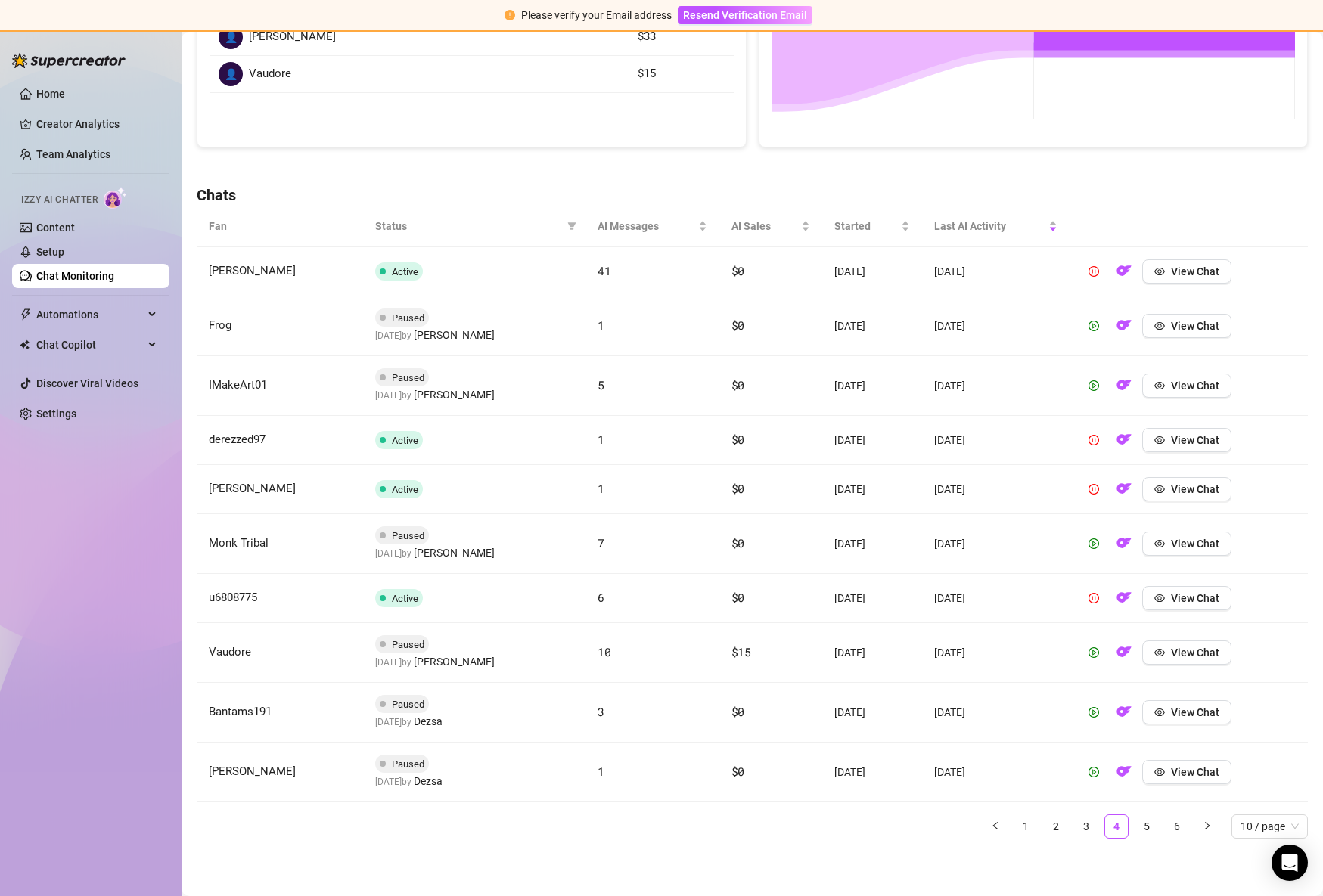
click at [1158, 817] on ul "1 2 3 4 5 6 10 / page" at bounding box center [752, 826] width 1110 height 24
click at [1181, 827] on link "6" at bounding box center [1176, 826] width 22 height 22
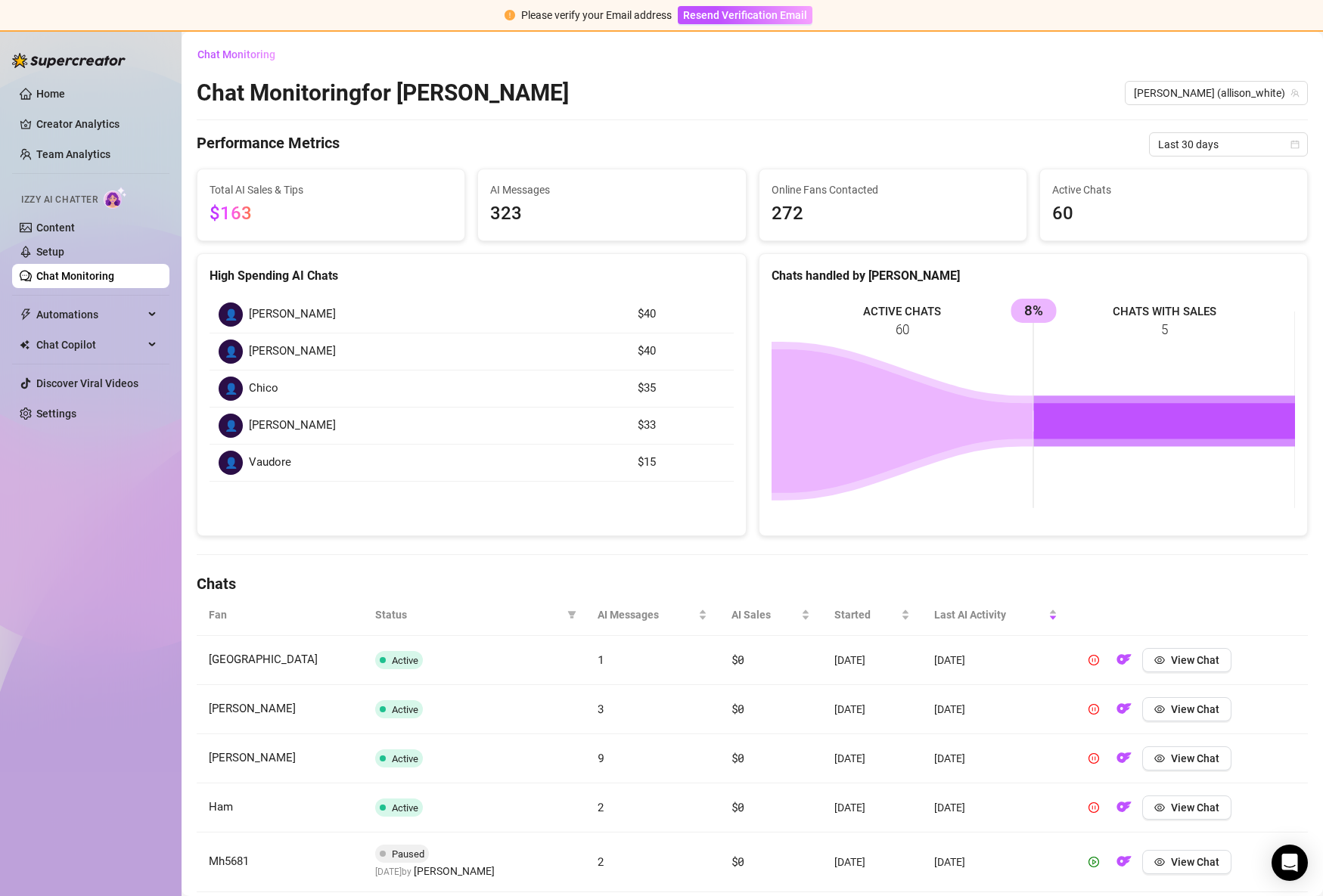
click at [1044, 397] on icon "ACTIVE CHATS 60 CHATS WITH SALES 5 8%" at bounding box center [1034, 410] width 524 height 227
click at [44, 256] on link "Setup" at bounding box center [50, 251] width 28 height 12
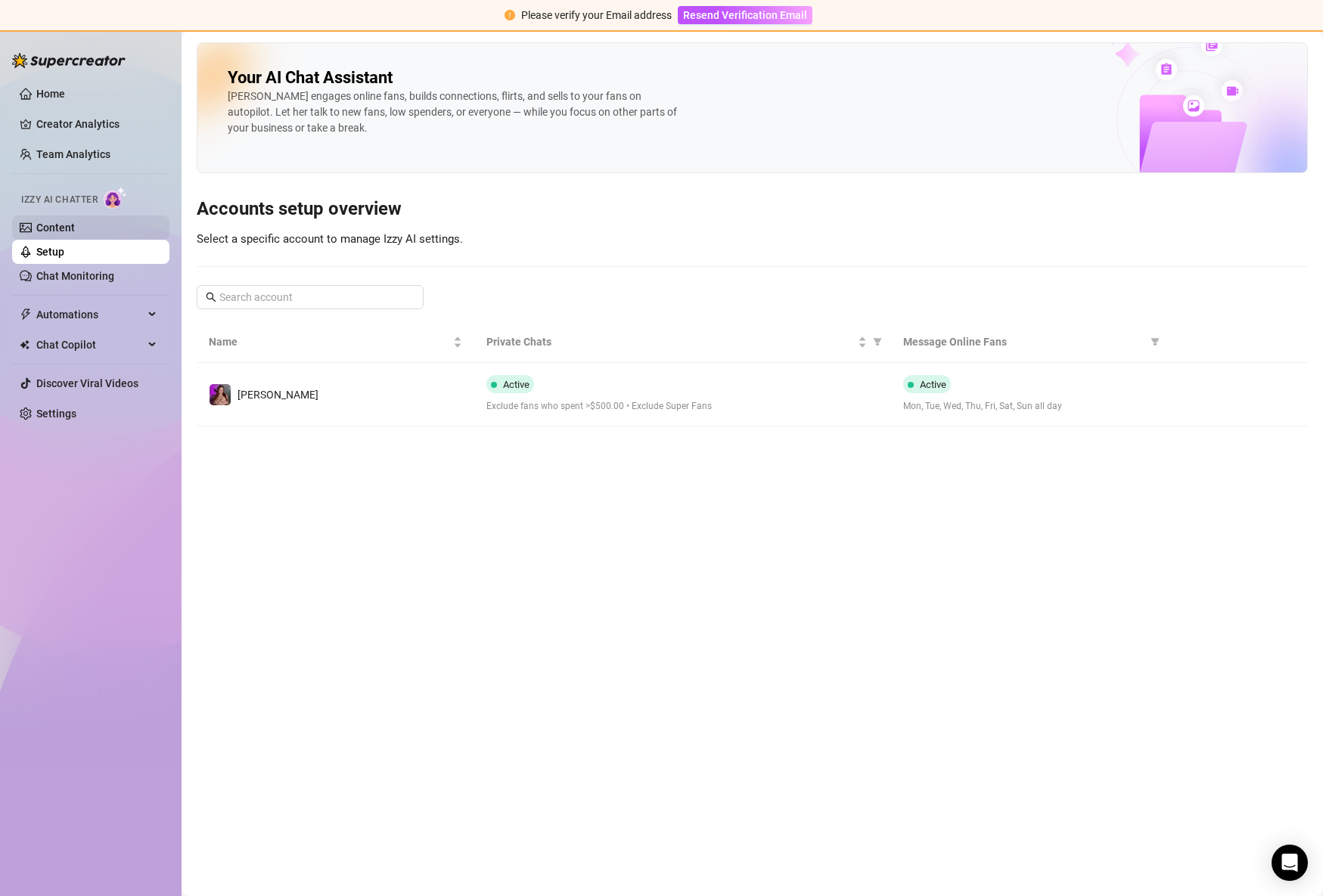
click at [74, 227] on link "Content" at bounding box center [55, 227] width 39 height 12
